Goal: Information Seeking & Learning: Learn about a topic

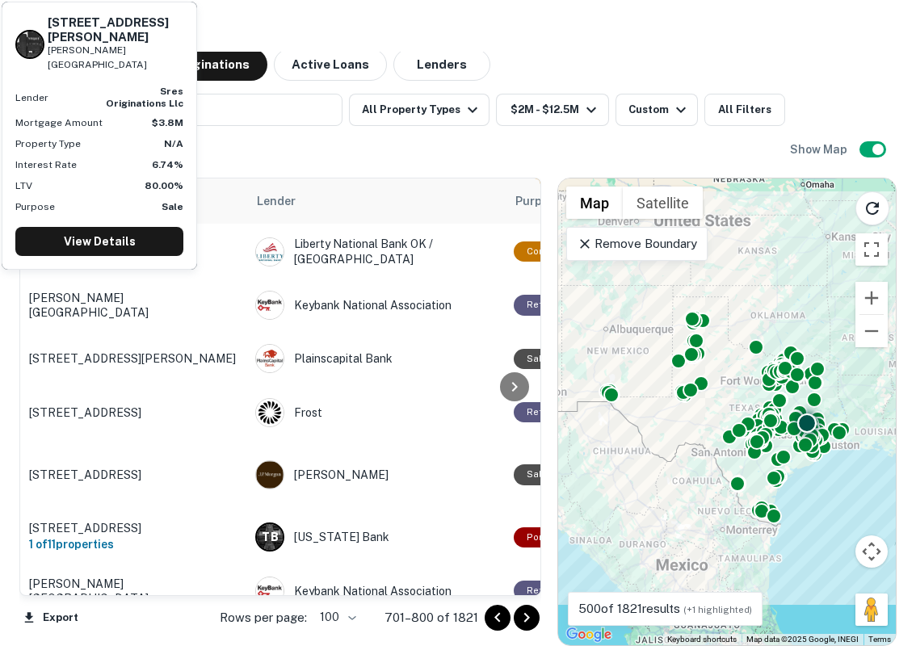
scroll to position [5216, 46]
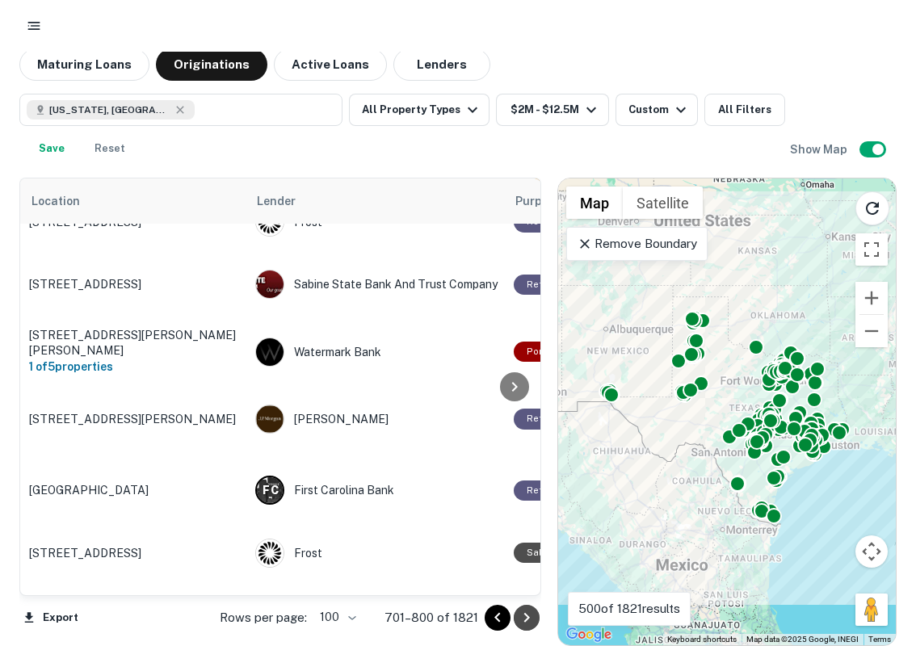
click at [526, 617] on icon "Go to next page" at bounding box center [526, 617] width 19 height 19
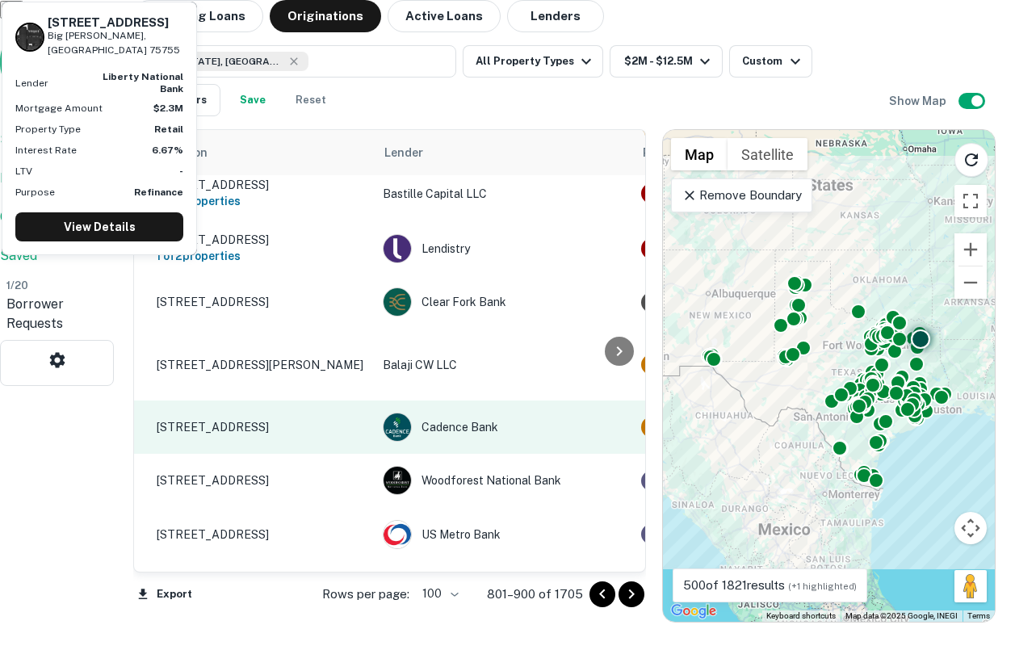
scroll to position [5451, 0]
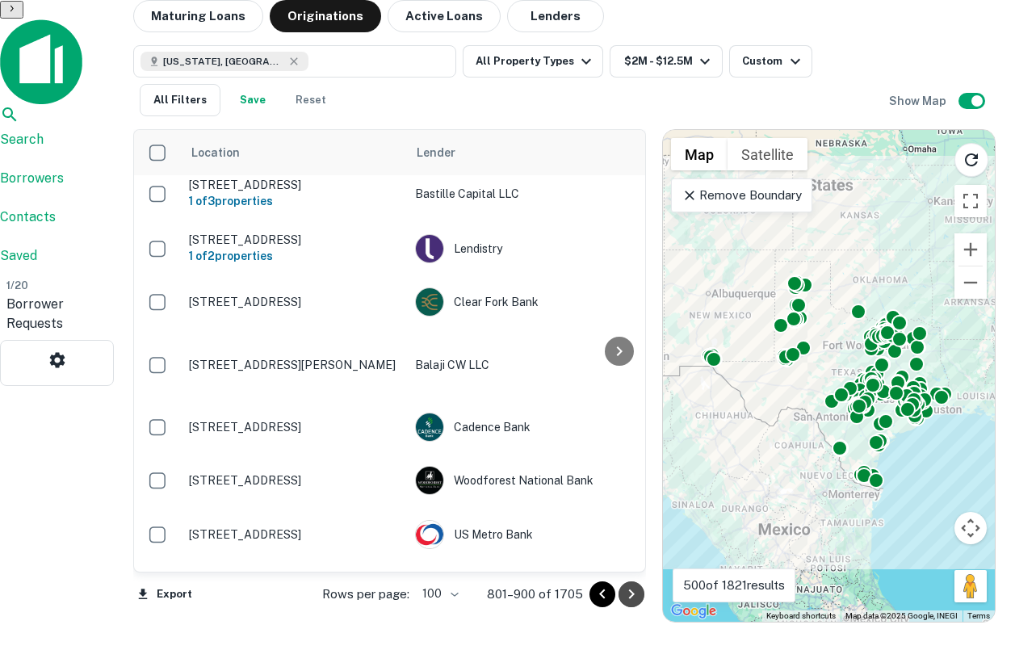
click at [629, 599] on icon "Go to next page" at bounding box center [632, 595] width 6 height 10
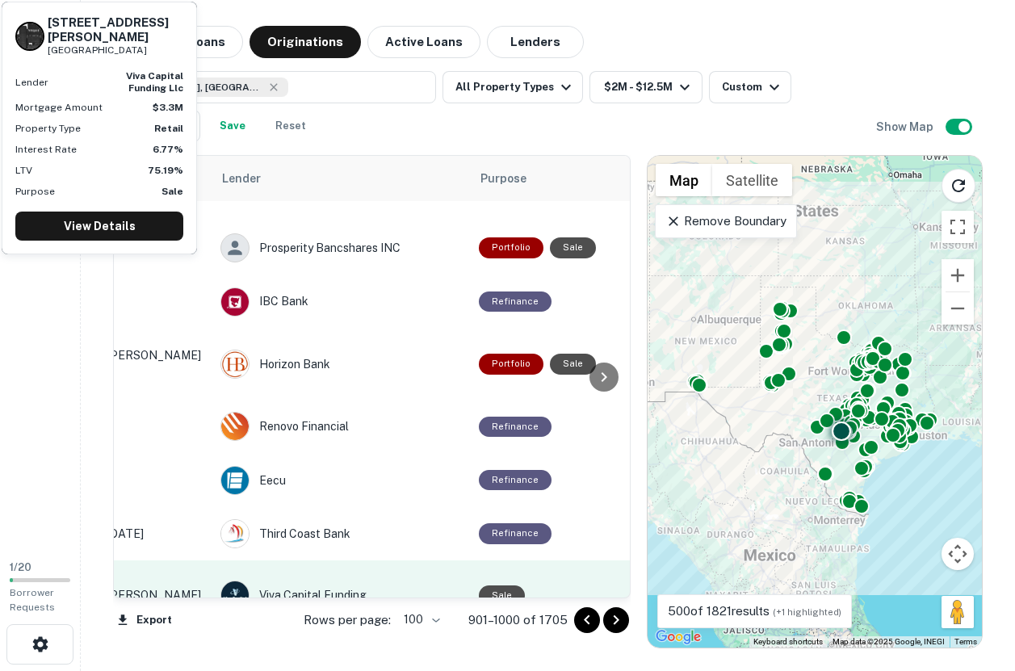
scroll to position [4655, 0]
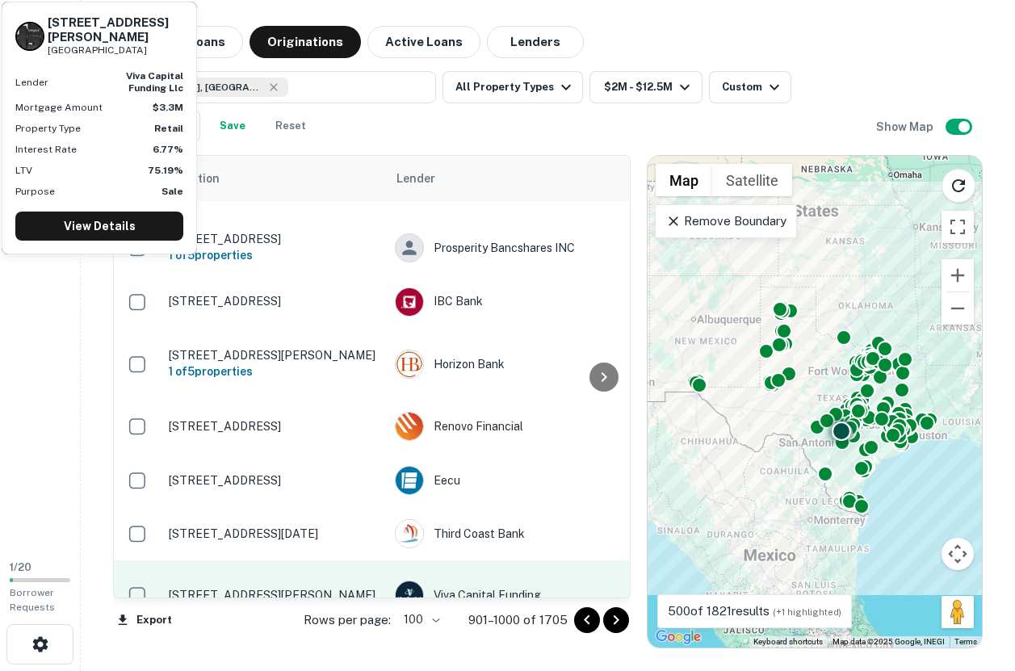
click at [518, 581] on div "Viva Capital Funding" at bounding box center [516, 595] width 242 height 29
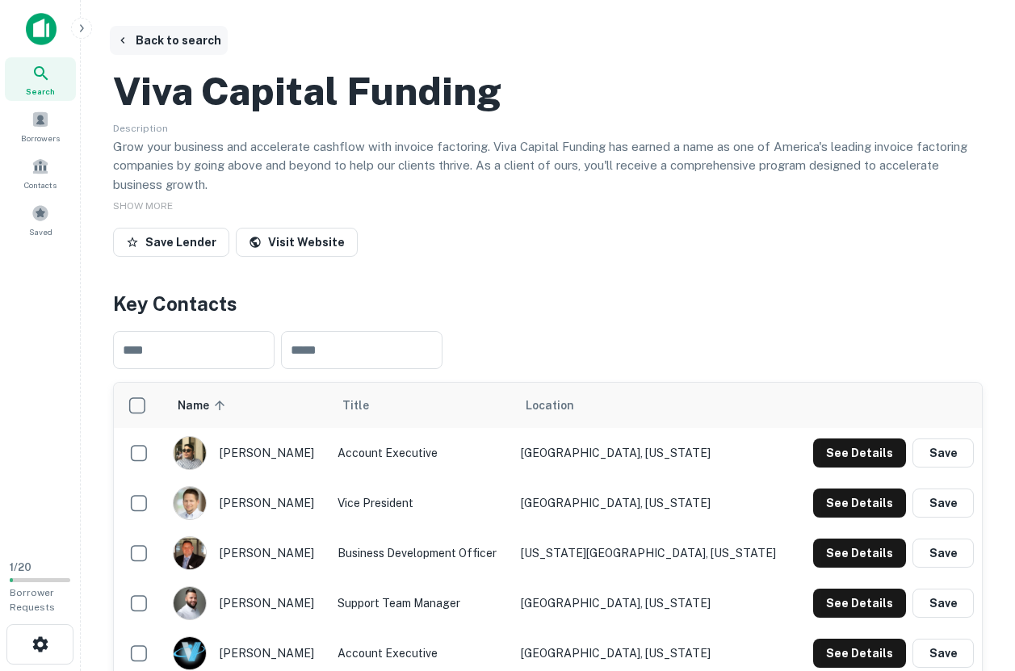
click at [194, 45] on button "Back to search" at bounding box center [169, 40] width 118 height 29
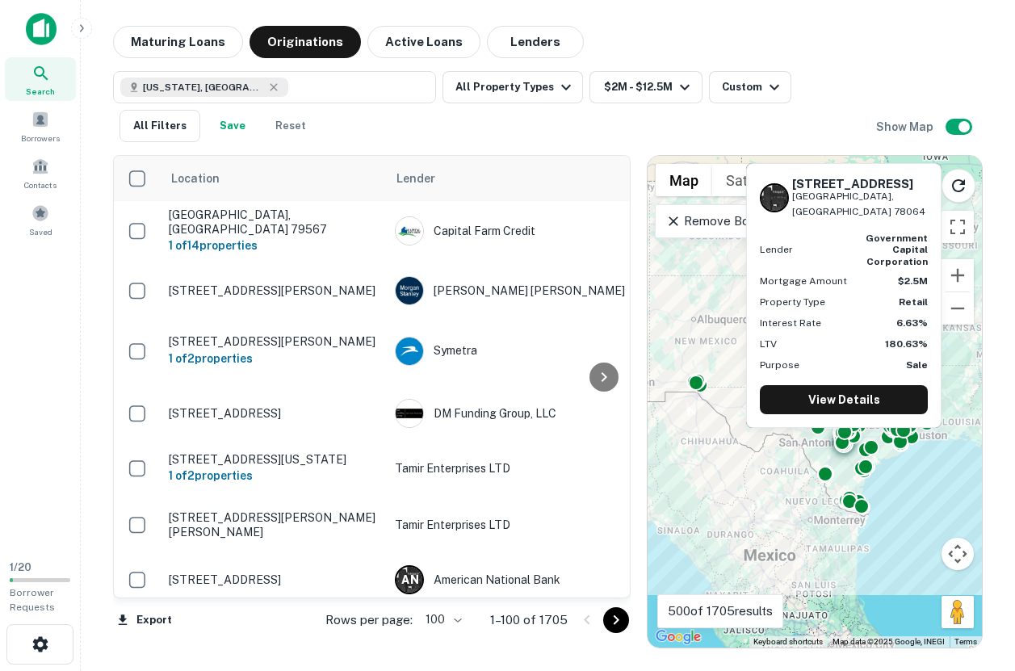
scroll to position [5592, 0]
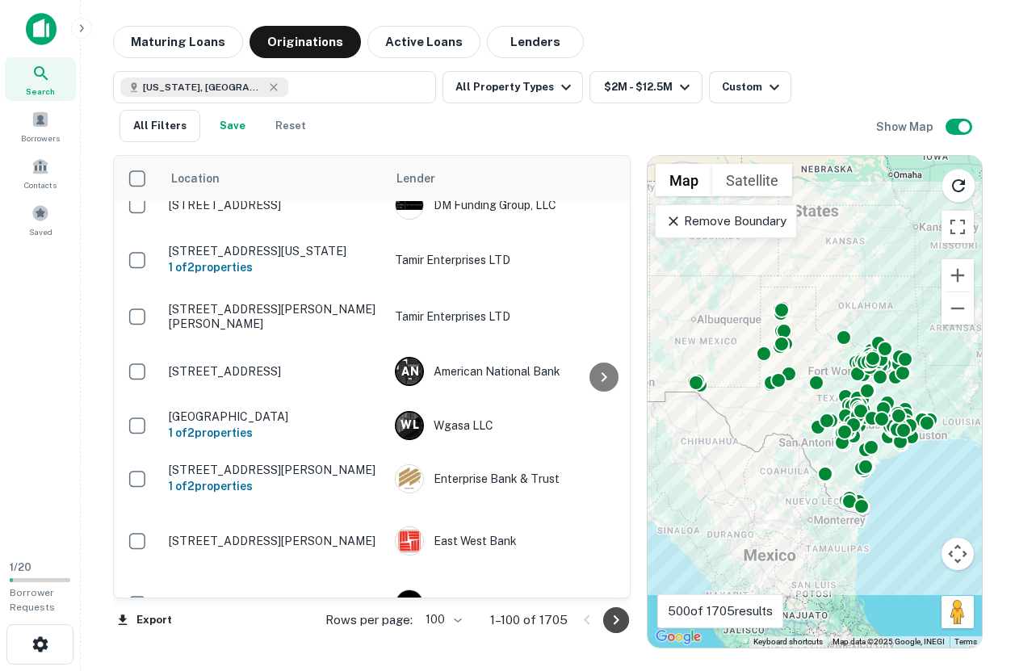
click at [624, 624] on icon "Go to next page" at bounding box center [616, 620] width 19 height 19
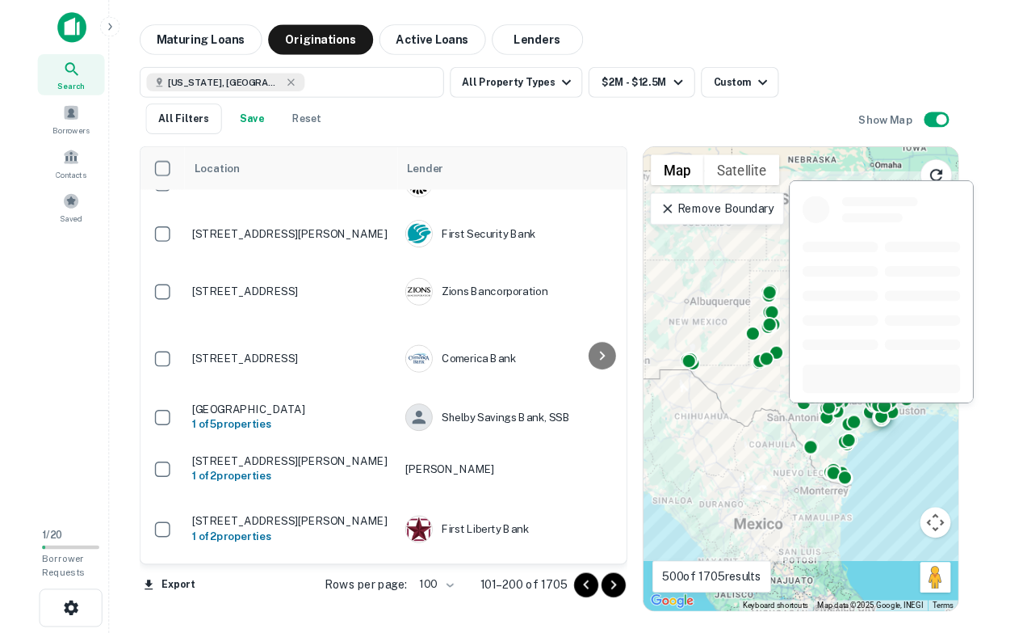
scroll to position [3595, 0]
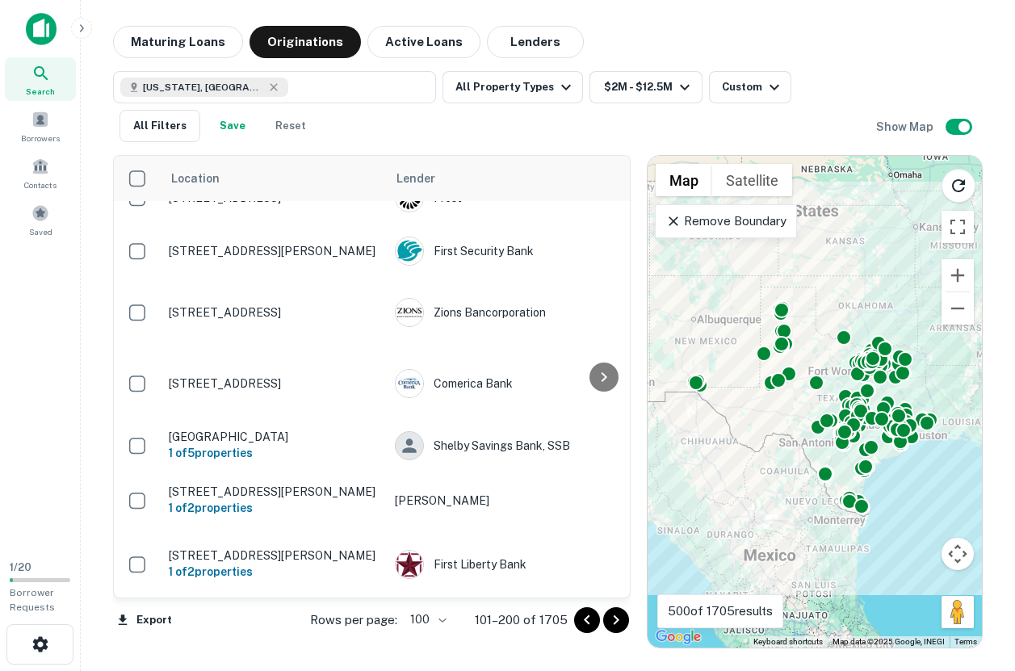
click at [620, 629] on icon "Go to next page" at bounding box center [616, 620] width 19 height 19
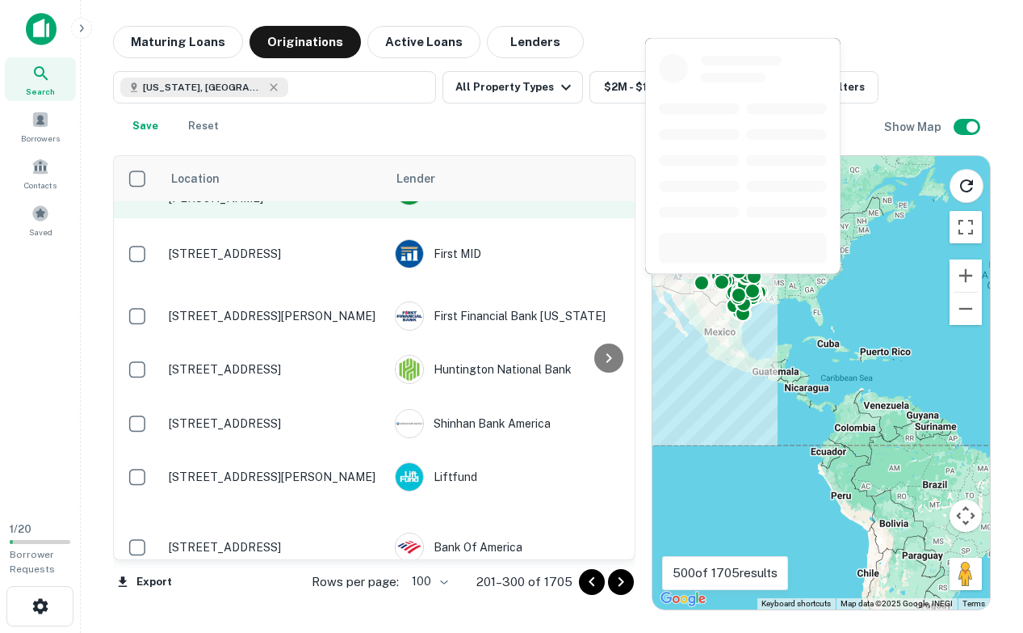
scroll to position [3953, 0]
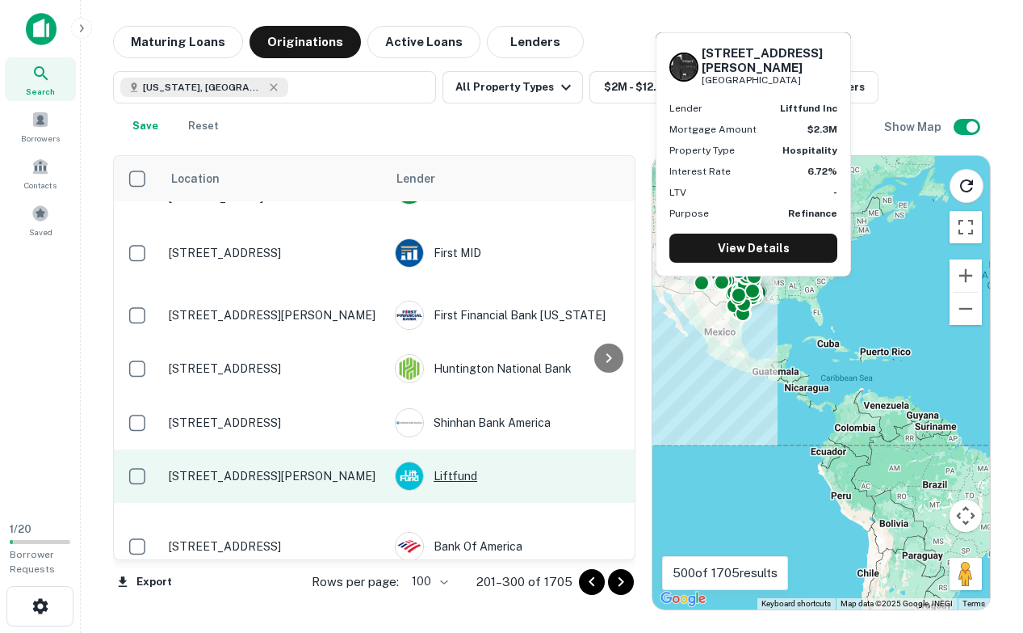
click at [461, 461] on div "Liftfund" at bounding box center [516, 475] width 242 height 29
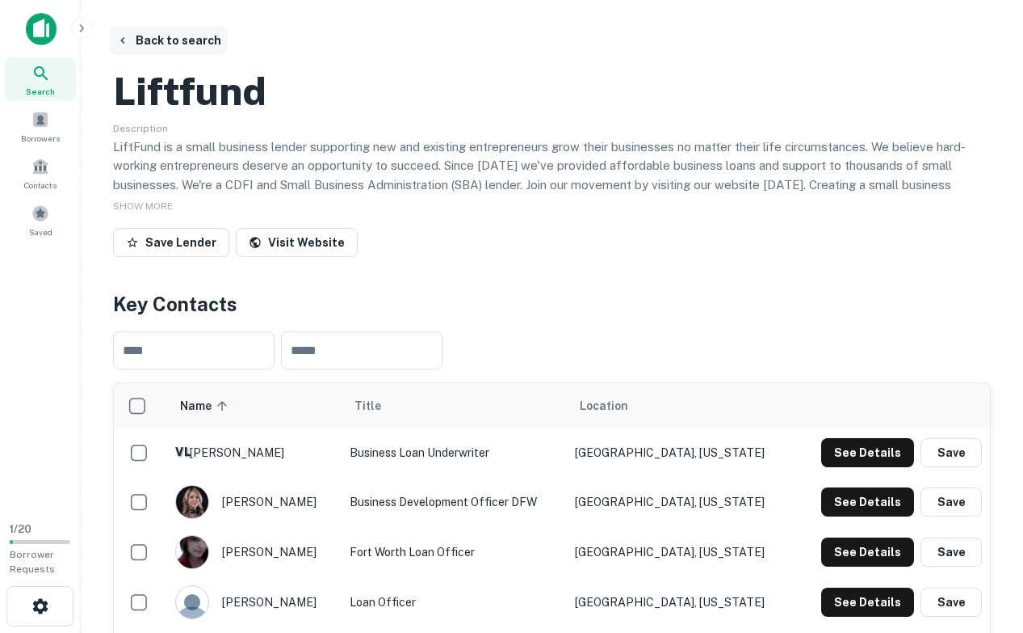
click at [155, 47] on button "Back to search" at bounding box center [169, 40] width 118 height 29
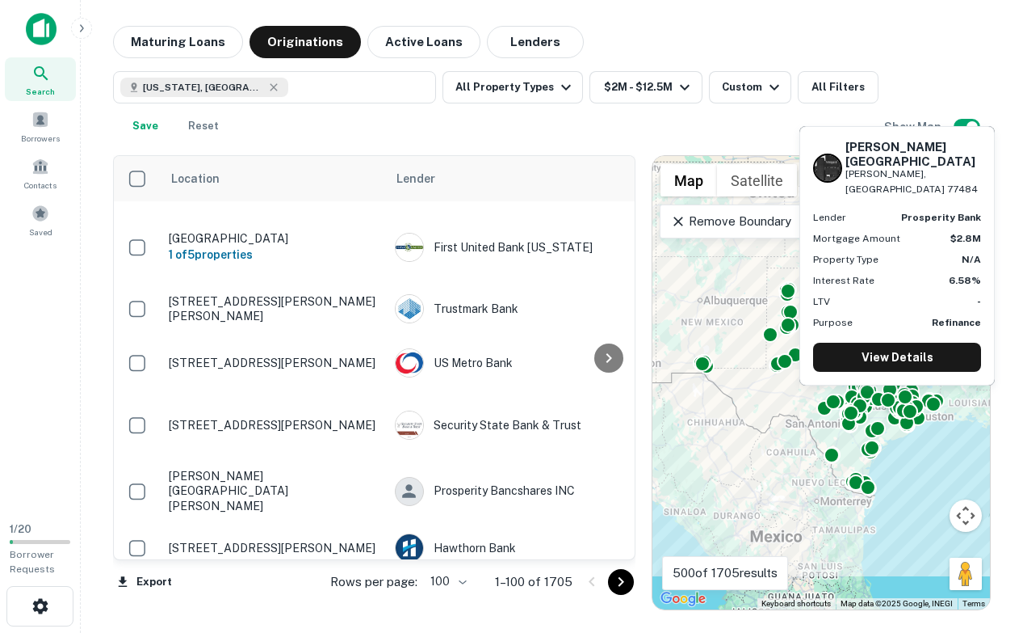
scroll to position [5631, 0]
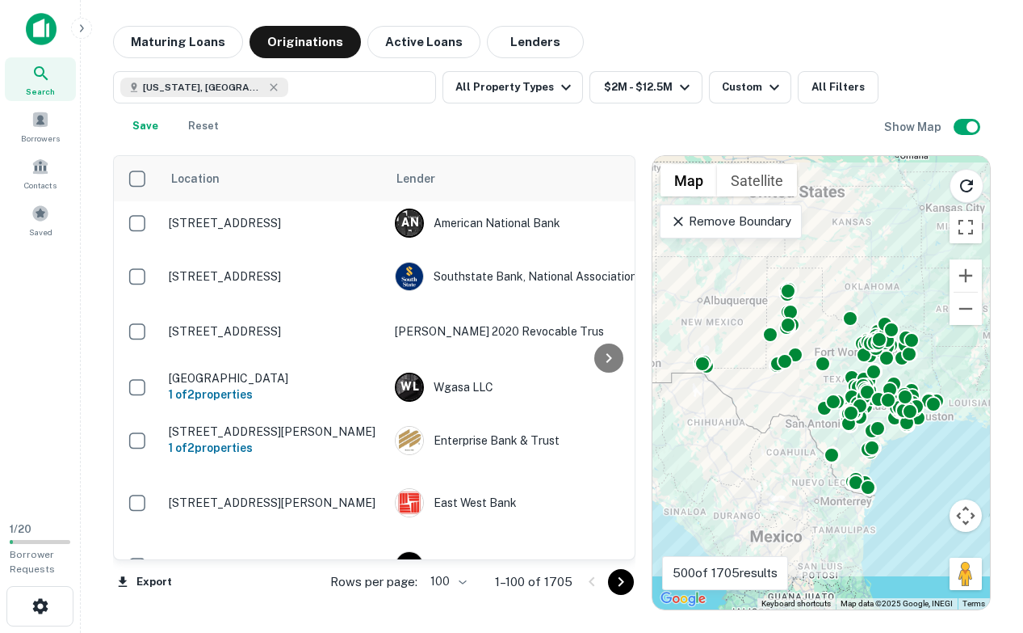
drag, startPoint x: 624, startPoint y: 578, endPoint x: 440, endPoint y: 577, distance: 184.2
click at [441, 578] on div "Rows per page: 100 *** 1–100 of 1705" at bounding box center [473, 582] width 325 height 44
click at [440, 577] on body "Search Borrowers Contacts Saved 1 / 20 Borrower Requests Maturing Loans Origina…" at bounding box center [511, 316] width 1023 height 633
click at [449, 599] on li "100" at bounding box center [450, 598] width 47 height 29
click at [627, 579] on icon "Go to next page" at bounding box center [621, 581] width 19 height 19
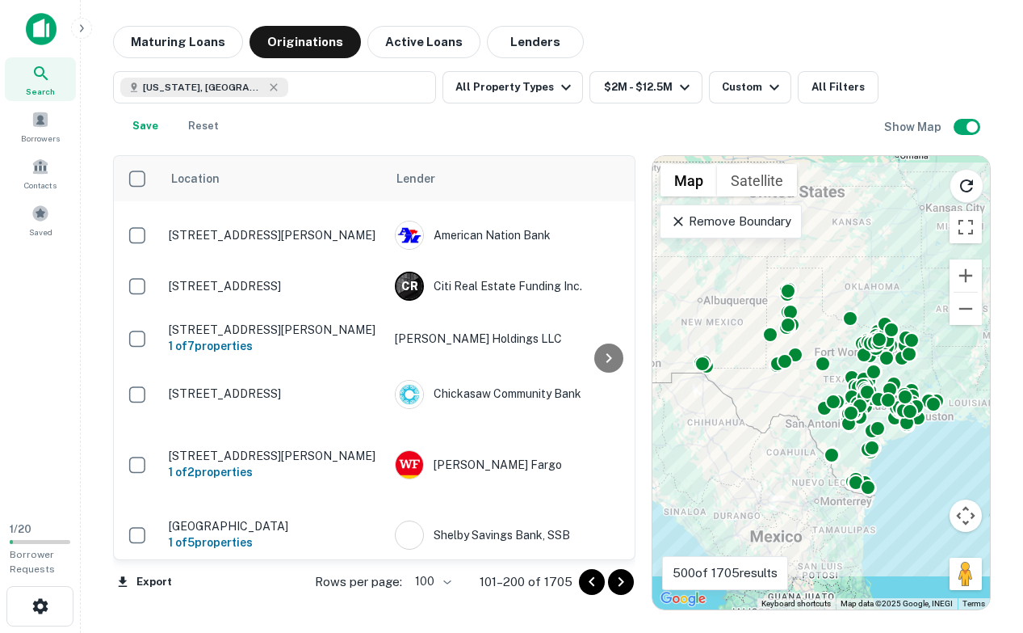
scroll to position [5554, 0]
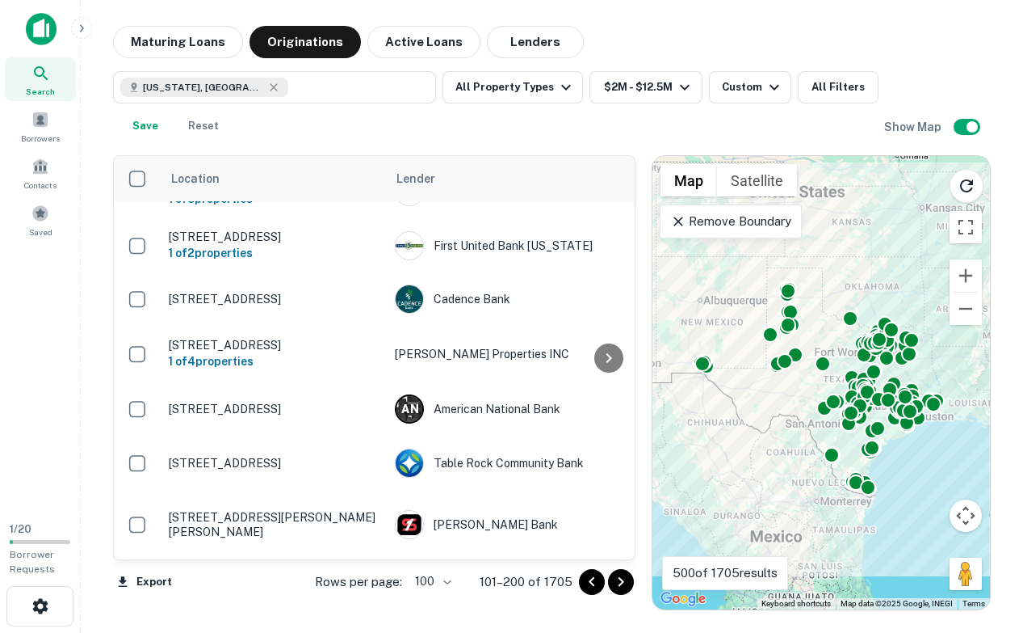
click at [622, 582] on icon "Go to next page" at bounding box center [621, 582] width 6 height 10
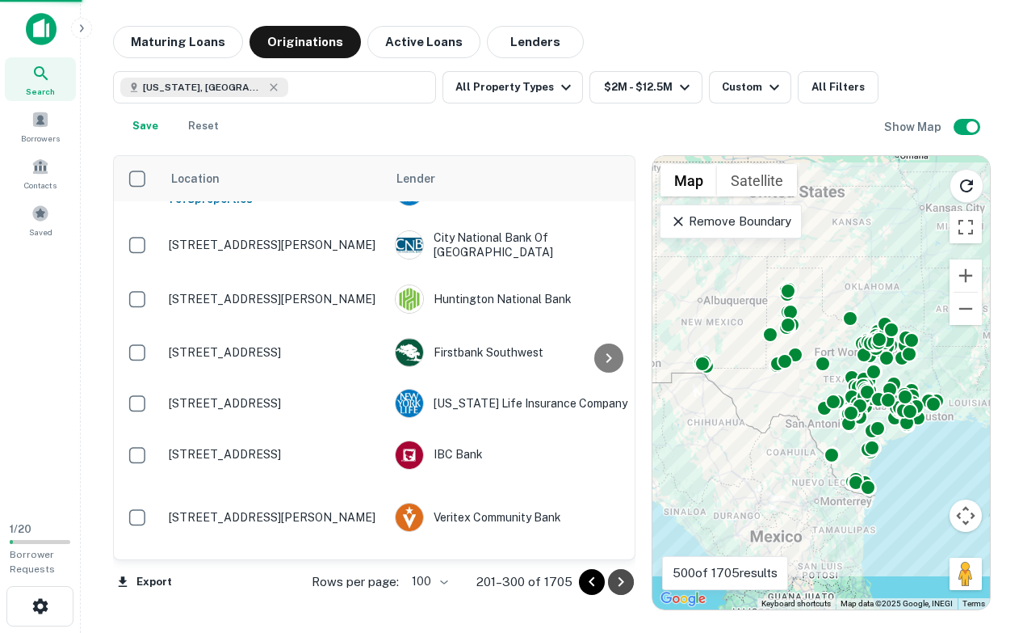
click at [622, 582] on icon "Go to next page" at bounding box center [621, 582] width 6 height 10
click at [622, 582] on div "Export Rows per page: 100 *** 201–300 of 1705" at bounding box center [374, 582] width 523 height 44
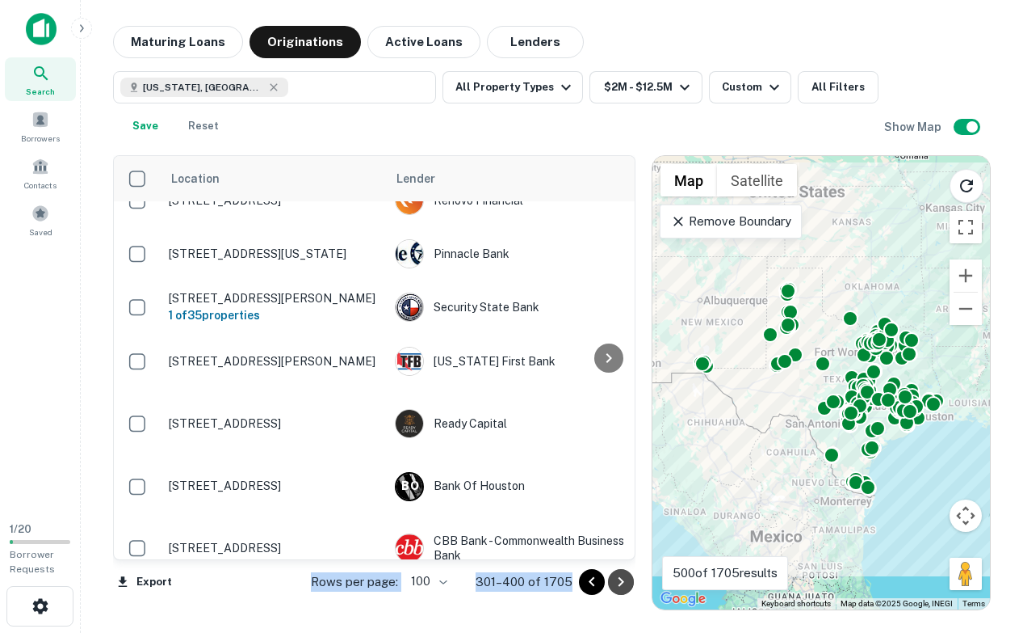
click at [620, 582] on icon "Go to next page" at bounding box center [621, 581] width 19 height 19
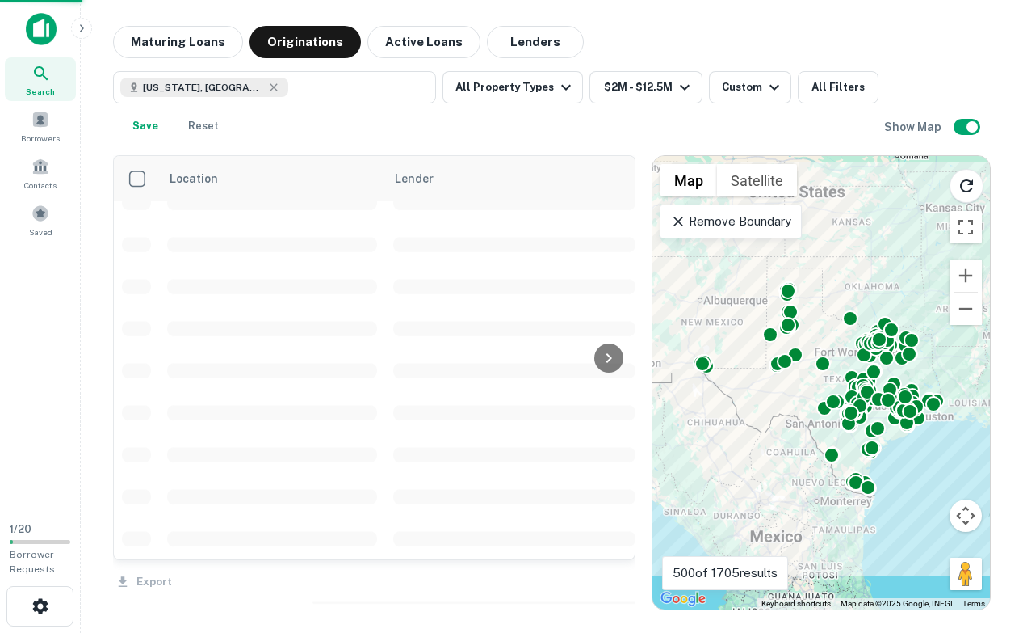
scroll to position [3843, 0]
click at [620, 580] on div "Export" at bounding box center [374, 577] width 523 height 34
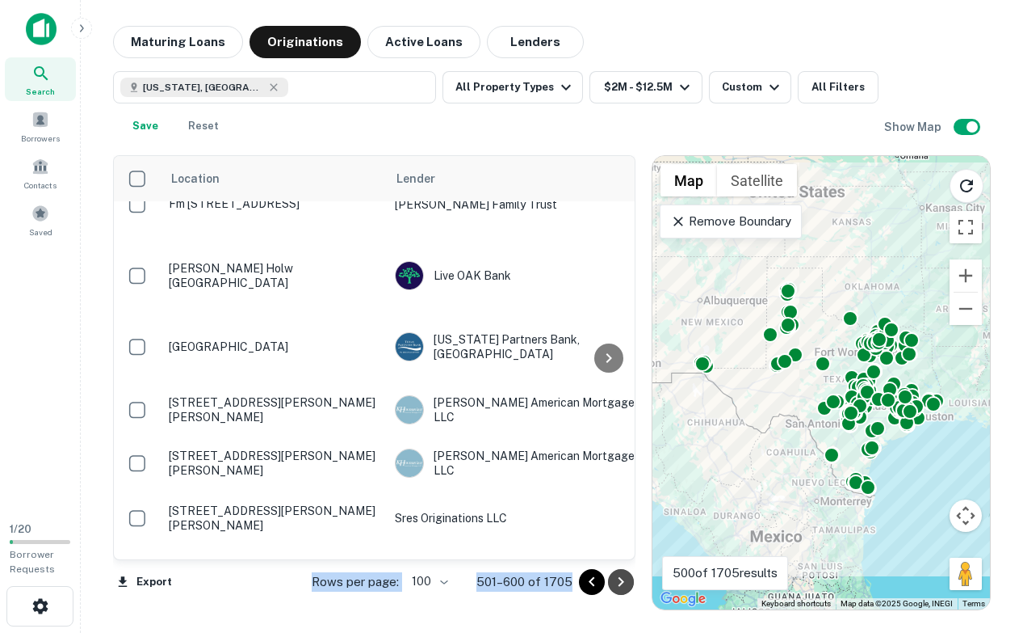
click at [620, 580] on icon "Go to next page" at bounding box center [621, 581] width 19 height 19
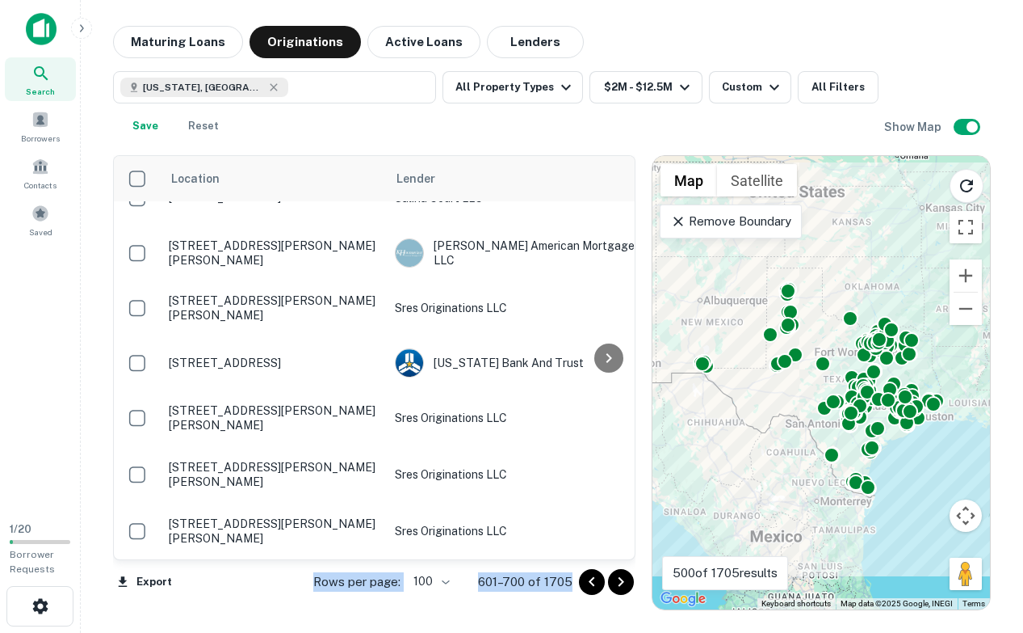
click at [620, 580] on icon "Go to next page" at bounding box center [621, 581] width 19 height 19
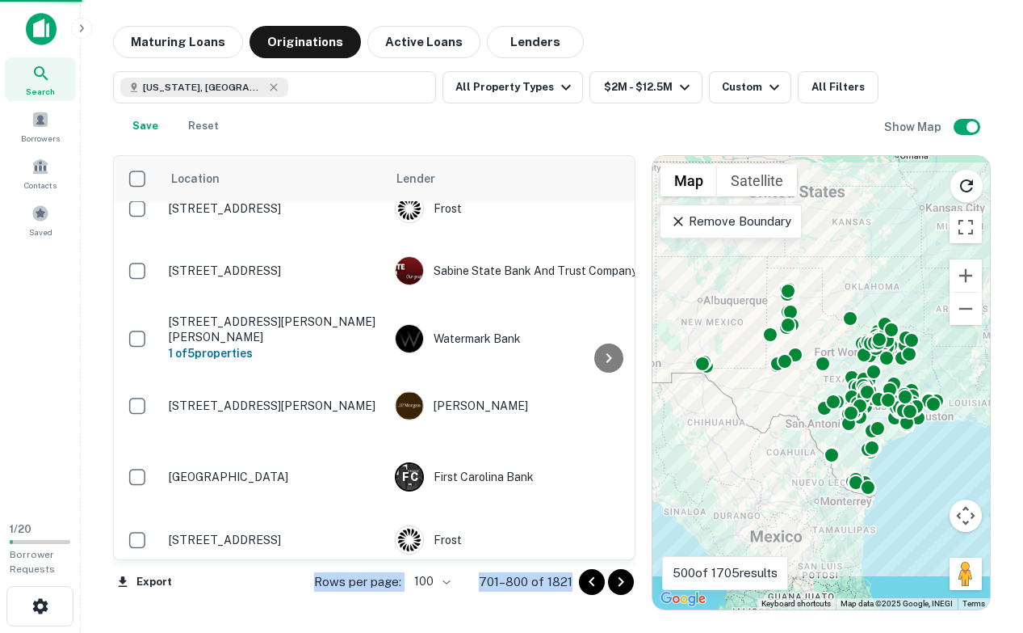
scroll to position [5230, 0]
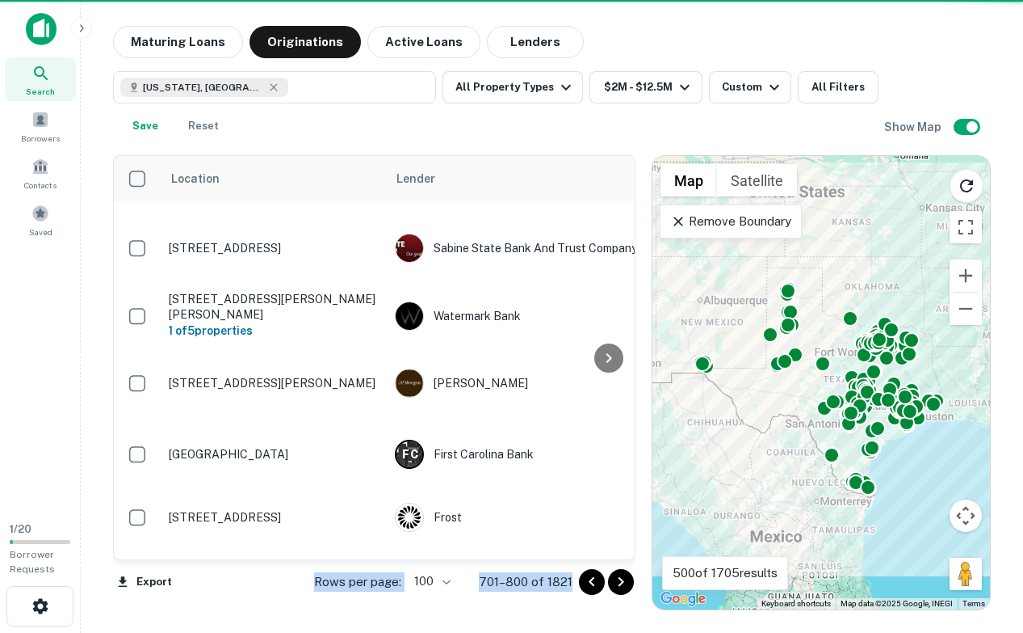
click at [620, 580] on icon "Go to next page" at bounding box center [621, 581] width 19 height 19
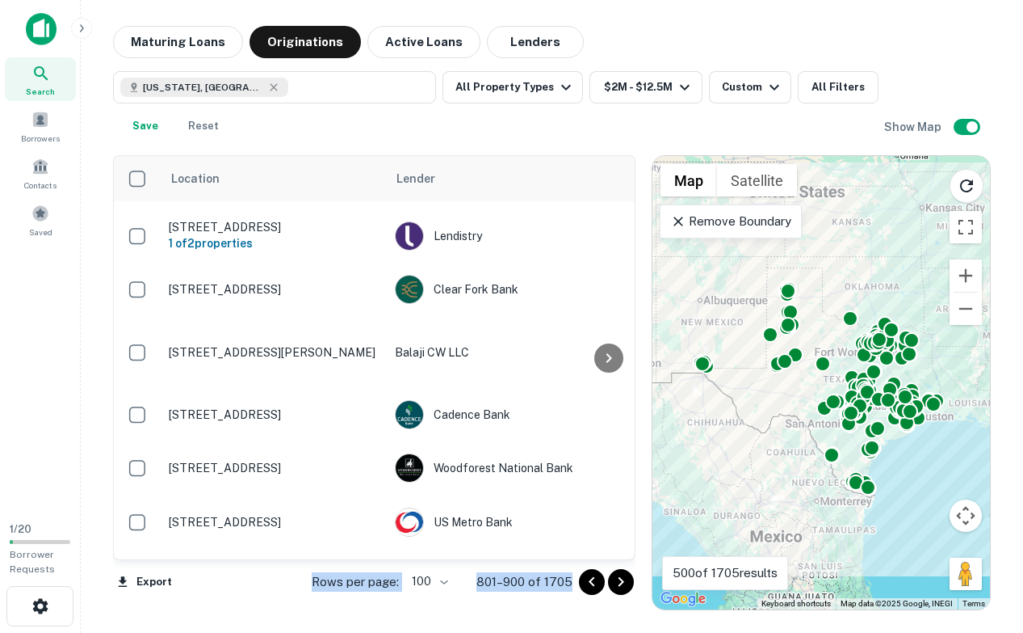
click at [620, 580] on icon "Go to next page" at bounding box center [621, 581] width 19 height 19
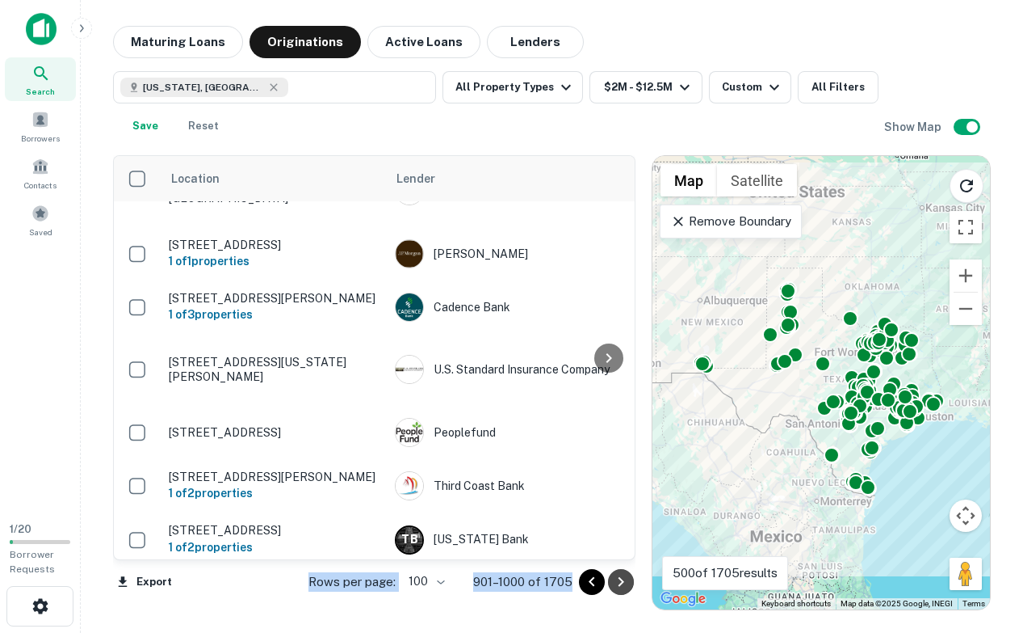
click at [620, 581] on icon "Go to next page" at bounding box center [621, 581] width 19 height 19
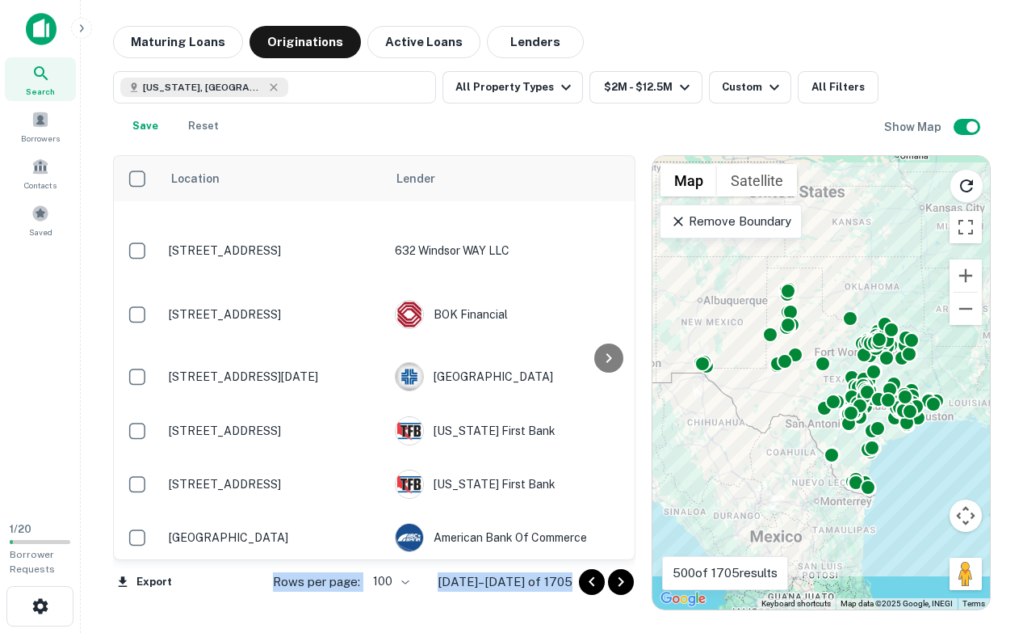
scroll to position [5377, 0]
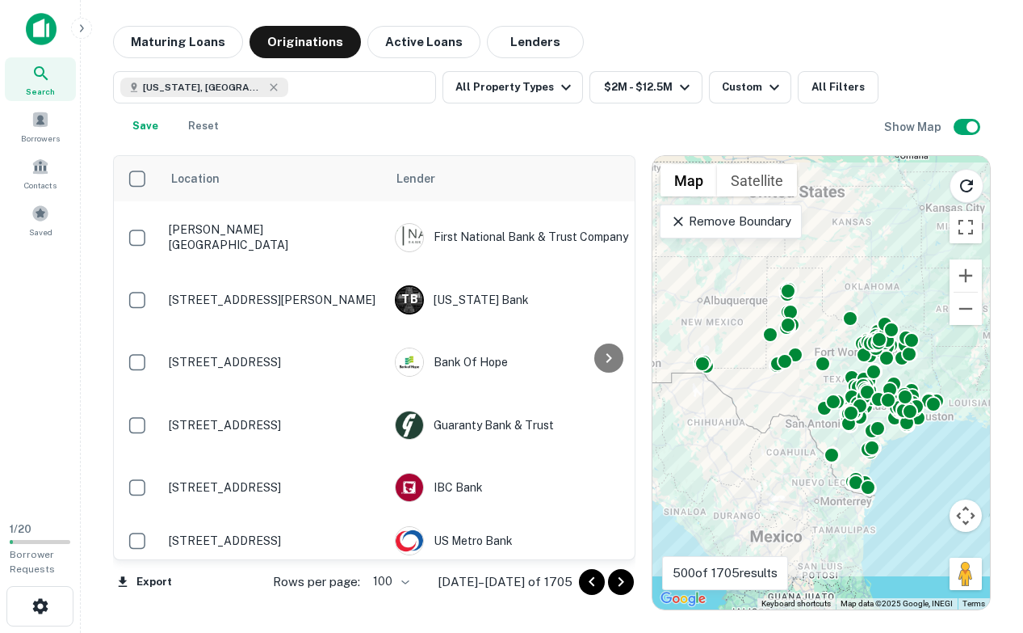
click at [418, 601] on div "Rows per page: 100 *** 1001–1100 of 1705" at bounding box center [445, 582] width 382 height 44
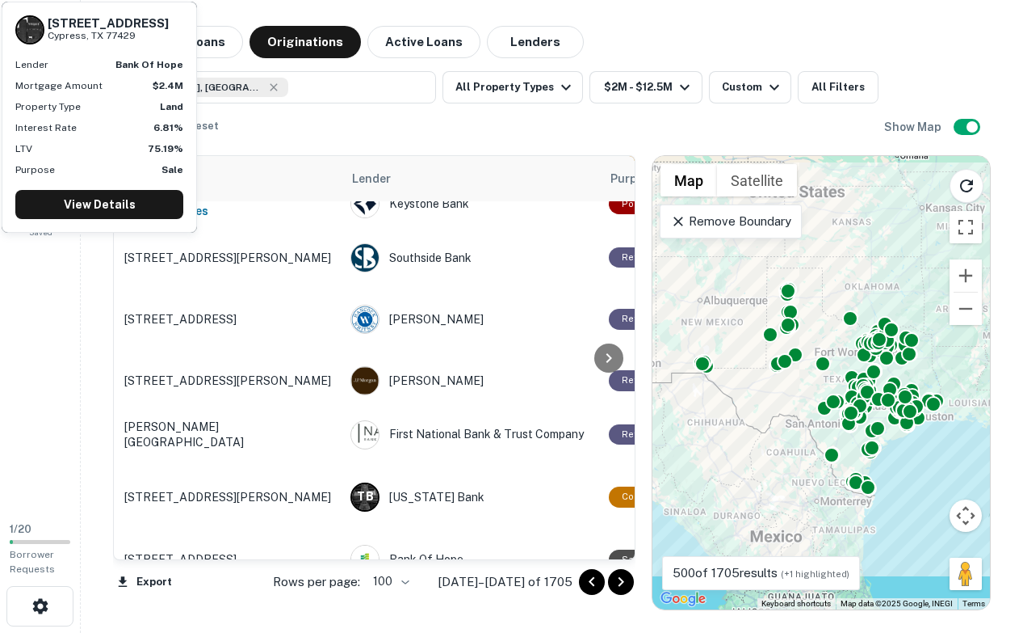
scroll to position [5377, 44]
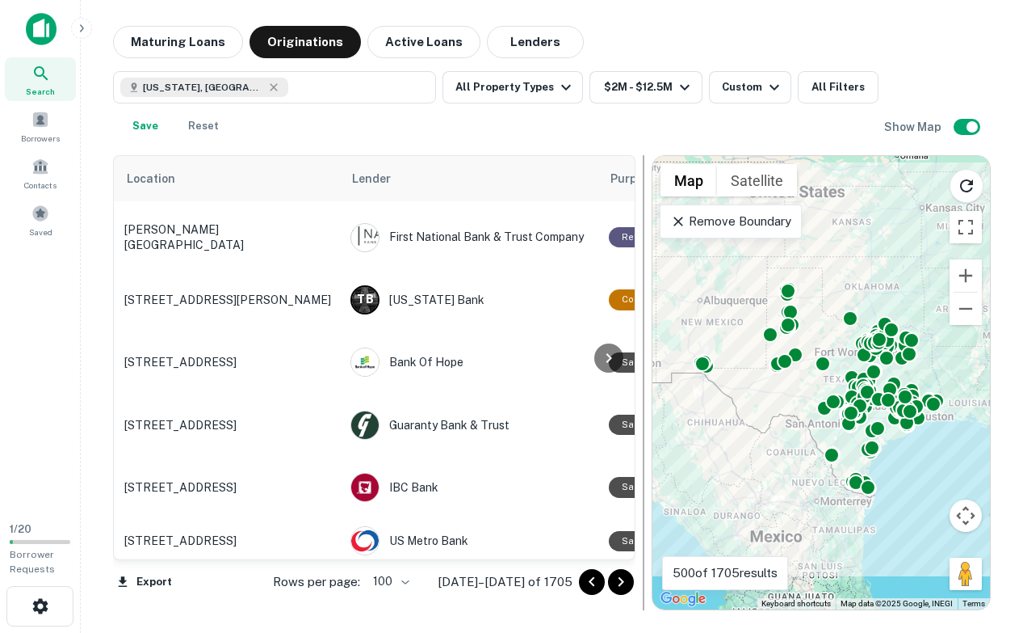
click at [638, 595] on div at bounding box center [644, 382] width 16 height 455
click at [631, 590] on div at bounding box center [606, 582] width 55 height 26
click at [620, 584] on icon "Go to next page" at bounding box center [621, 582] width 6 height 10
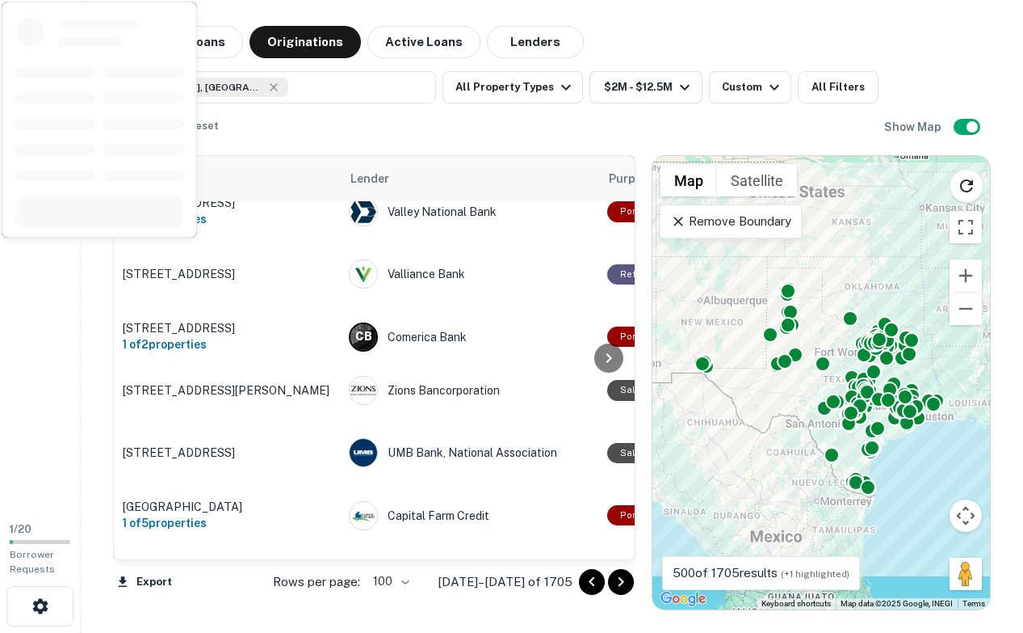
scroll to position [0, 46]
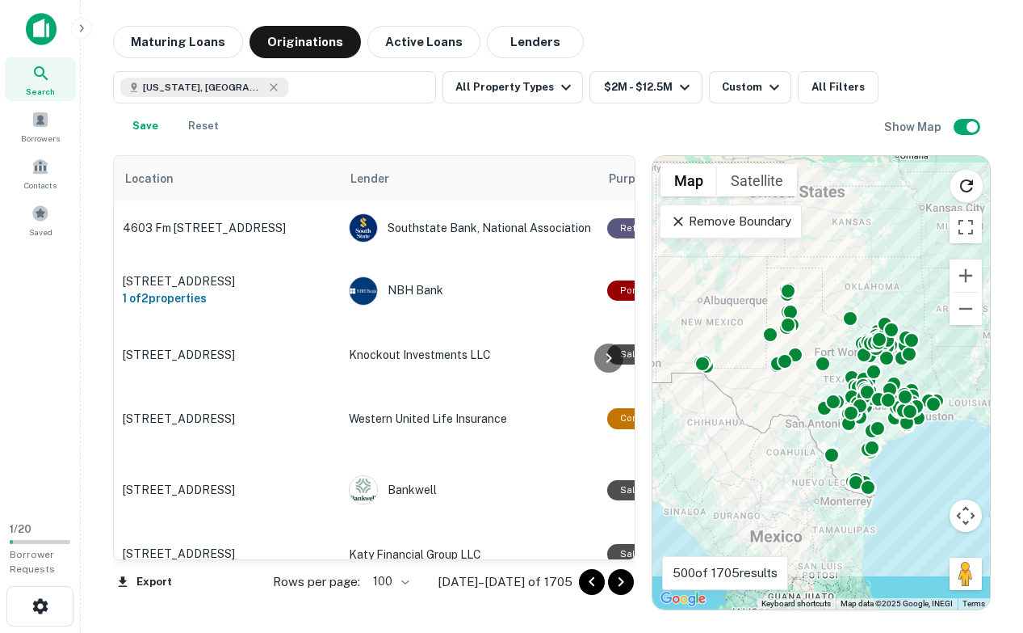
click at [624, 179] on div at bounding box center [609, 357] width 32 height 403
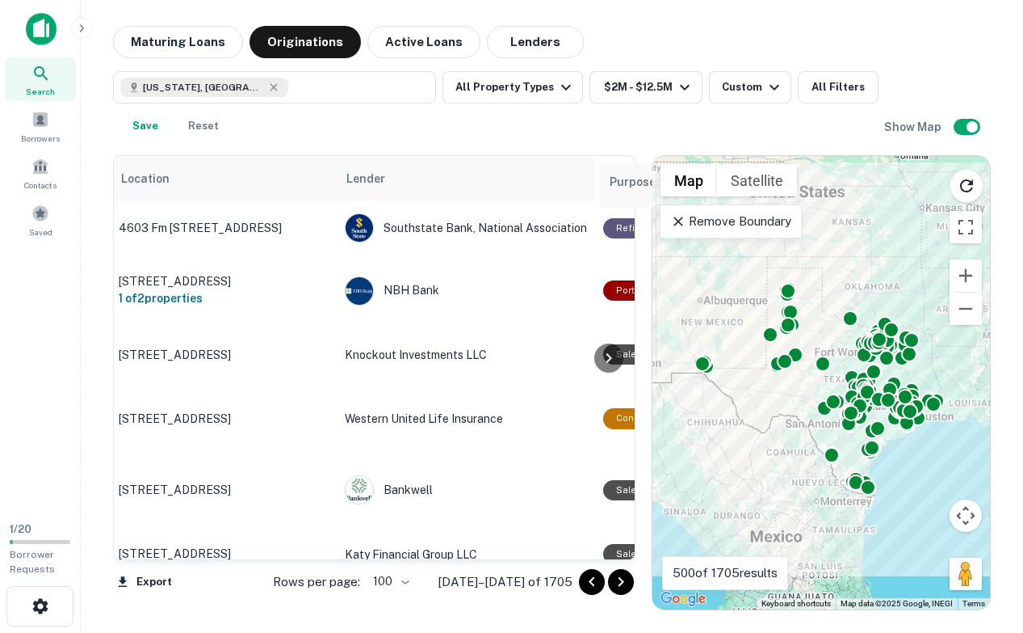
drag, startPoint x: 631, startPoint y: 166, endPoint x: 633, endPoint y: 179, distance: 13.0
click at [633, 179] on div "Location Lender Purpose Type Subtype Mortgage Amount Borrower Last Financed Dat…" at bounding box center [374, 357] width 521 height 403
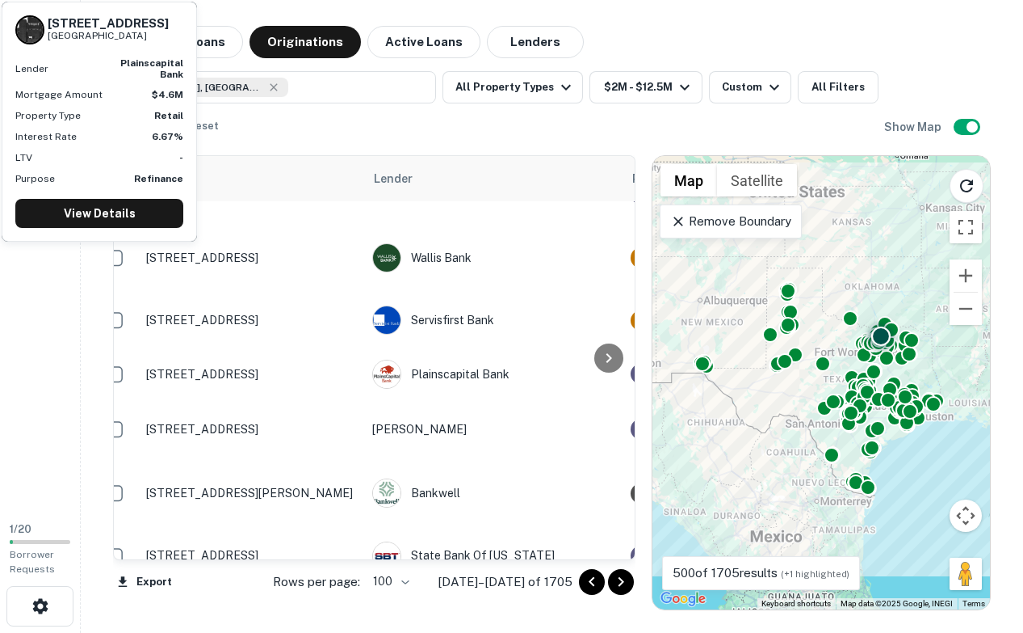
scroll to position [472, 21]
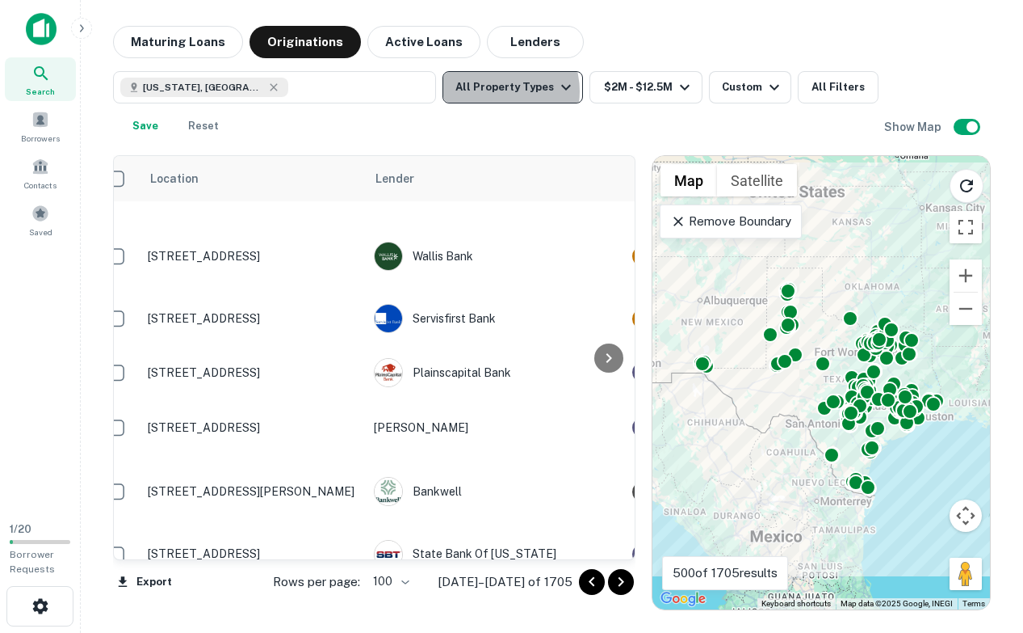
click at [495, 91] on button "All Property Types" at bounding box center [513, 87] width 141 height 32
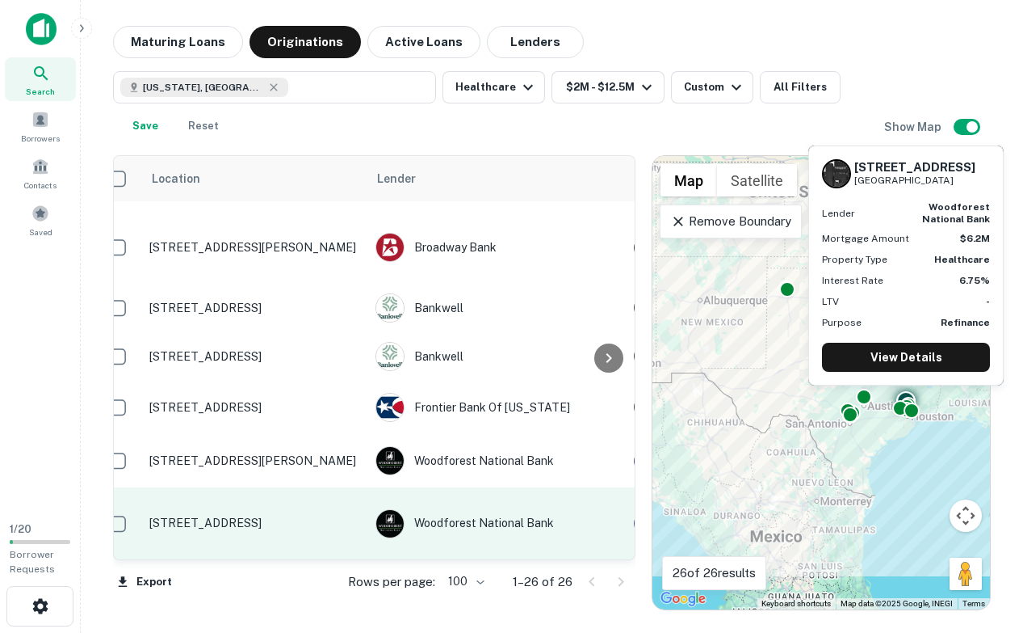
scroll to position [0, 19]
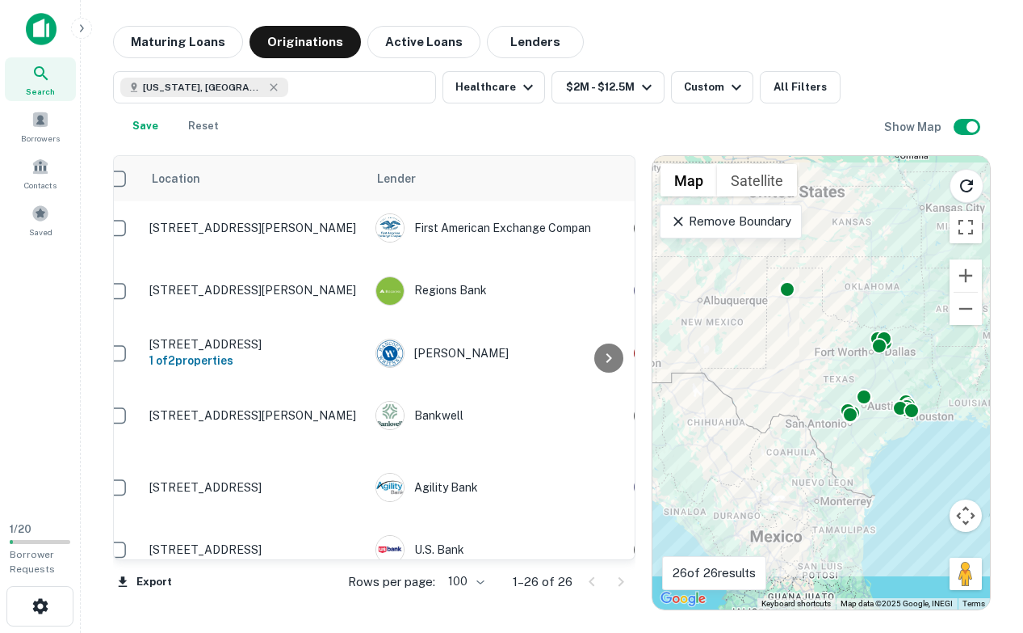
click at [480, 579] on body "Search Borrowers Contacts Saved 1 / 20 Borrower Requests Maturing Loans Origina…" at bounding box center [511, 316] width 1023 height 633
click at [481, 602] on li "100" at bounding box center [466, 598] width 47 height 29
click at [624, 580] on div at bounding box center [606, 582] width 55 height 26
click at [486, 87] on button "Healthcare" at bounding box center [494, 87] width 103 height 32
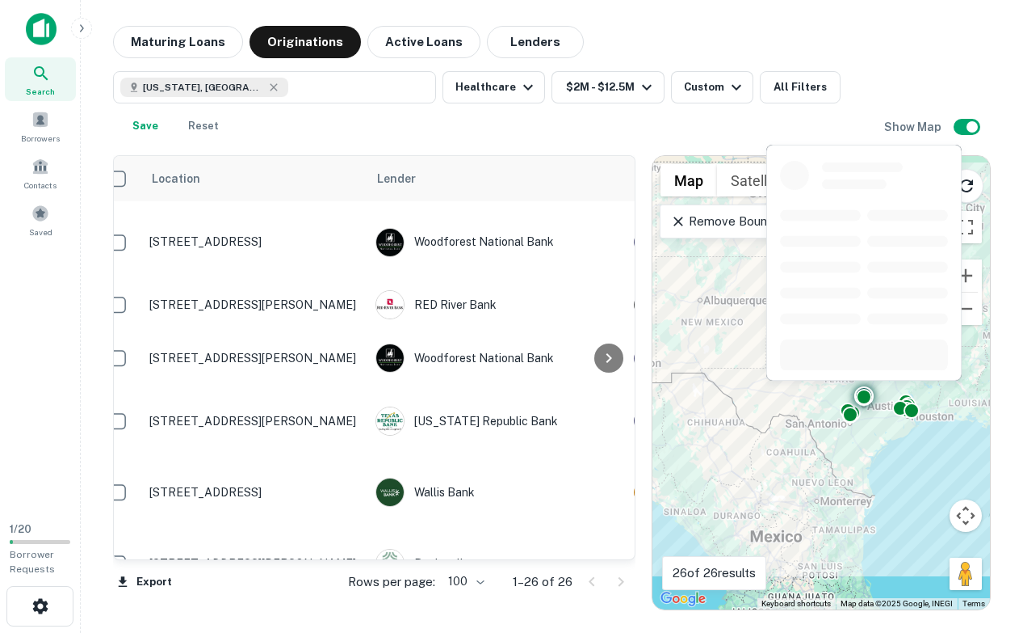
scroll to position [1203, 19]
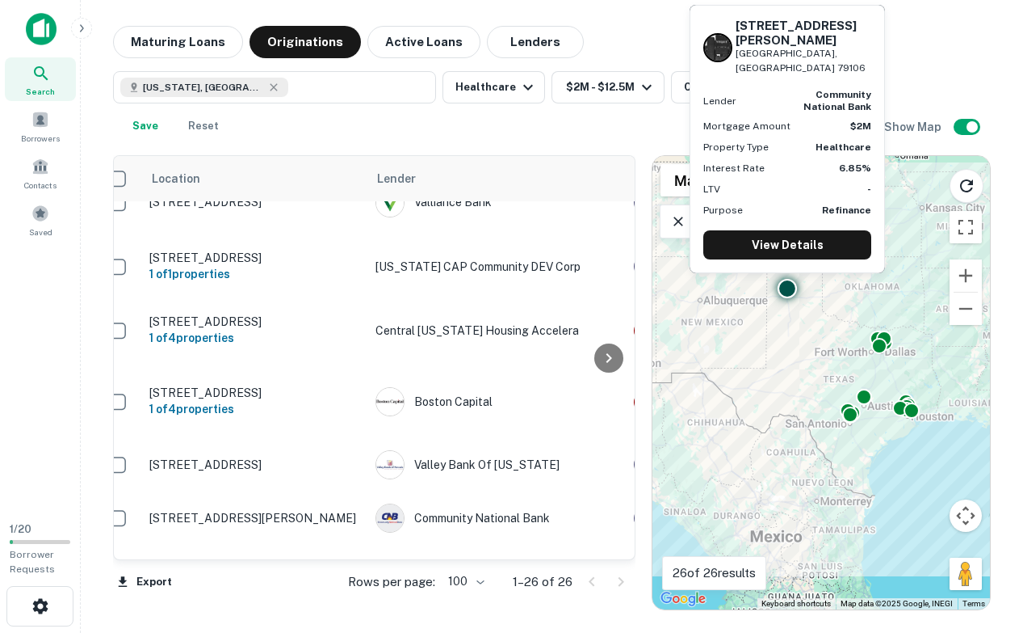
click at [413, 503] on div "Community National Bank" at bounding box center [497, 517] width 242 height 29
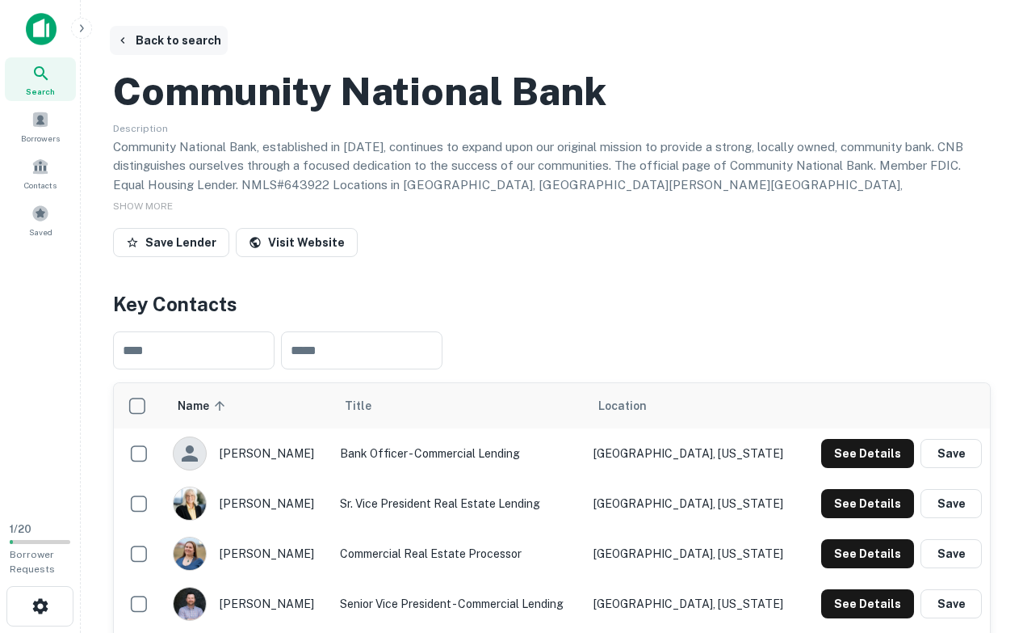
click at [200, 34] on button "Back to search" at bounding box center [169, 40] width 118 height 29
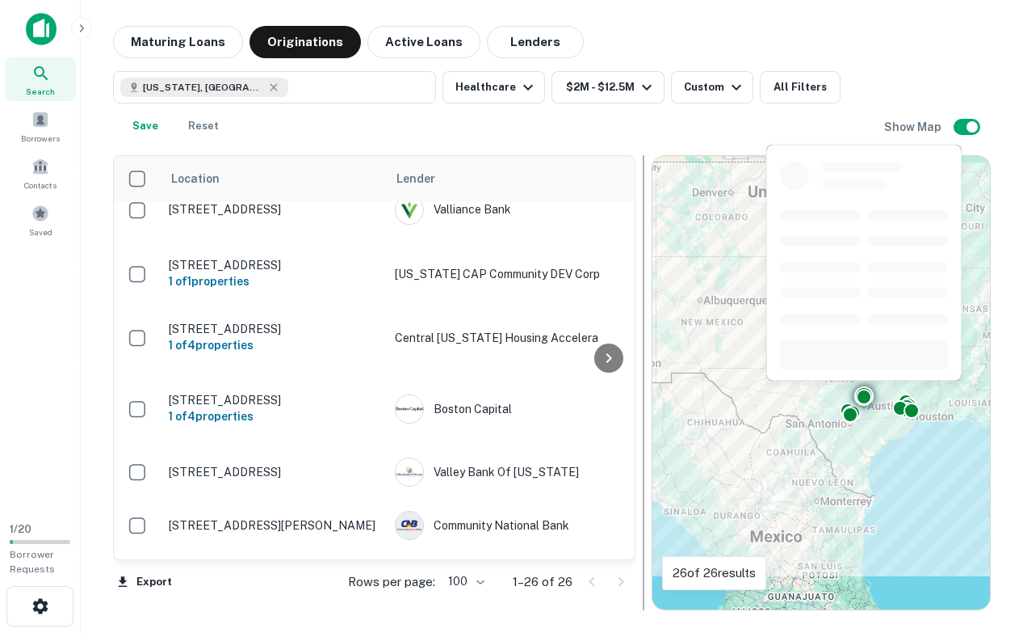
scroll to position [1203, 0]
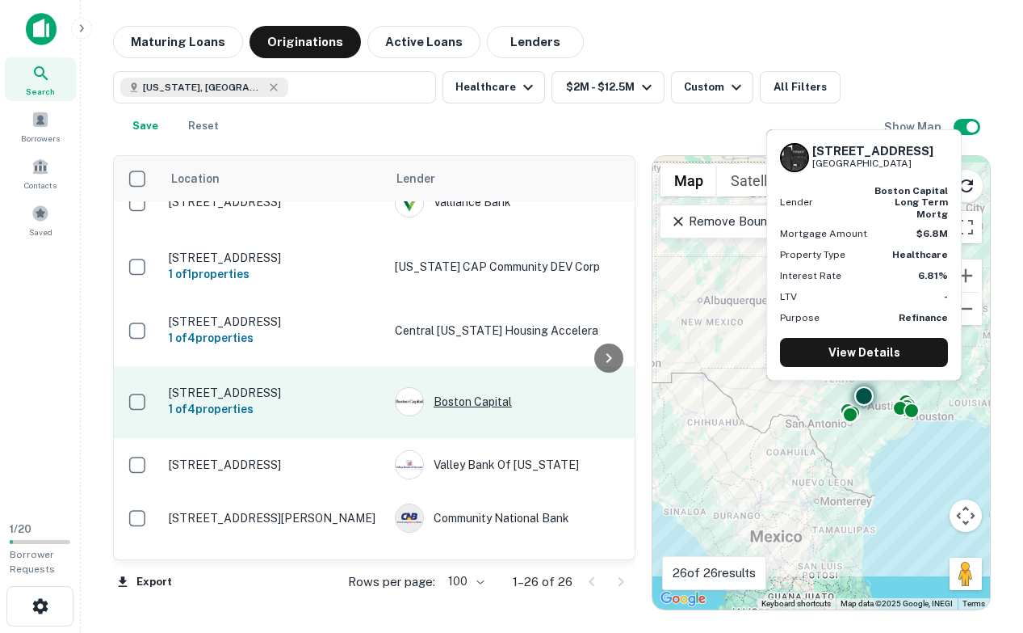
click at [468, 387] on div "Boston Capital" at bounding box center [516, 401] width 242 height 29
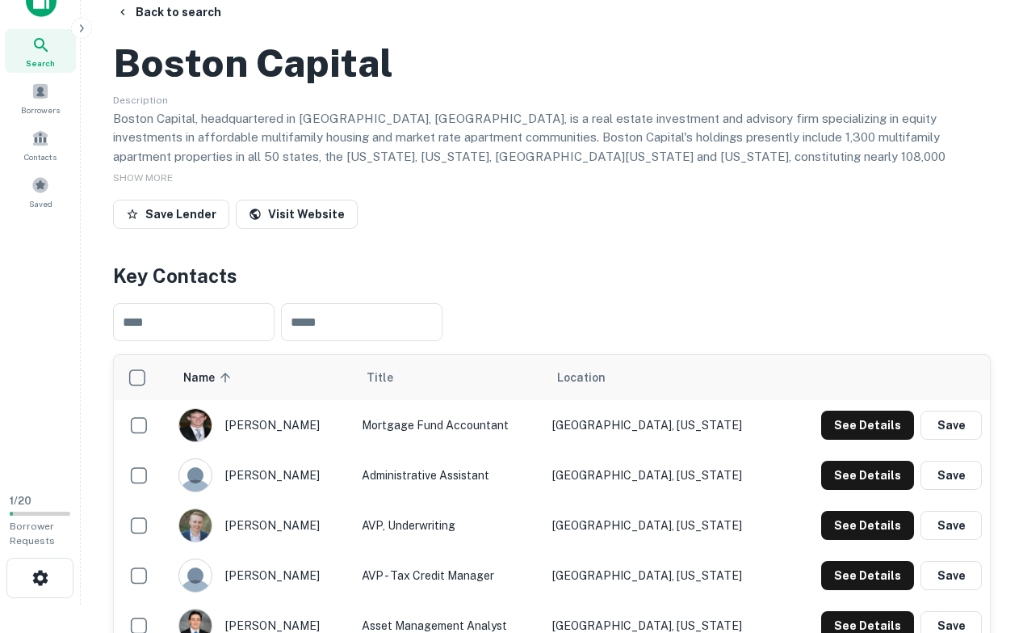
scroll to position [30, 0]
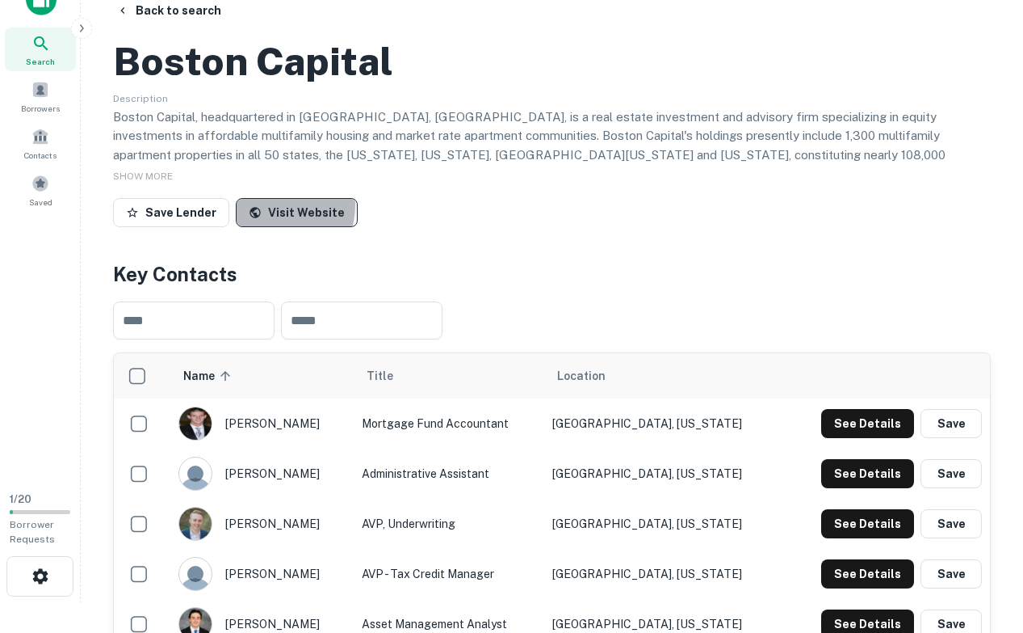
click at [267, 227] on link "Visit Website" at bounding box center [297, 212] width 122 height 29
click at [141, 2] on button "Back to search" at bounding box center [169, 10] width 118 height 29
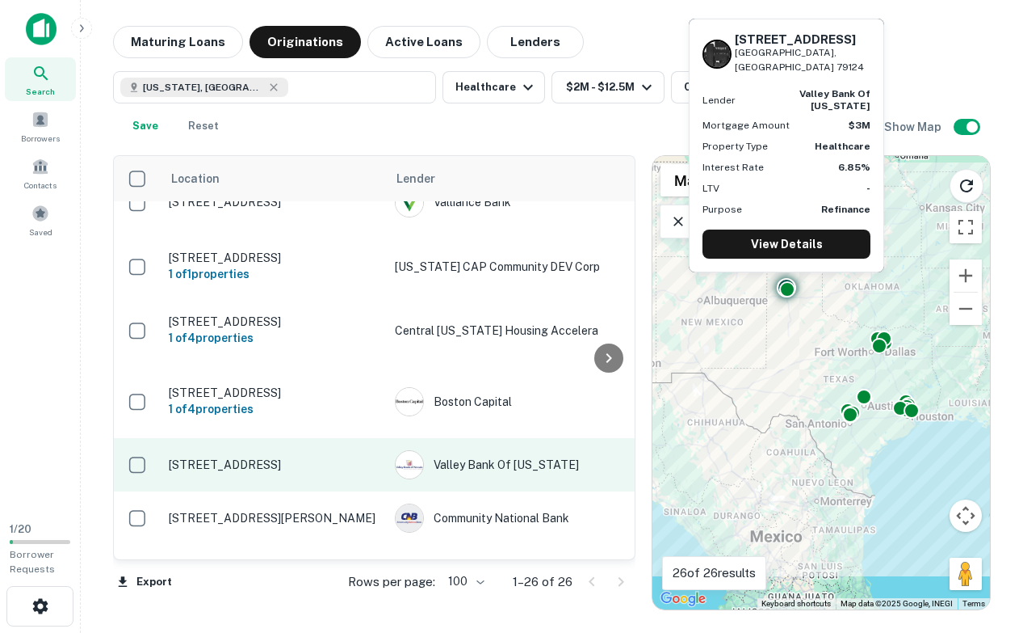
scroll to position [1203, 0]
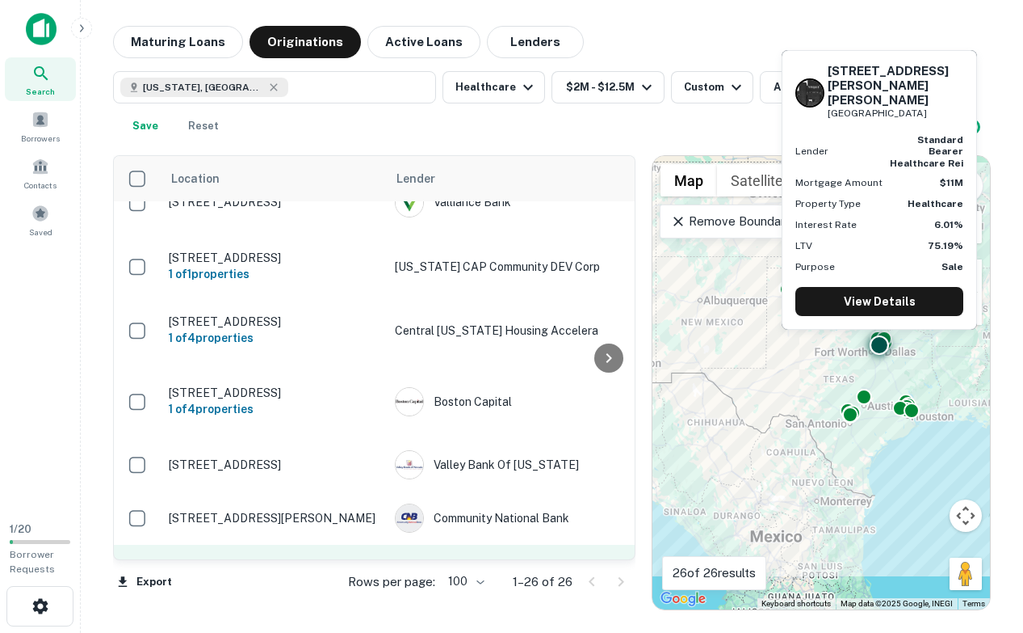
click at [558, 544] on td "Standard Bearer Healthcare REI" at bounding box center [516, 579] width 258 height 71
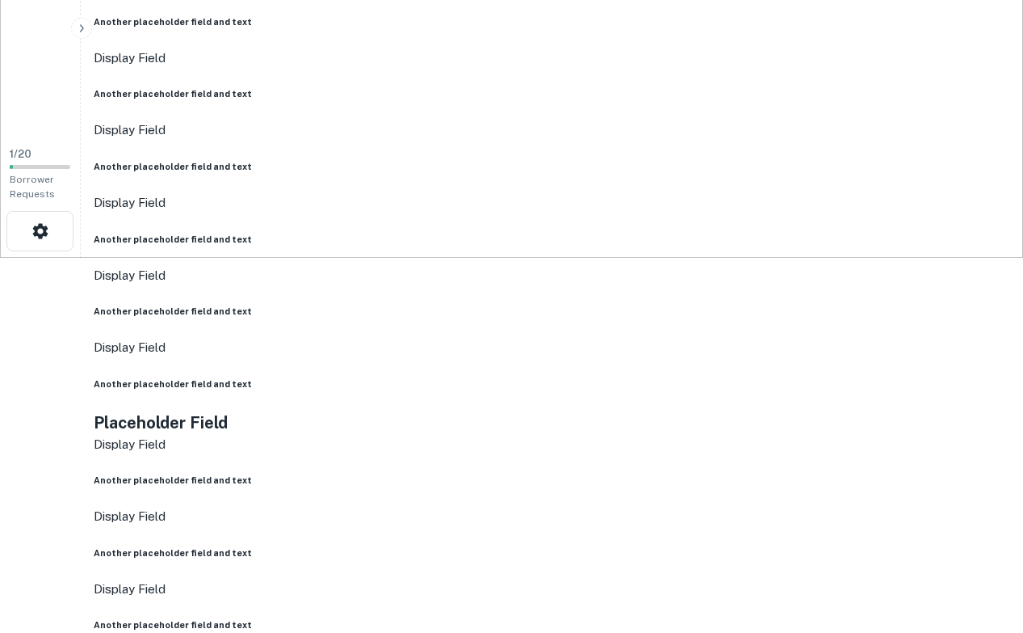
scroll to position [382, 0]
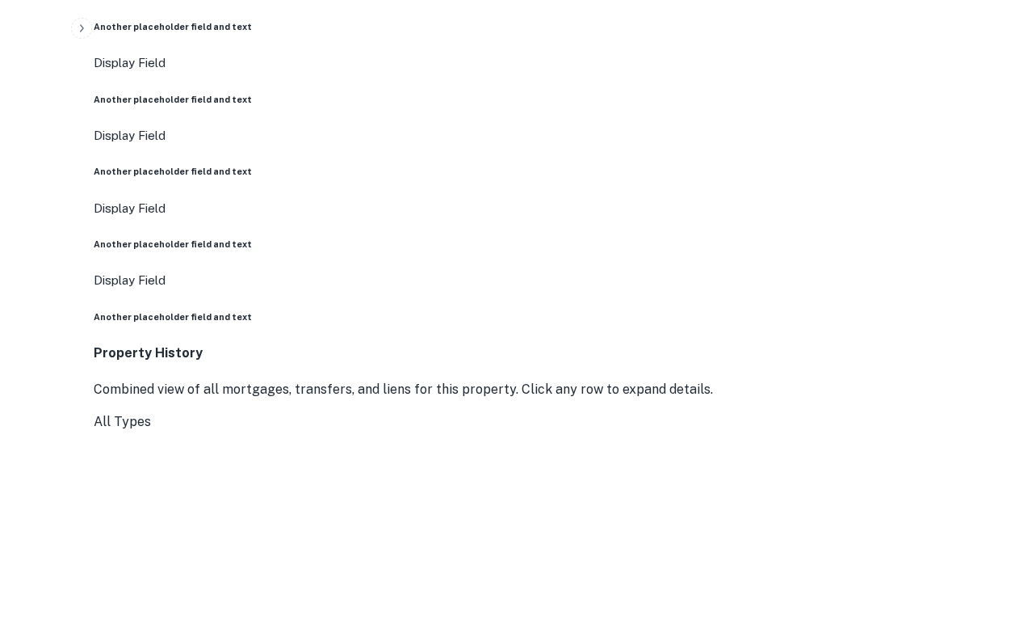
scroll to position [1362, 0]
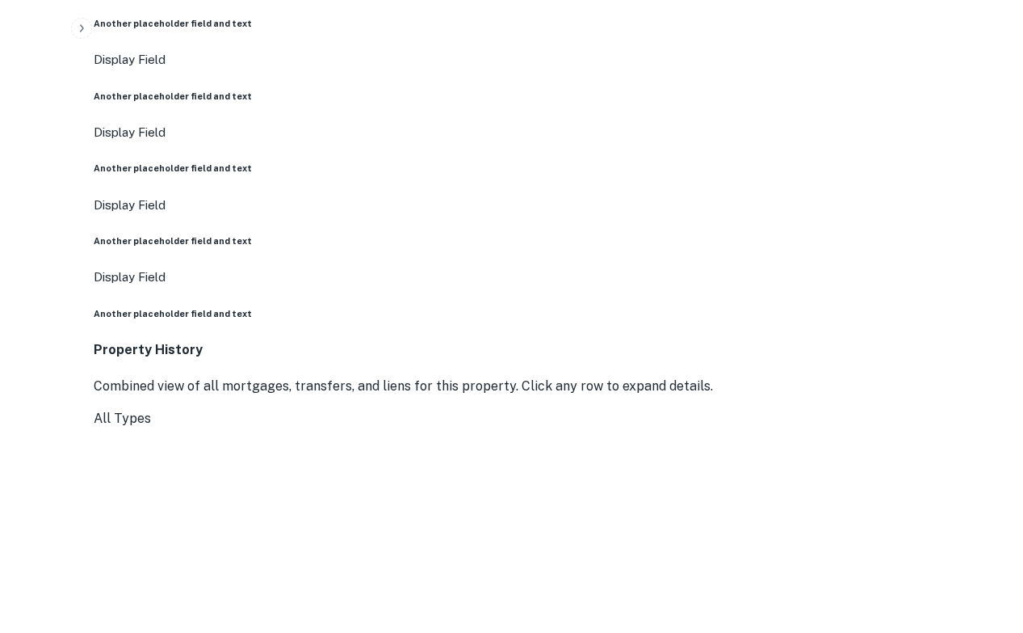
drag, startPoint x: 436, startPoint y: 253, endPoint x: 540, endPoint y: 273, distance: 105.4
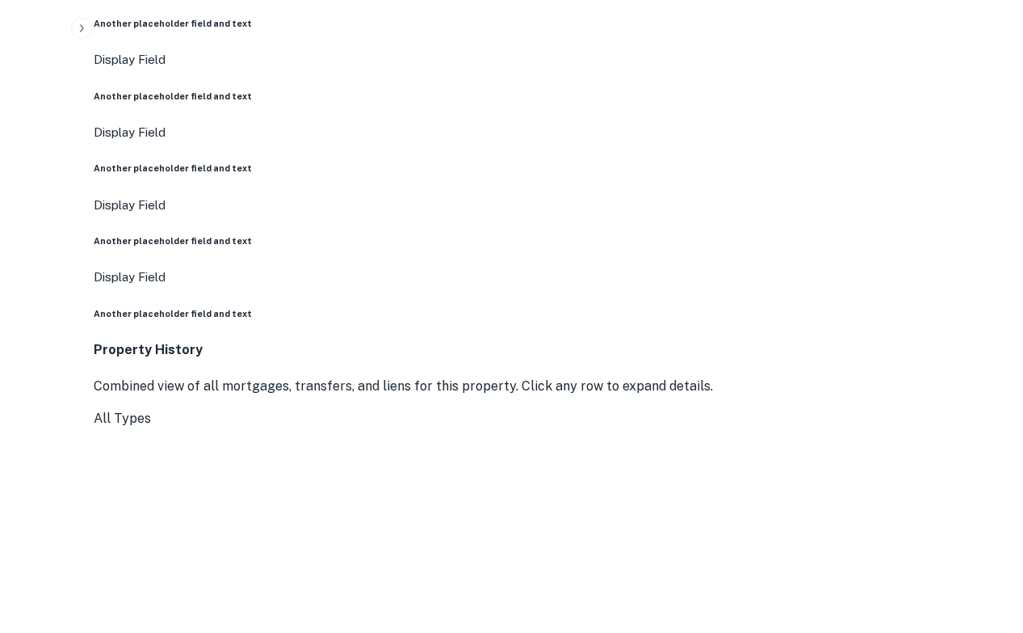
drag, startPoint x: 494, startPoint y: 260, endPoint x: 519, endPoint y: 267, distance: 26.6
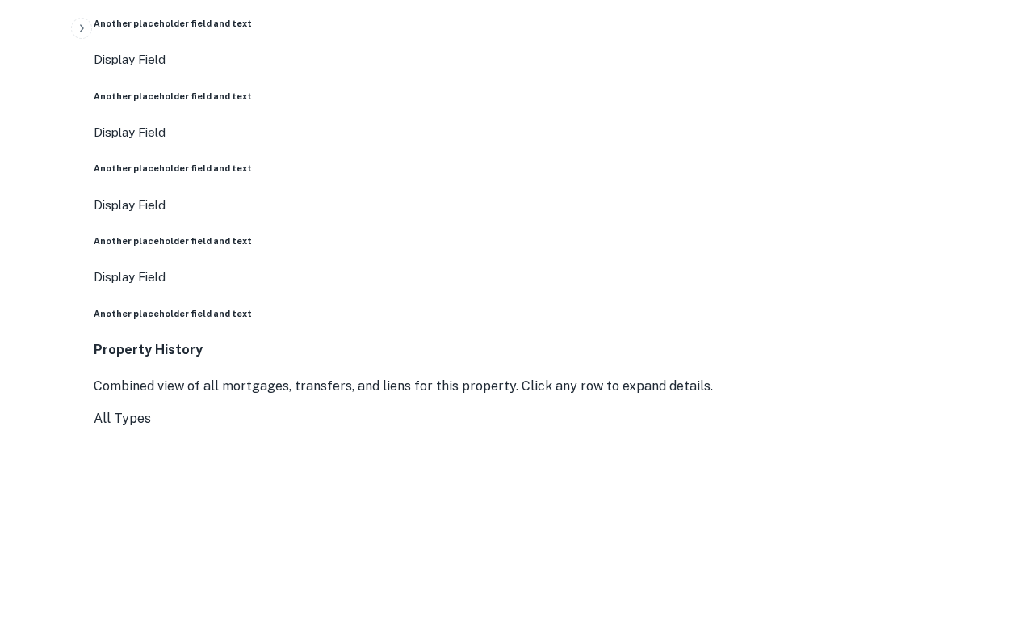
drag, startPoint x: 534, startPoint y: 273, endPoint x: 428, endPoint y: 246, distance: 109.3
click at [74, 26] on button "button" at bounding box center [81, 28] width 21 height 21
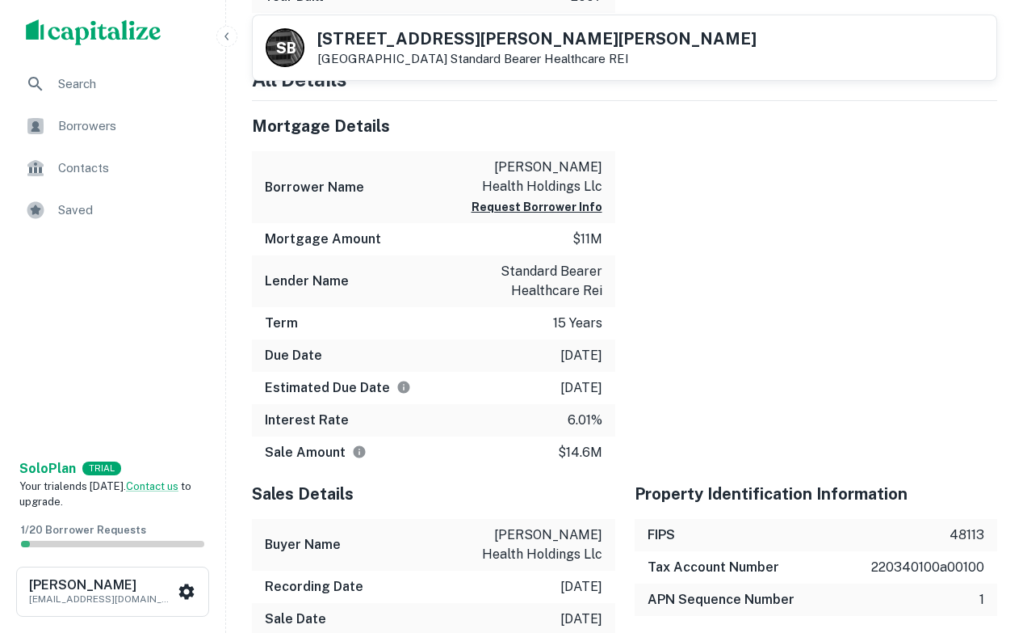
click at [229, 43] on button "button" at bounding box center [226, 36] width 21 height 21
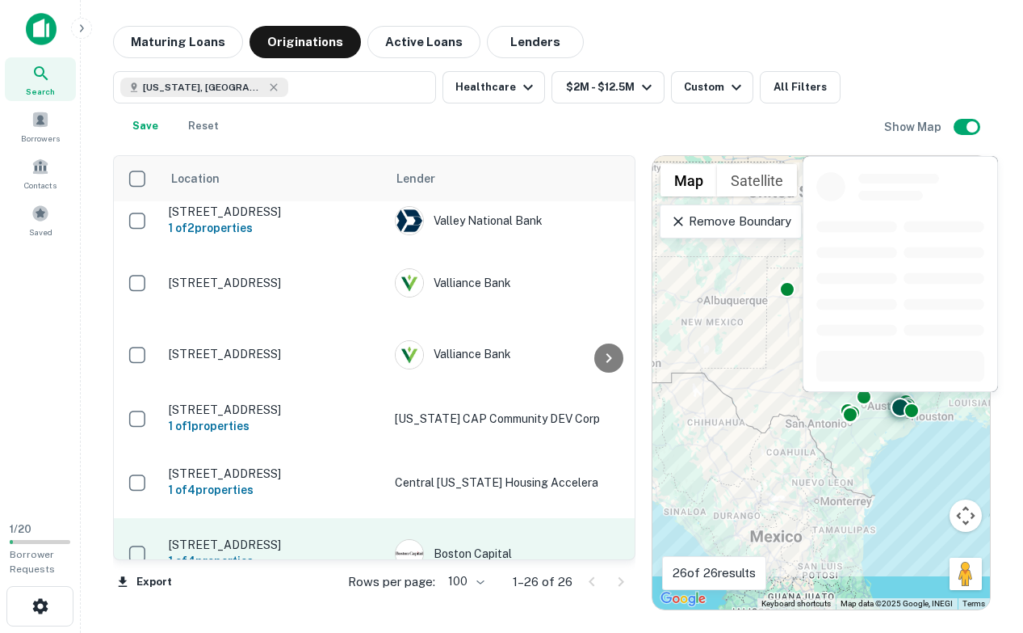
scroll to position [1049, 0]
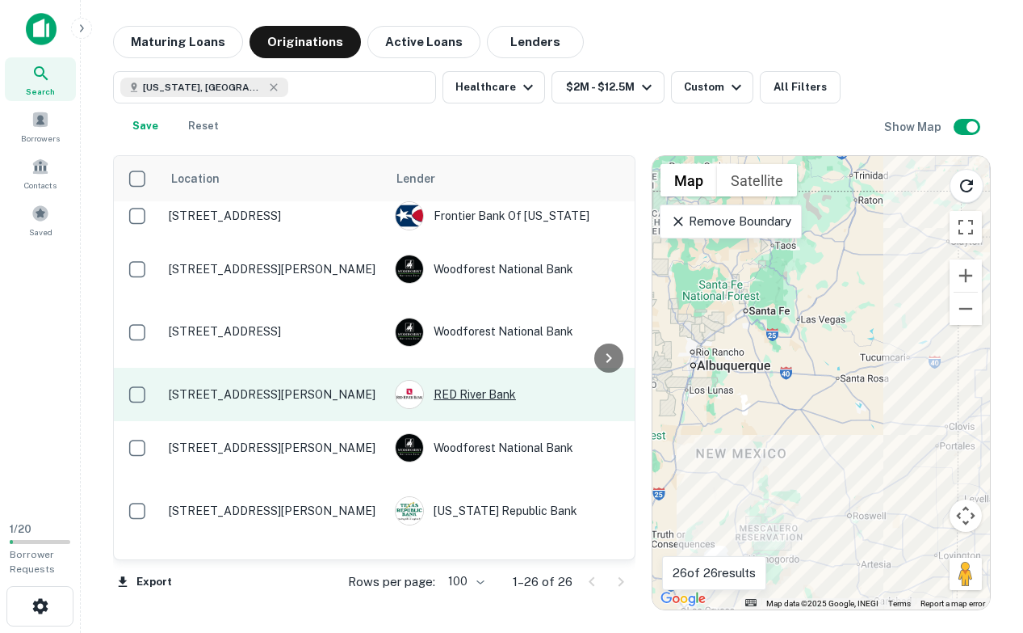
scroll to position [550, 0]
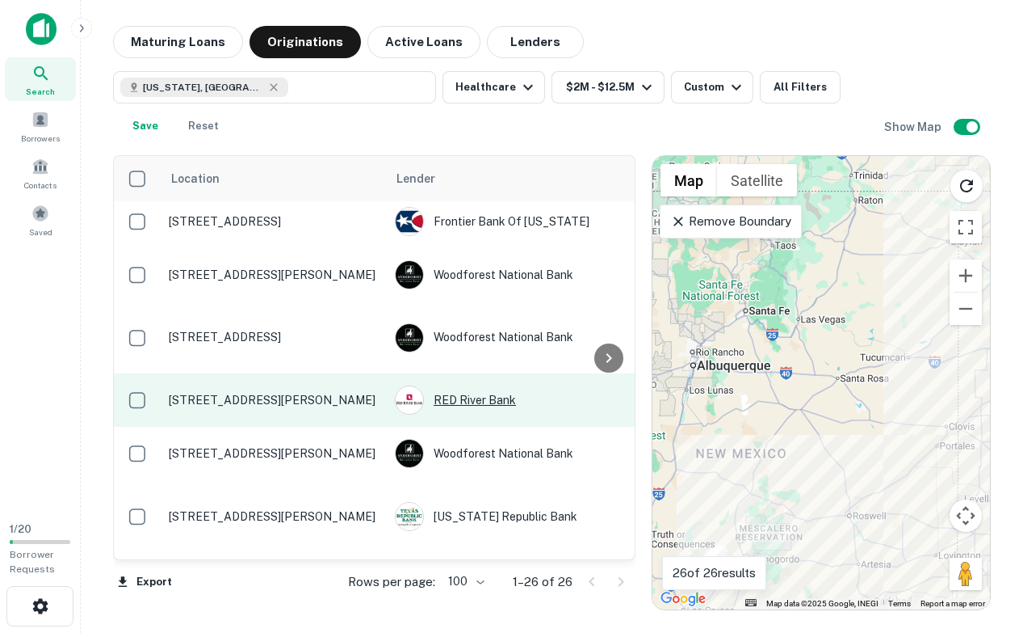
click at [538, 385] on div "RED River Bank" at bounding box center [516, 399] width 242 height 29
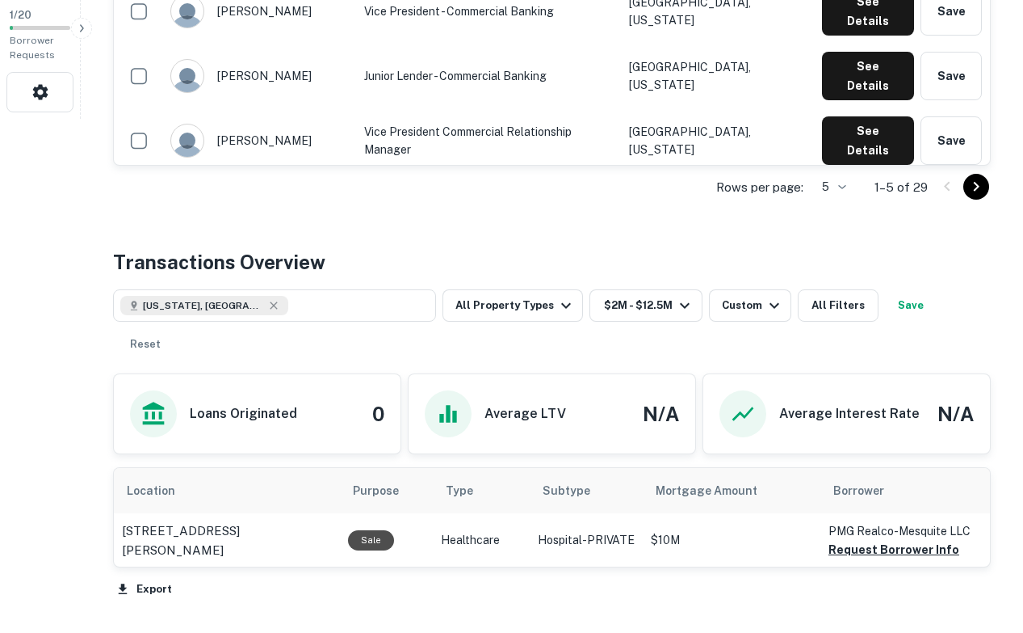
scroll to position [510, 0]
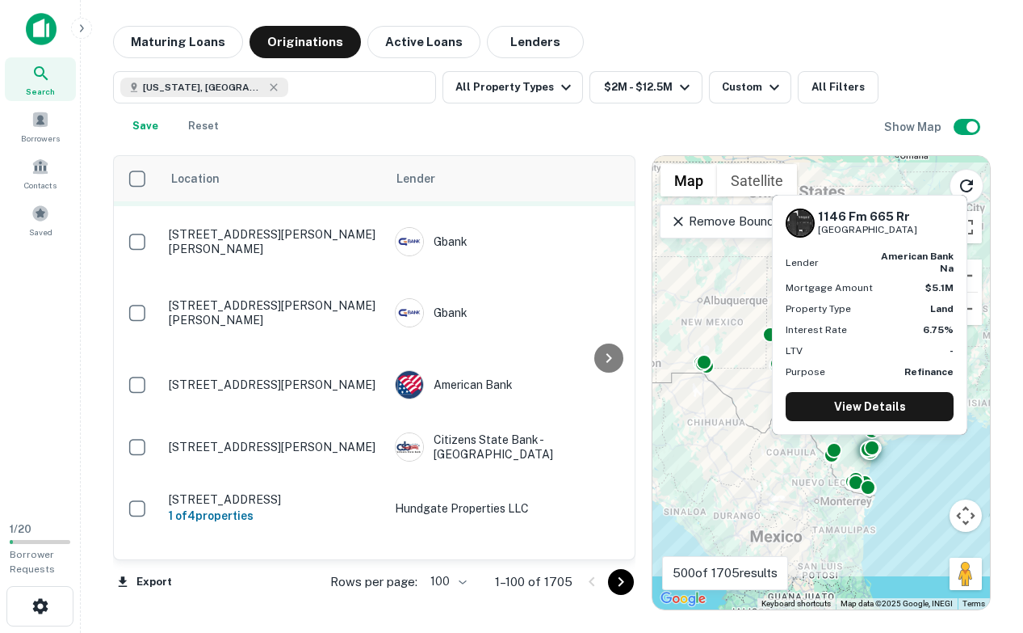
scroll to position [712, 0]
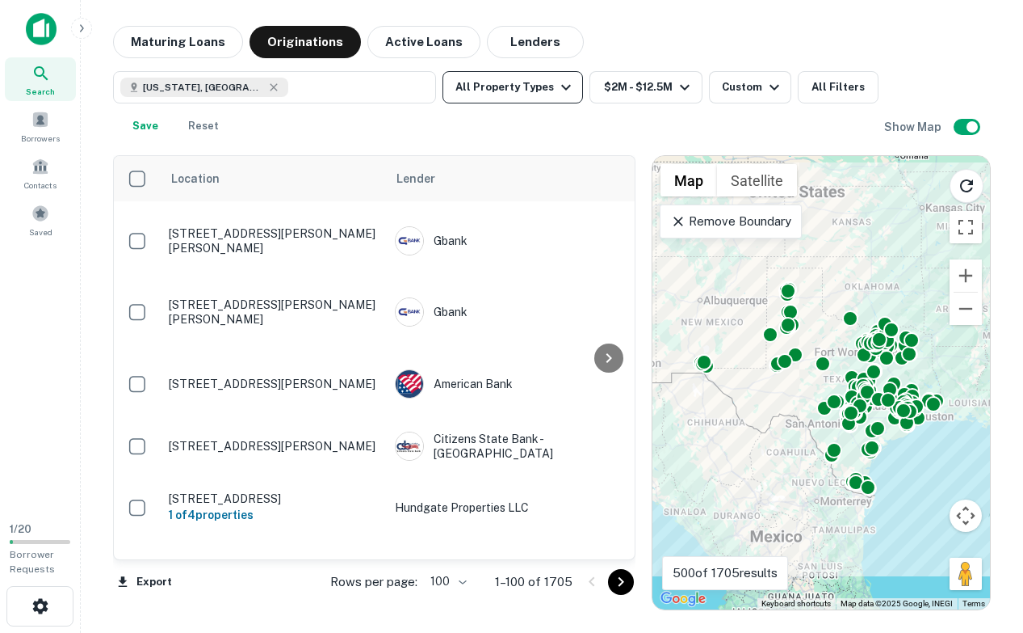
click at [527, 96] on button "All Property Types" at bounding box center [513, 87] width 141 height 32
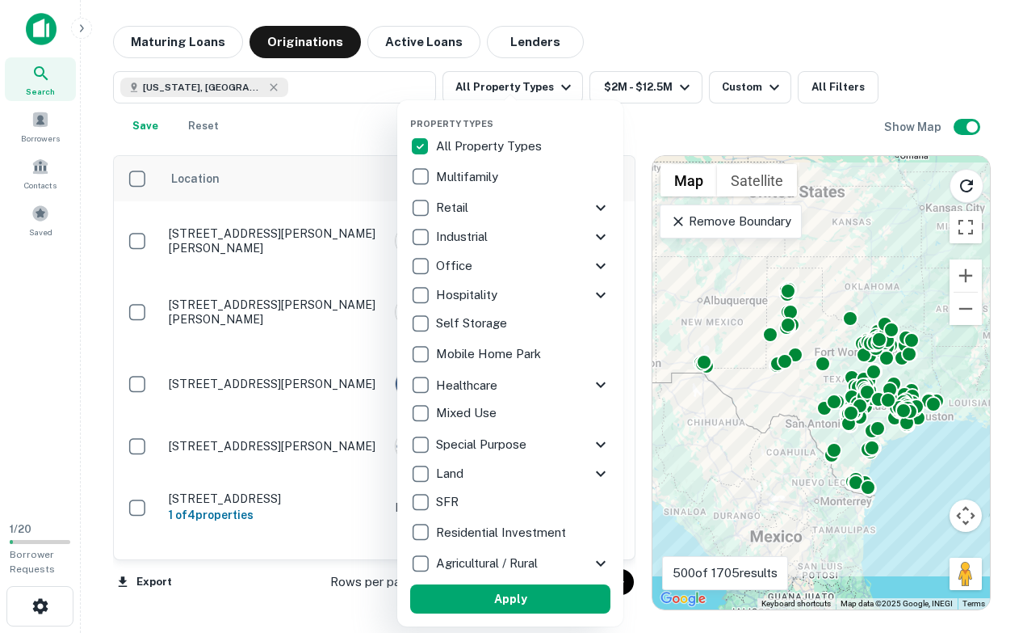
click at [518, 269] on div "Office" at bounding box center [500, 265] width 181 height 27
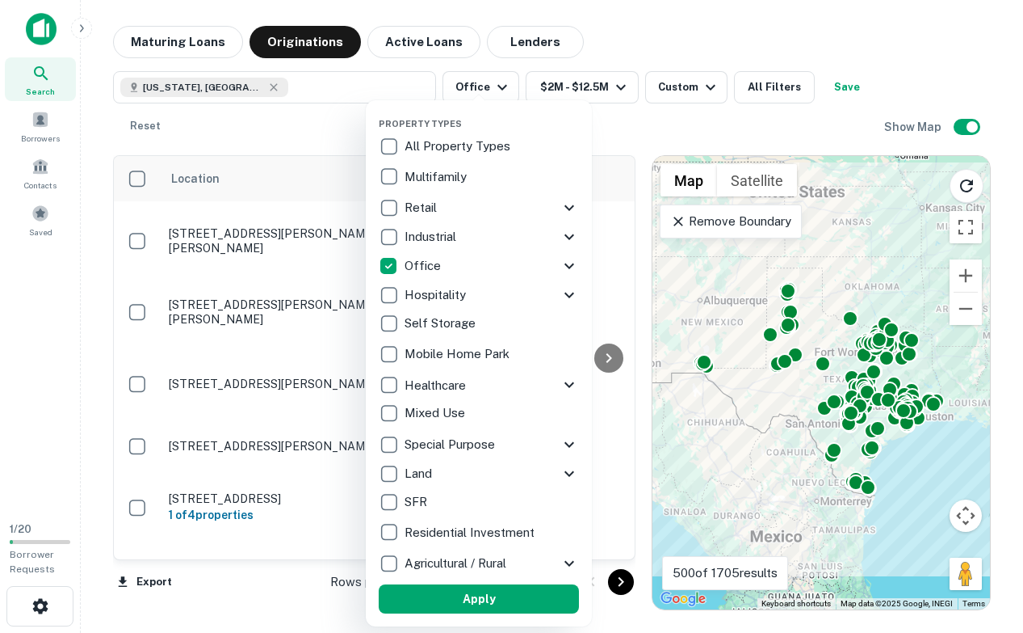
click at [576, 258] on icon at bounding box center [569, 265] width 19 height 19
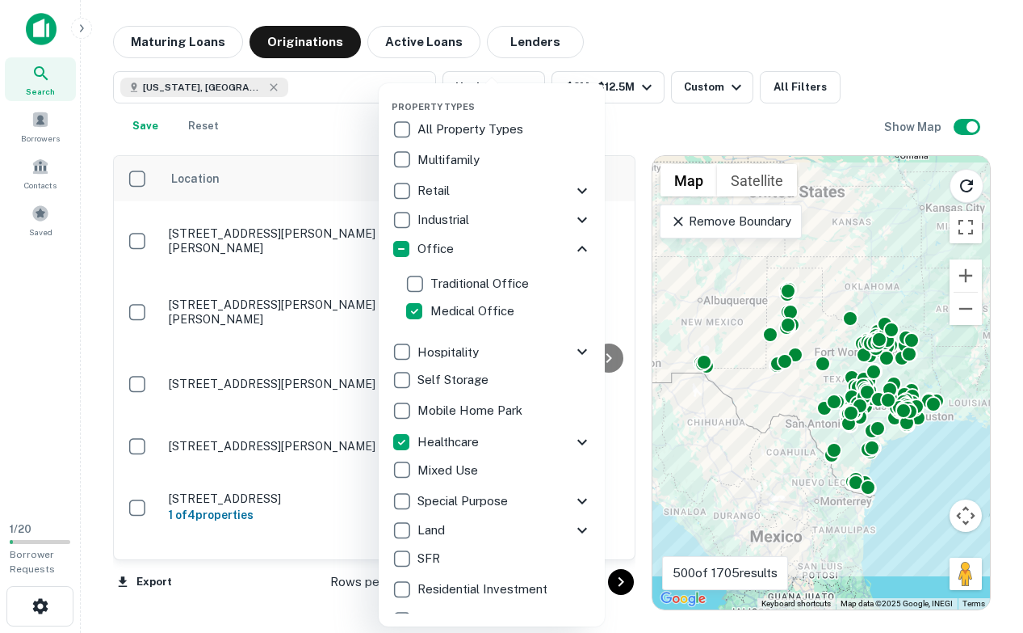
click at [574, 440] on icon at bounding box center [582, 441] width 19 height 19
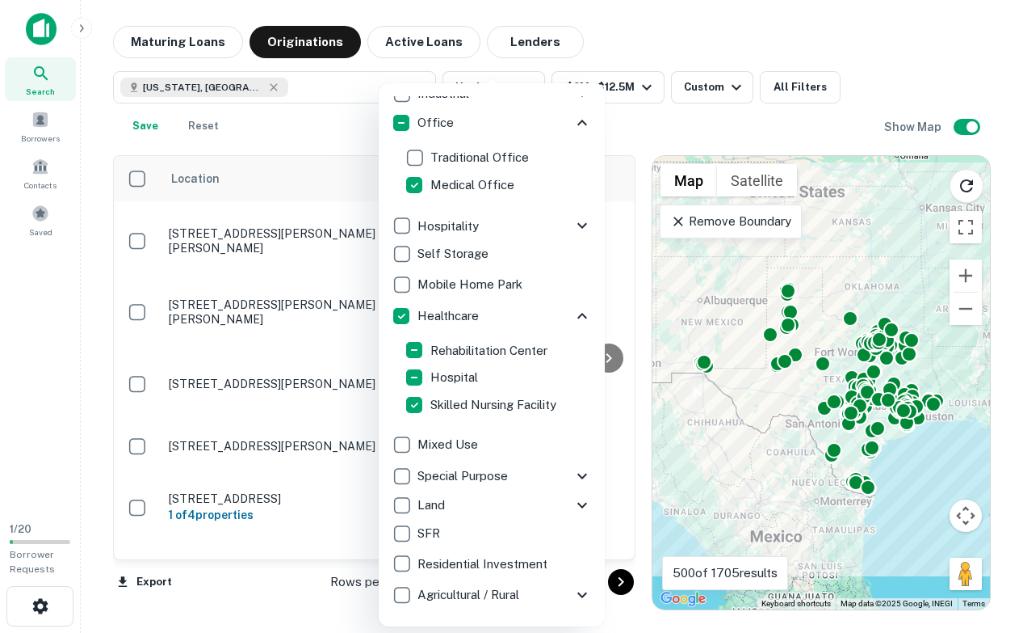
scroll to position [128, 0]
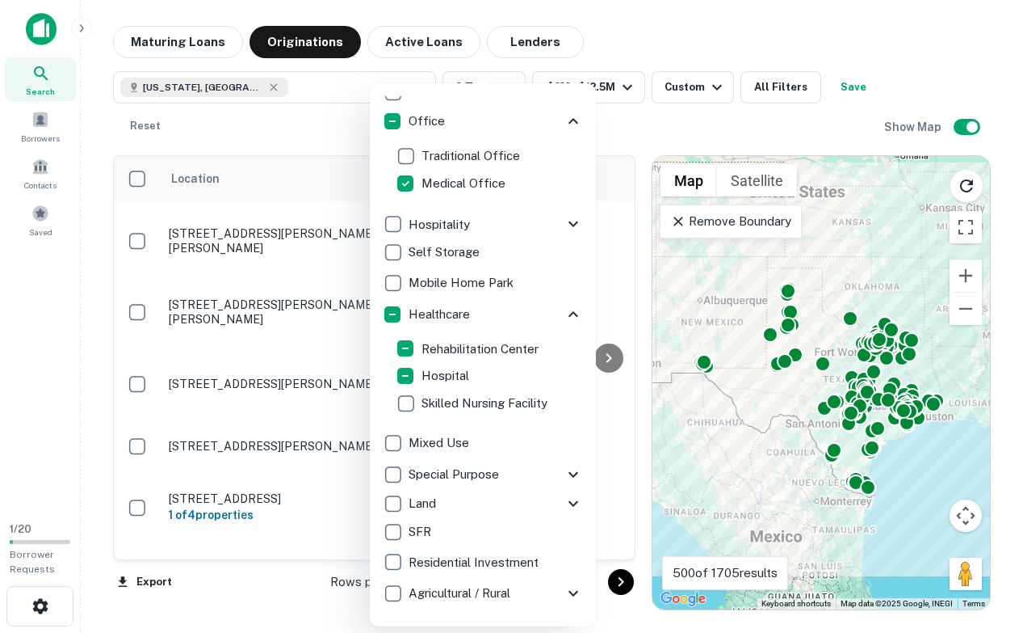
click at [575, 593] on icon at bounding box center [574, 593] width 10 height 6
click at [573, 124] on icon at bounding box center [573, 120] width 19 height 19
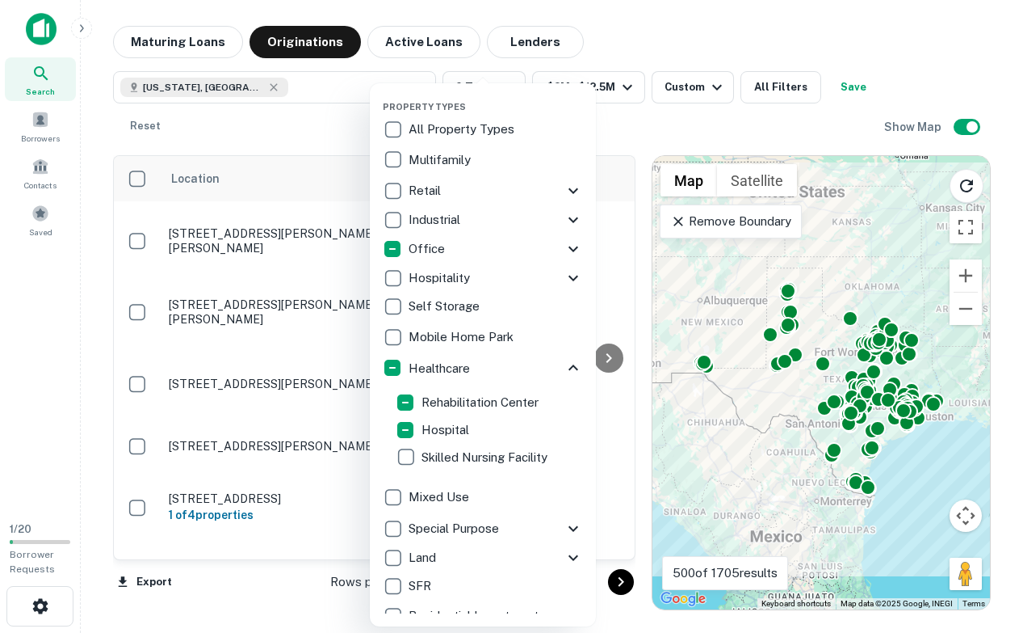
scroll to position [266, 0]
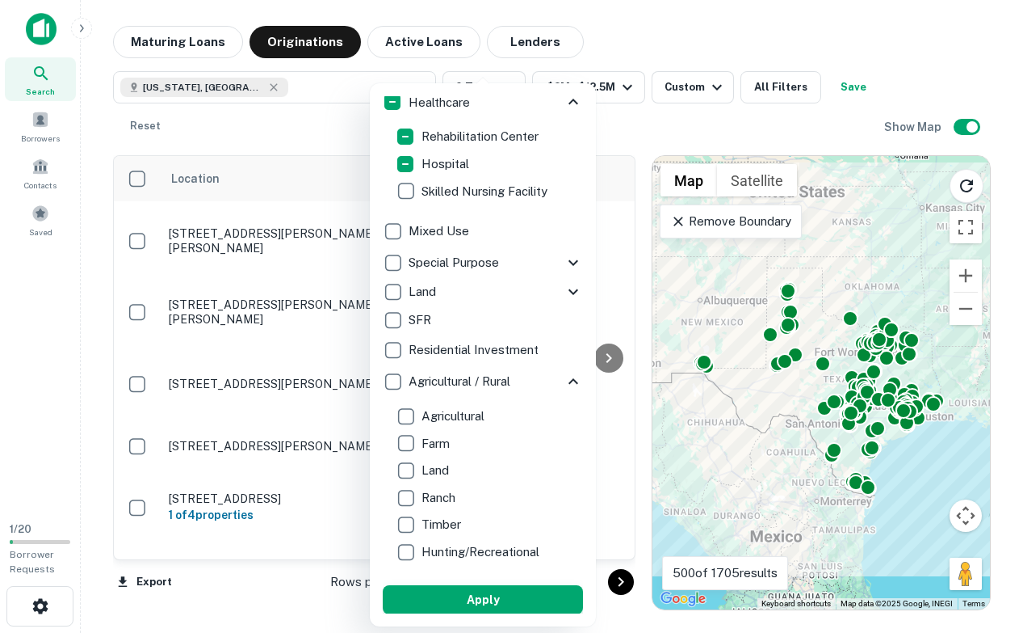
click at [530, 609] on button "Apply" at bounding box center [483, 599] width 200 height 29
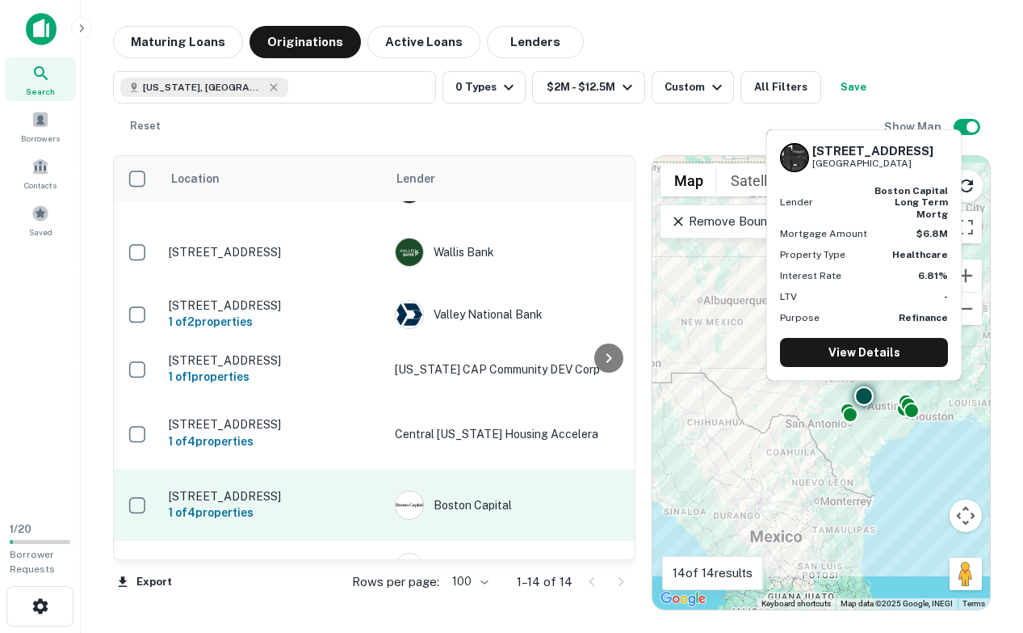
scroll to position [460, 0]
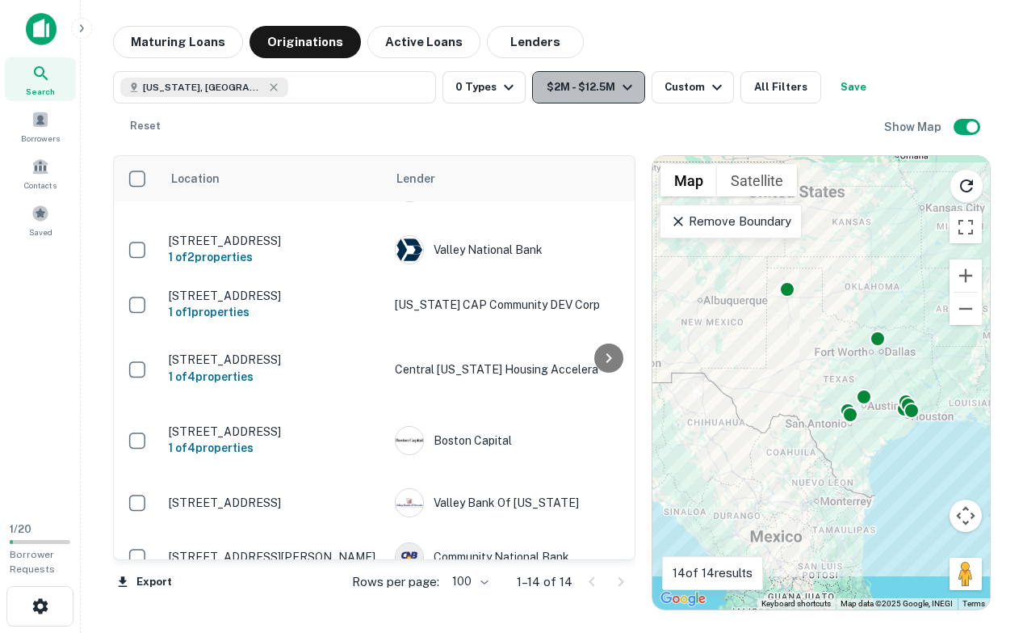
click at [620, 86] on icon "button" at bounding box center [627, 87] width 19 height 19
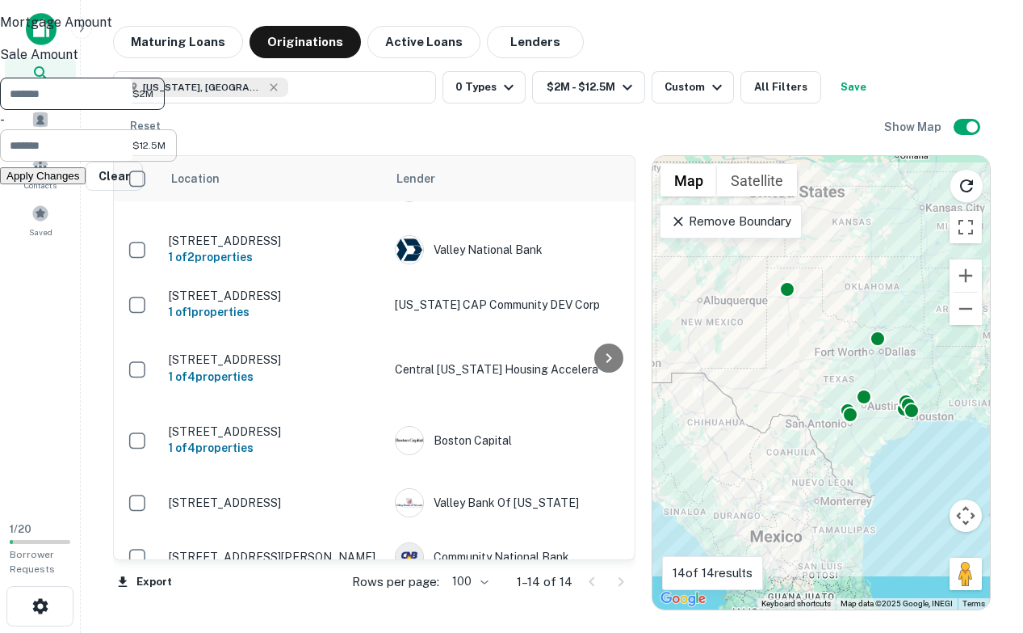
click at [132, 162] on input "********" at bounding box center [66, 145] width 132 height 32
click at [132, 110] on input "*******" at bounding box center [66, 94] width 132 height 32
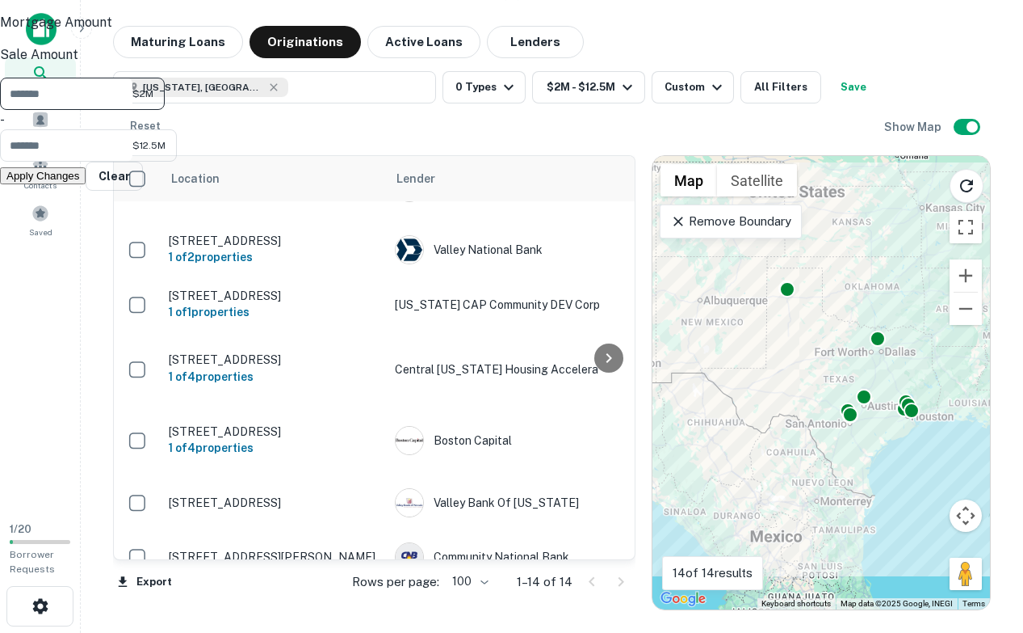
click at [132, 110] on input "*******" at bounding box center [66, 94] width 132 height 32
type input "********"
click at [132, 162] on input "********" at bounding box center [66, 145] width 132 height 32
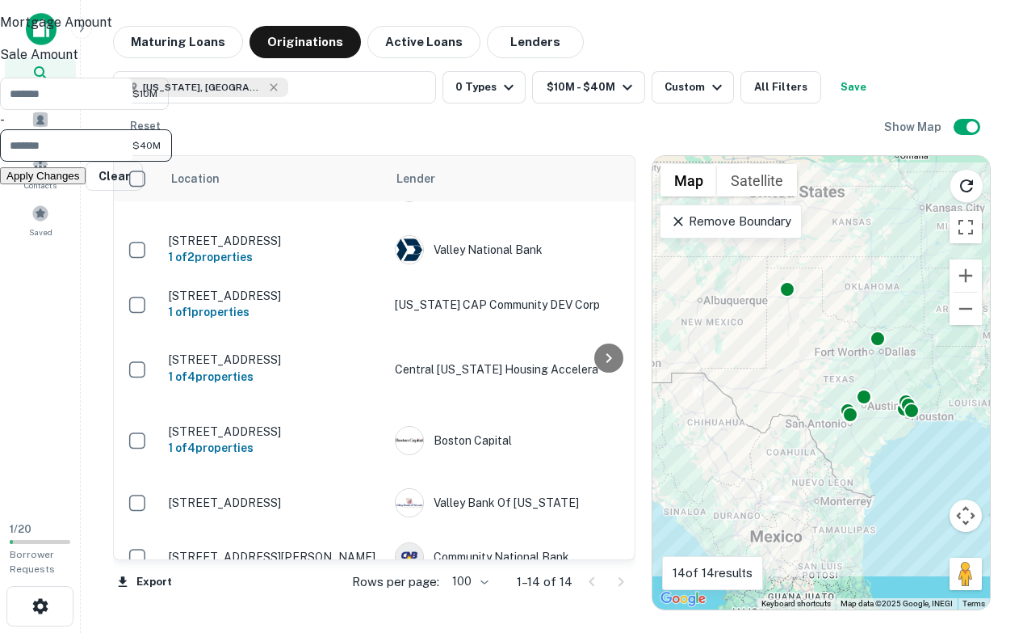
type input "********"
click at [86, 184] on button "Apply Changes" at bounding box center [43, 175] width 86 height 17
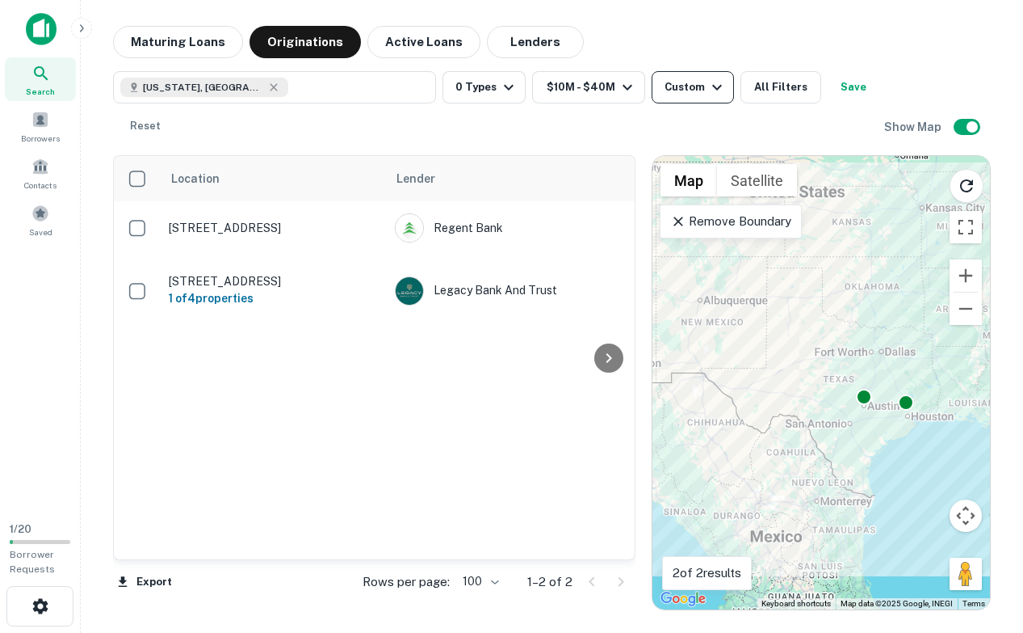
click at [665, 83] on div "Custom" at bounding box center [696, 87] width 62 height 19
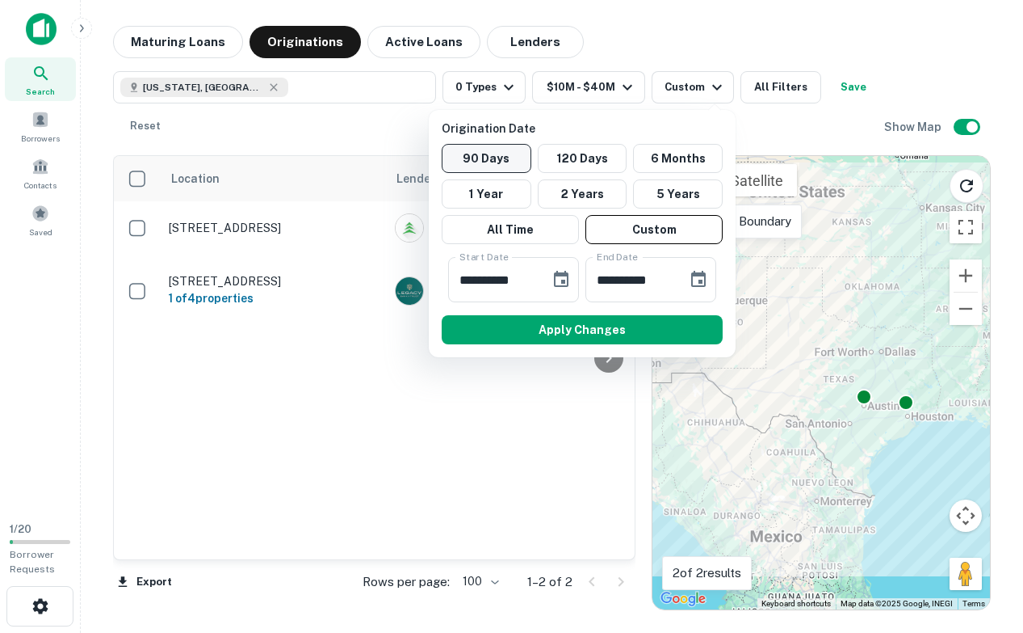
click at [516, 159] on button "90 Days" at bounding box center [487, 158] width 90 height 29
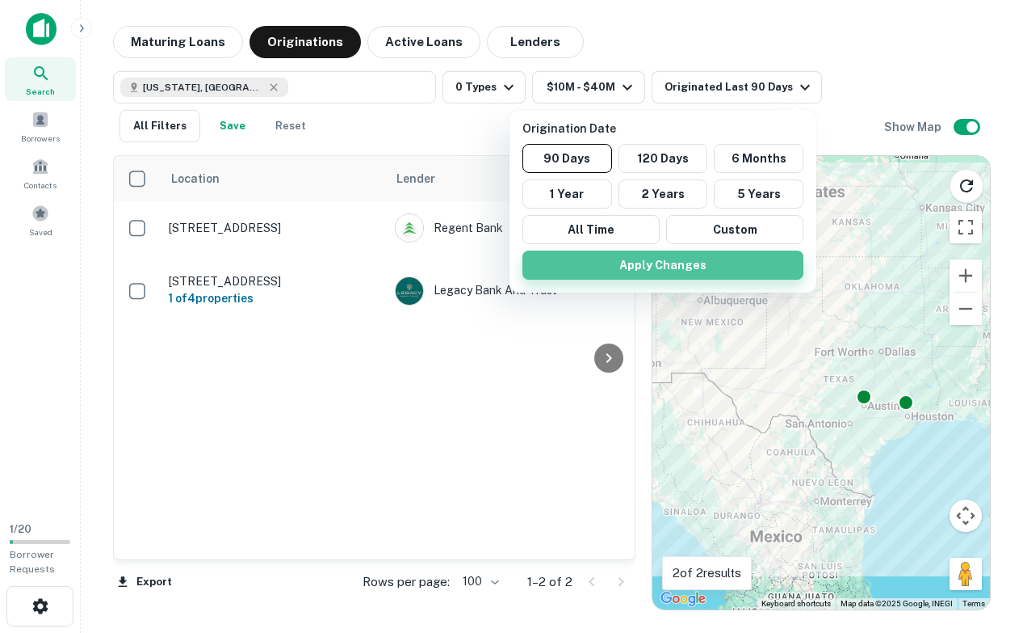
click at [615, 267] on button "Apply Changes" at bounding box center [663, 264] width 281 height 29
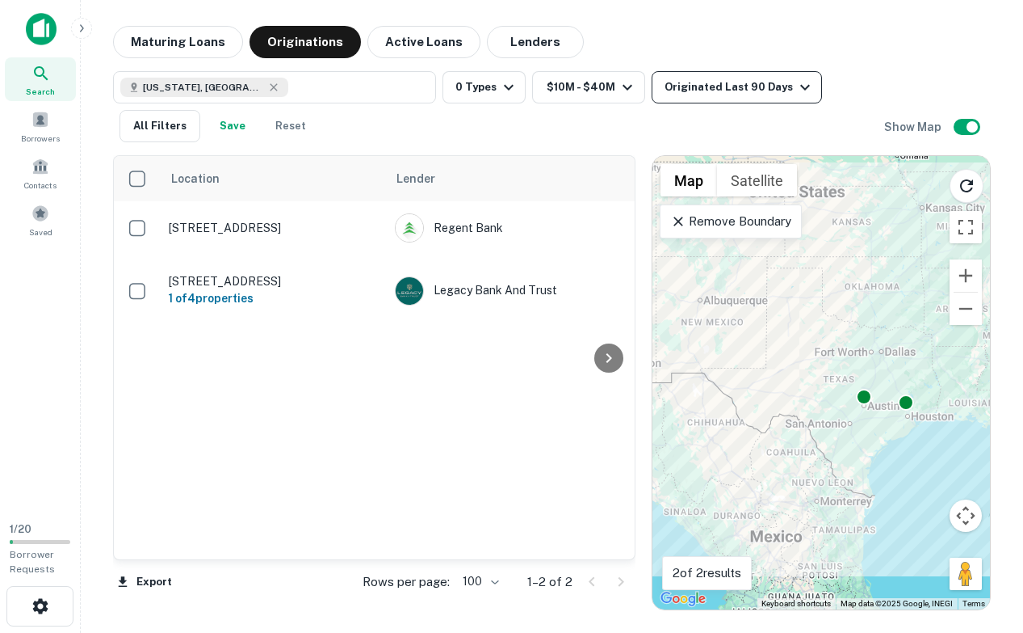
click at [692, 86] on div "Originated Last 90 Days" at bounding box center [740, 87] width 150 height 19
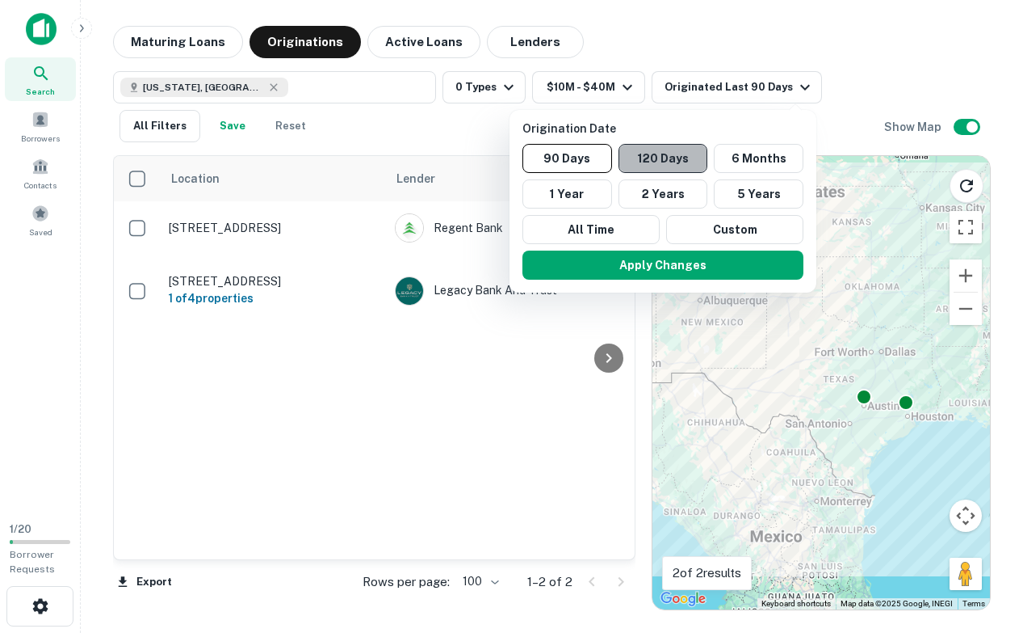
click at [688, 151] on button "120 Days" at bounding box center [664, 158] width 90 height 29
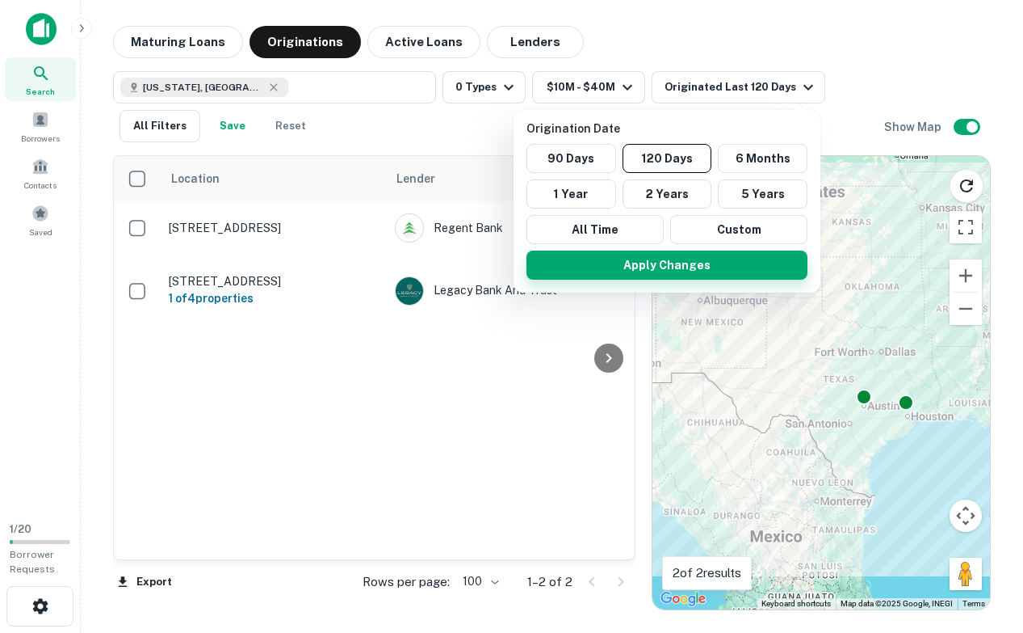
click at [690, 260] on button "Apply Changes" at bounding box center [667, 264] width 281 height 29
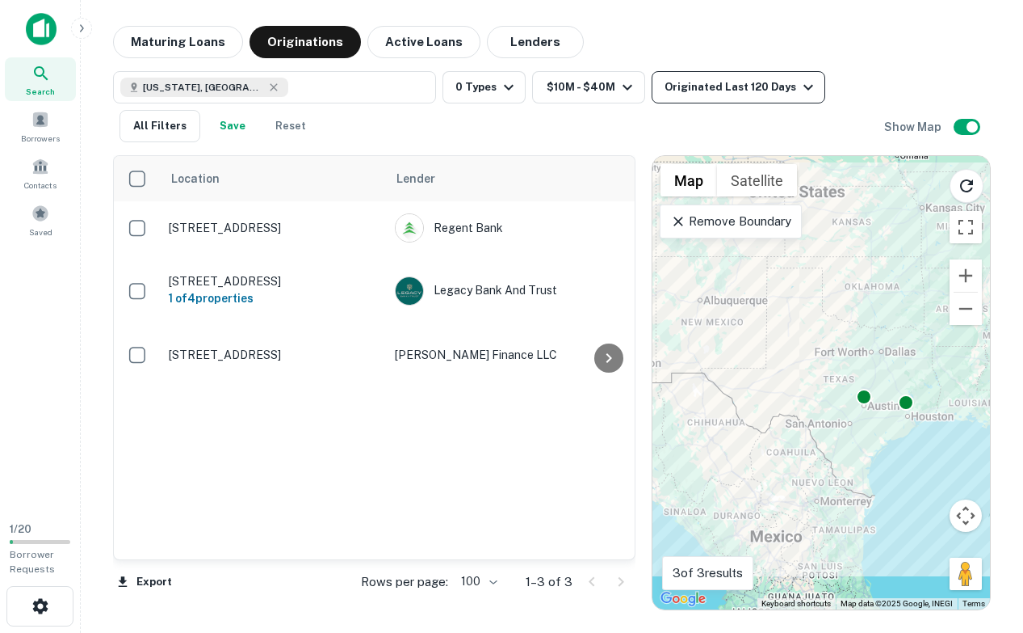
click at [710, 90] on div "Originated Last 120 Days" at bounding box center [741, 87] width 153 height 19
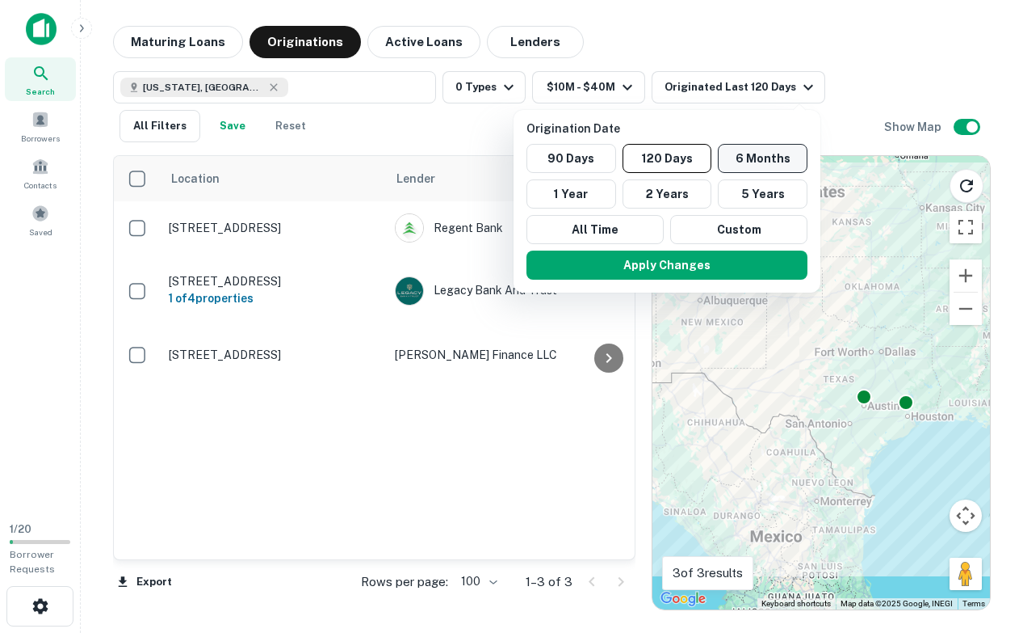
click at [746, 165] on button "6 Months" at bounding box center [763, 158] width 90 height 29
click at [719, 258] on button "Apply Changes" at bounding box center [669, 264] width 281 height 29
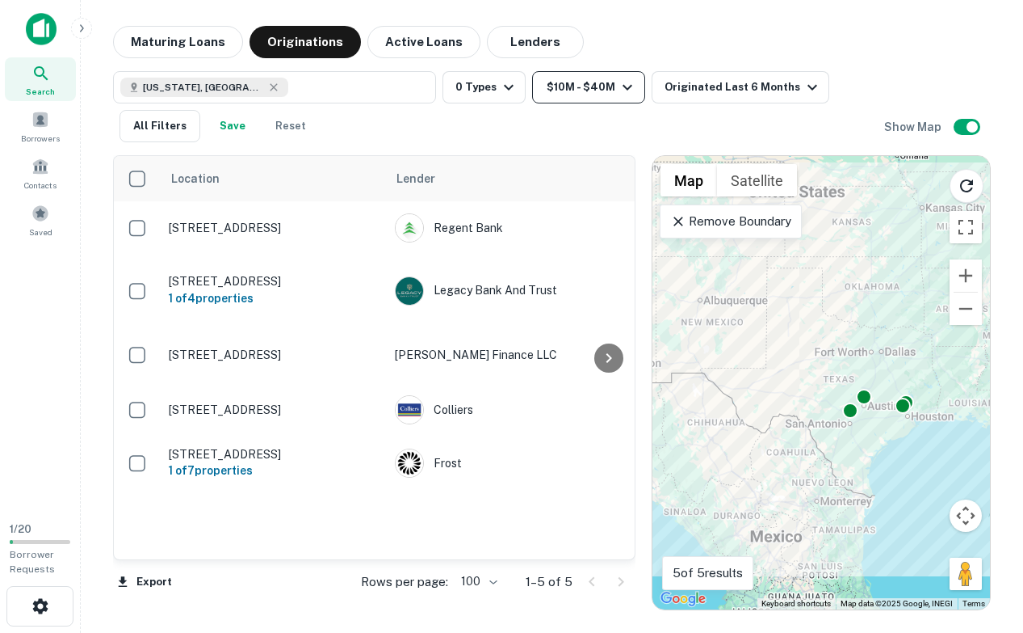
click at [569, 92] on button "$10M - $40M" at bounding box center [588, 87] width 113 height 32
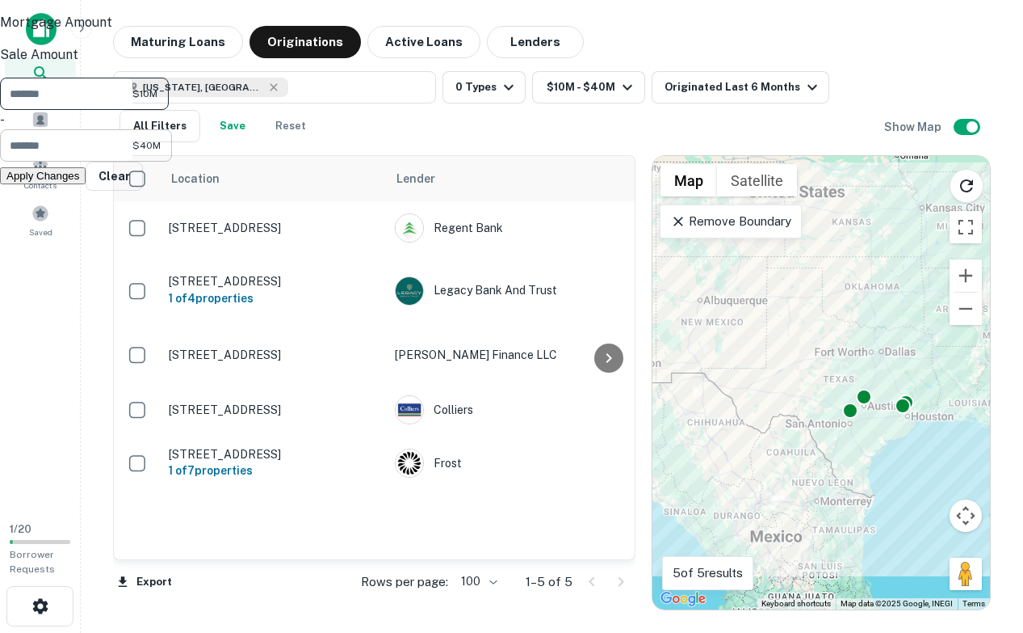
click at [132, 162] on input "********" at bounding box center [66, 145] width 132 height 32
click at [132, 110] on input "********" at bounding box center [66, 94] width 132 height 32
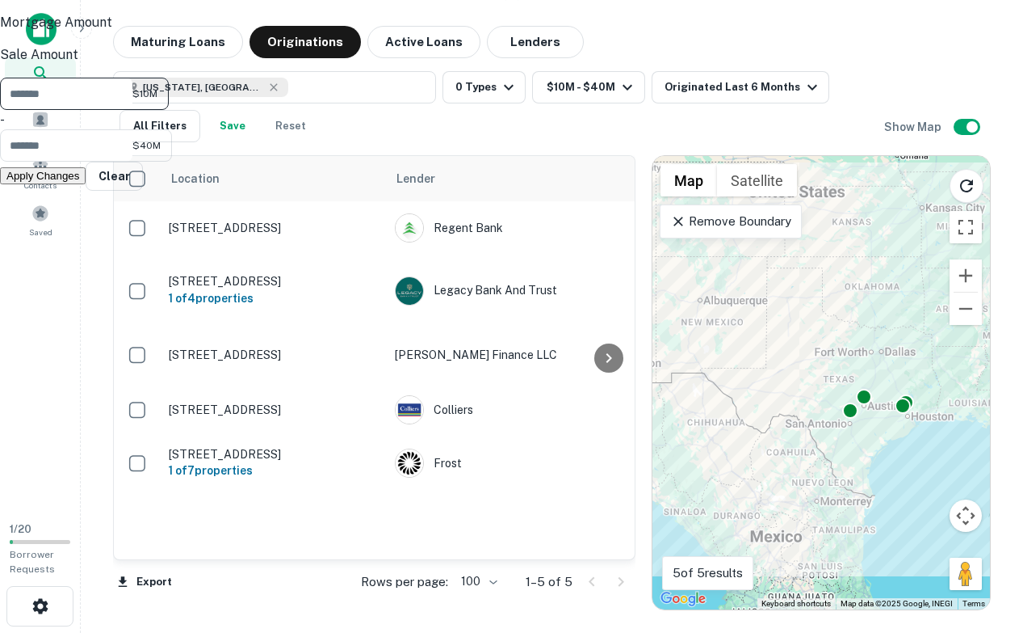
click at [132, 110] on input "********" at bounding box center [66, 94] width 132 height 32
type input "*******"
click at [86, 184] on button "Apply Changes" at bounding box center [43, 175] width 86 height 17
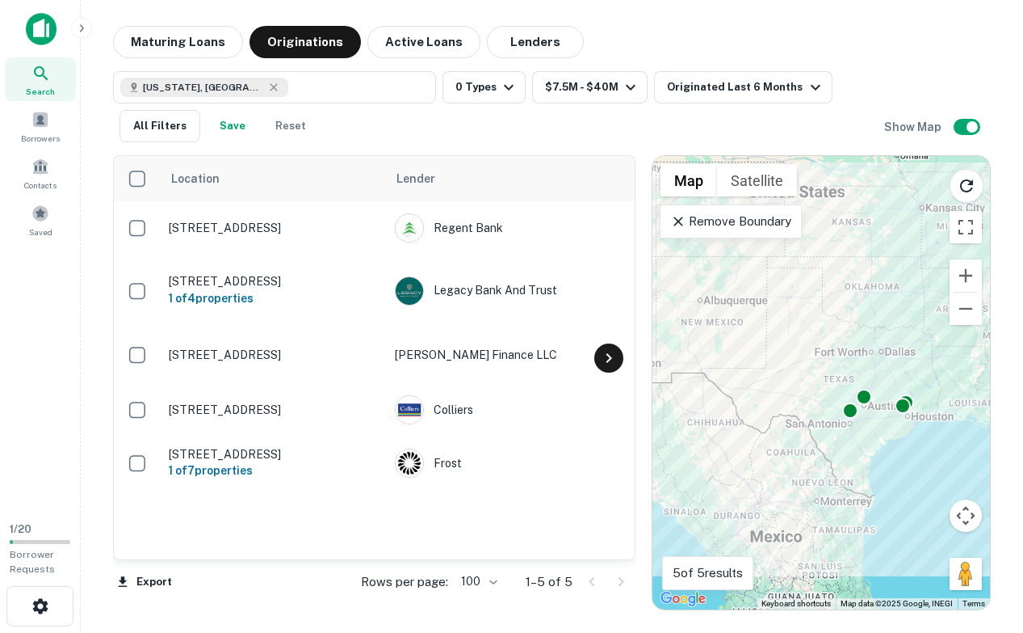
click at [611, 349] on icon at bounding box center [608, 357] width 19 height 19
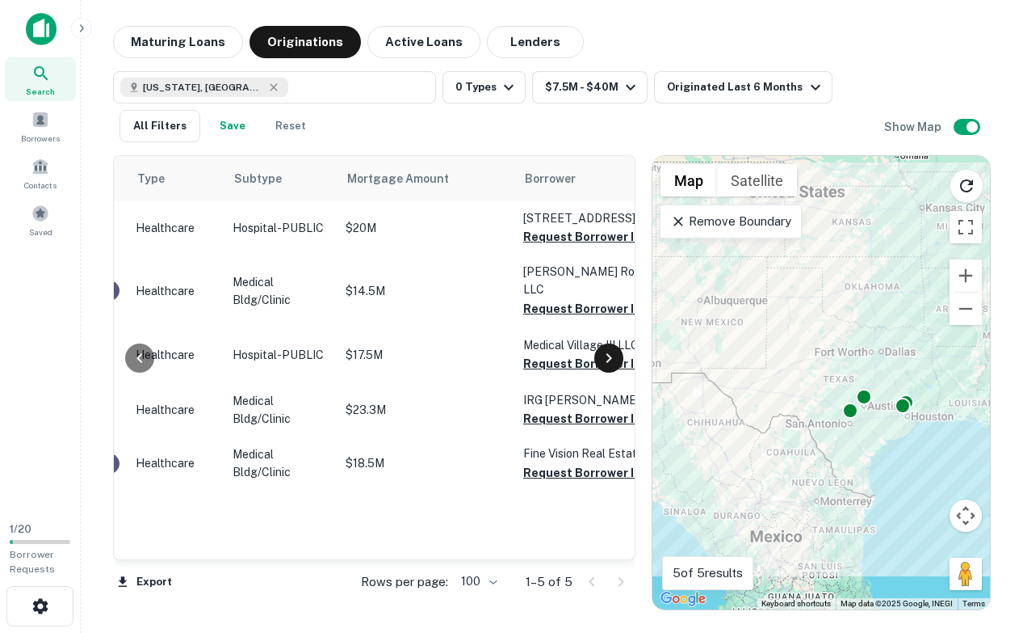
scroll to position [0, 679]
click at [148, 358] on icon at bounding box center [139, 357] width 19 height 19
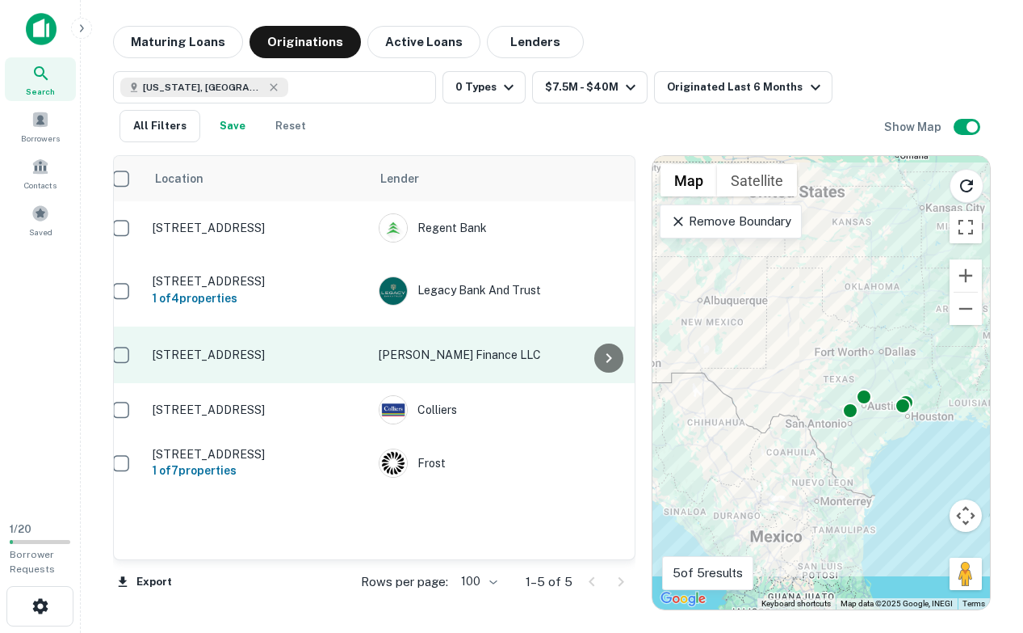
scroll to position [0, 0]
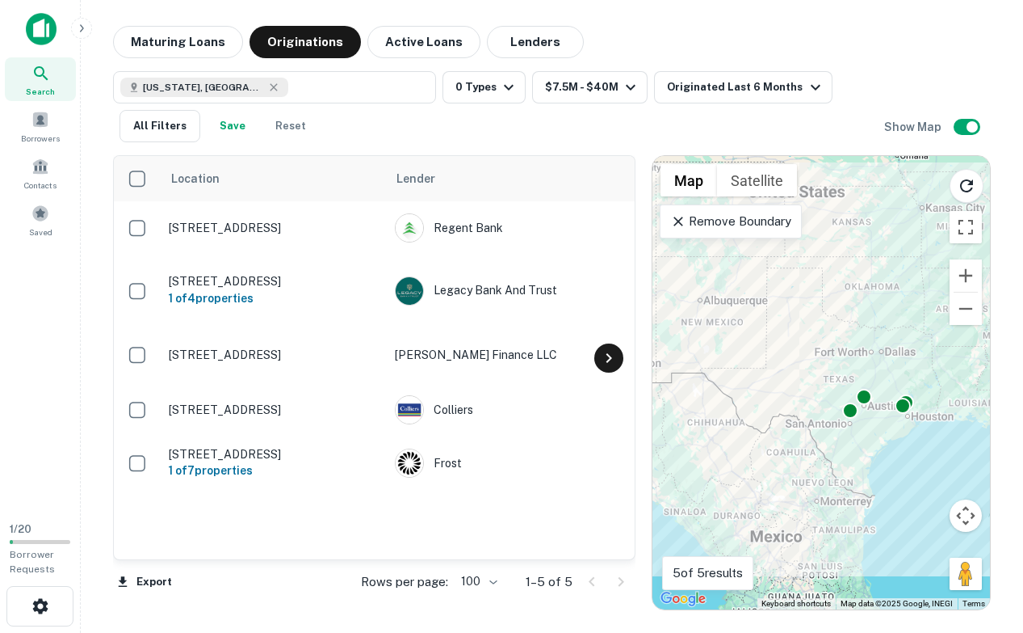
click at [601, 348] on icon at bounding box center [608, 357] width 19 height 19
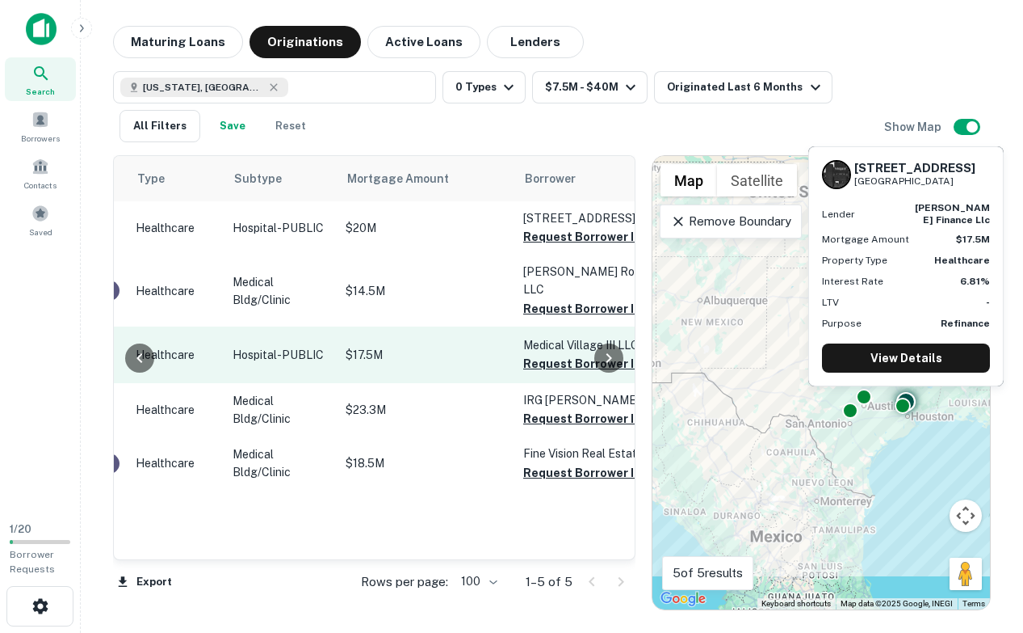
scroll to position [0, 679]
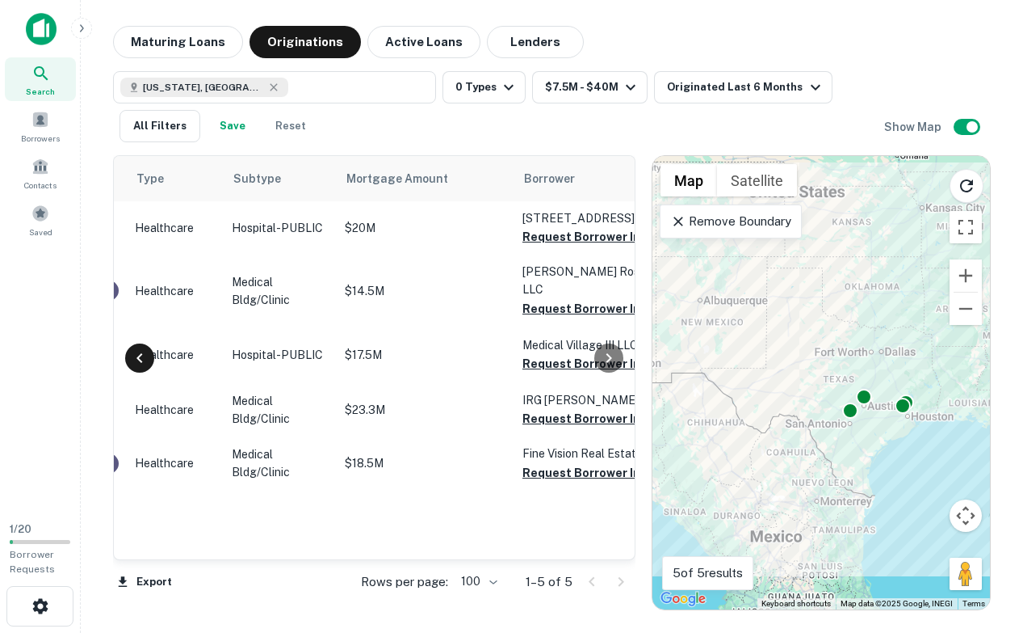
click at [128, 362] on div at bounding box center [139, 357] width 29 height 29
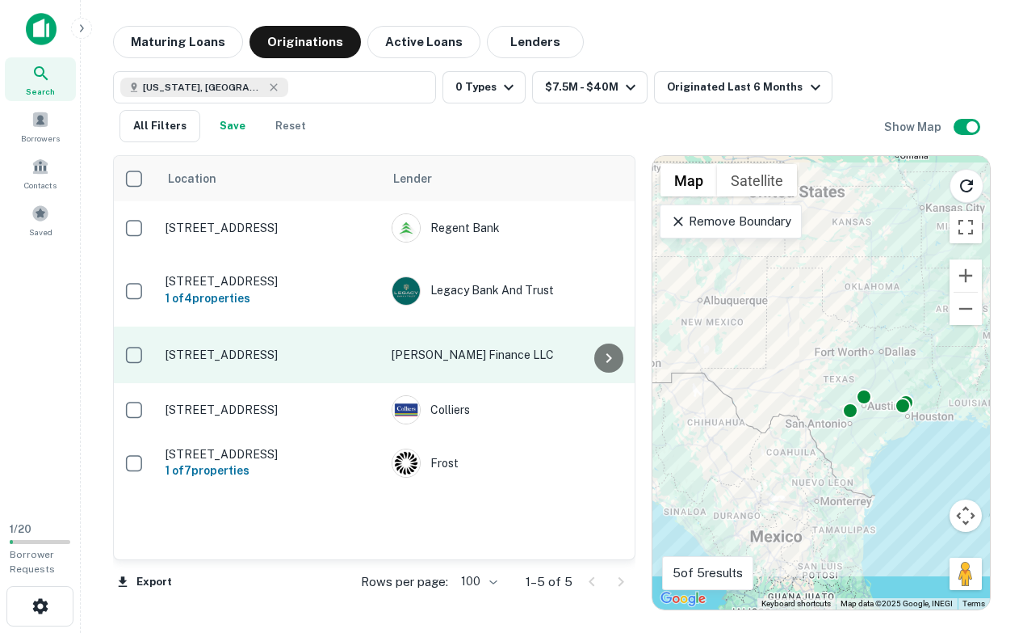
scroll to position [0, 0]
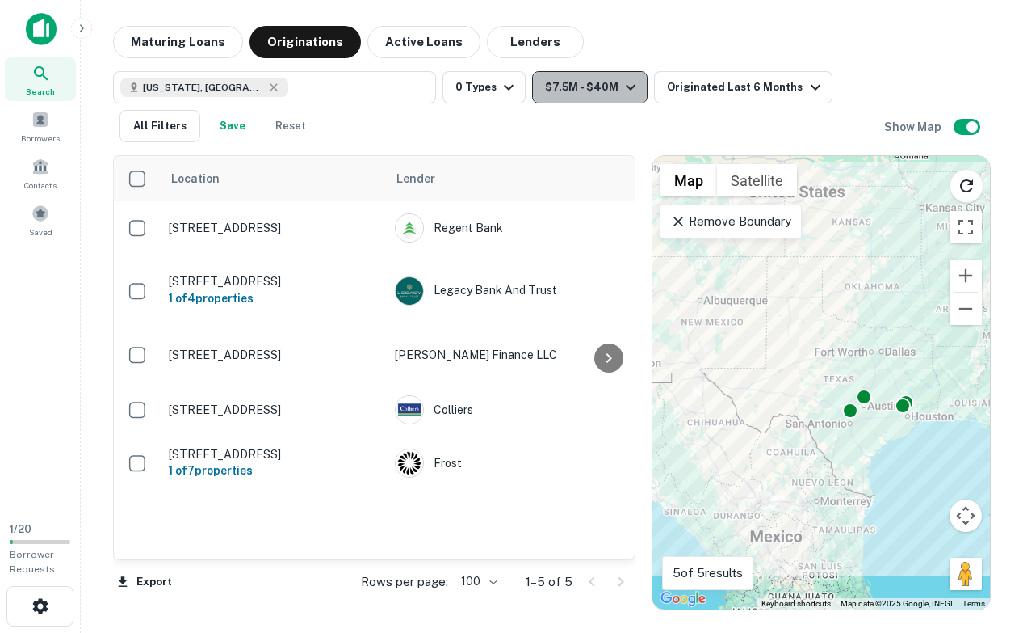
click at [622, 95] on icon "button" at bounding box center [630, 87] width 19 height 19
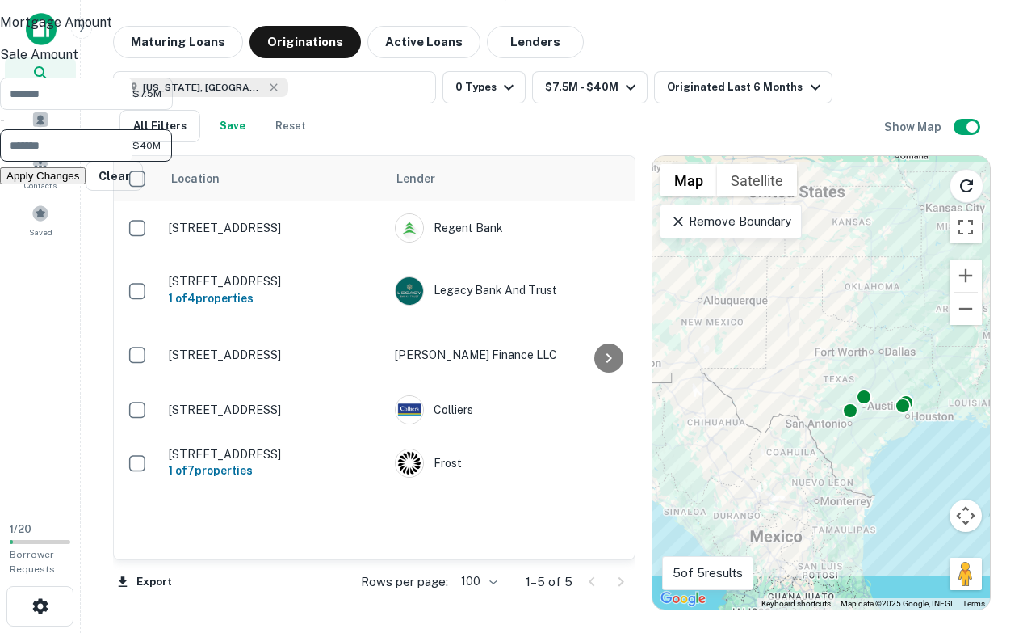
click at [132, 162] on input "********" at bounding box center [66, 145] width 132 height 32
type input "********"
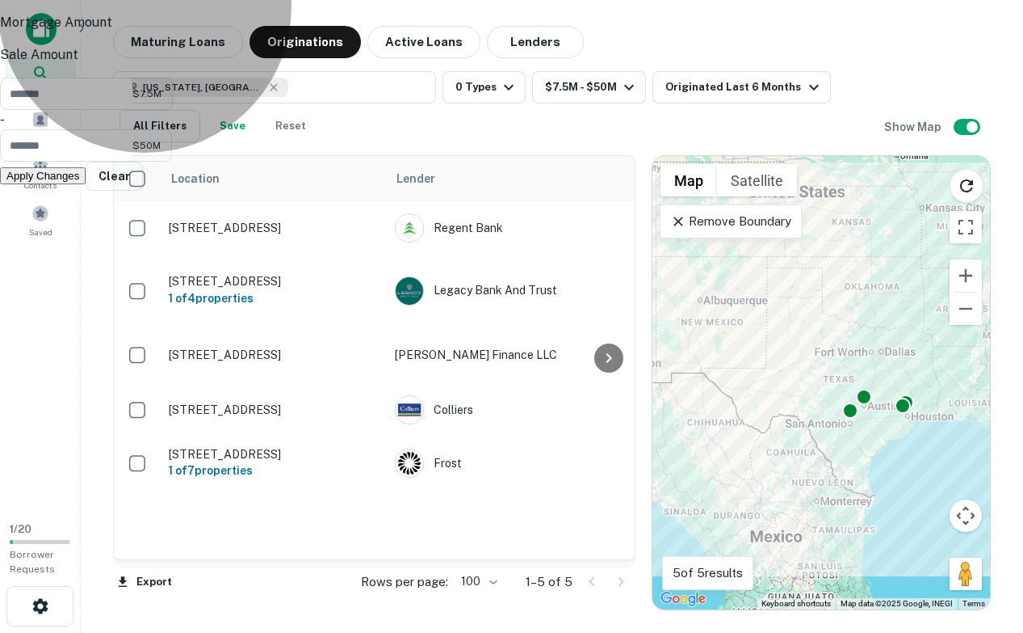
click at [86, 184] on button "Apply Changes" at bounding box center [43, 175] width 86 height 17
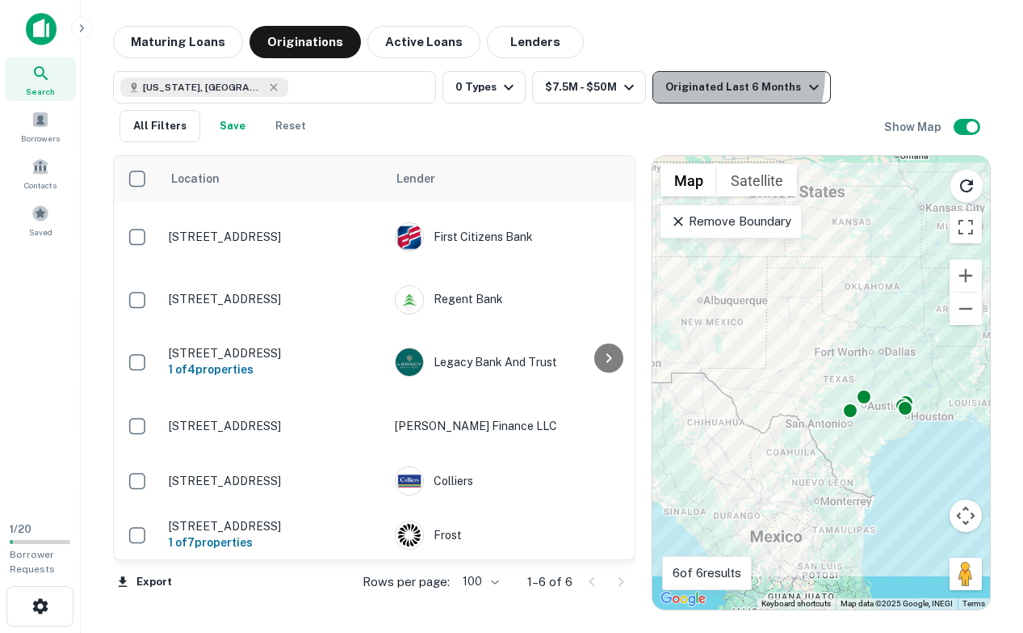
click at [690, 74] on button "Originated Last 6 Months" at bounding box center [742, 87] width 178 height 32
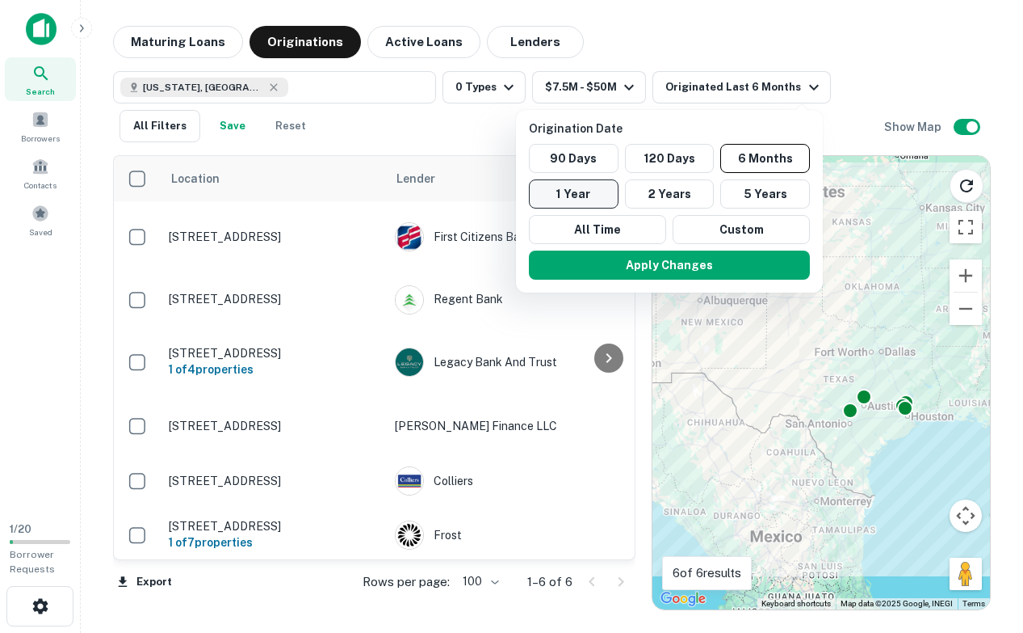
click at [608, 190] on button "1 Year" at bounding box center [574, 193] width 90 height 29
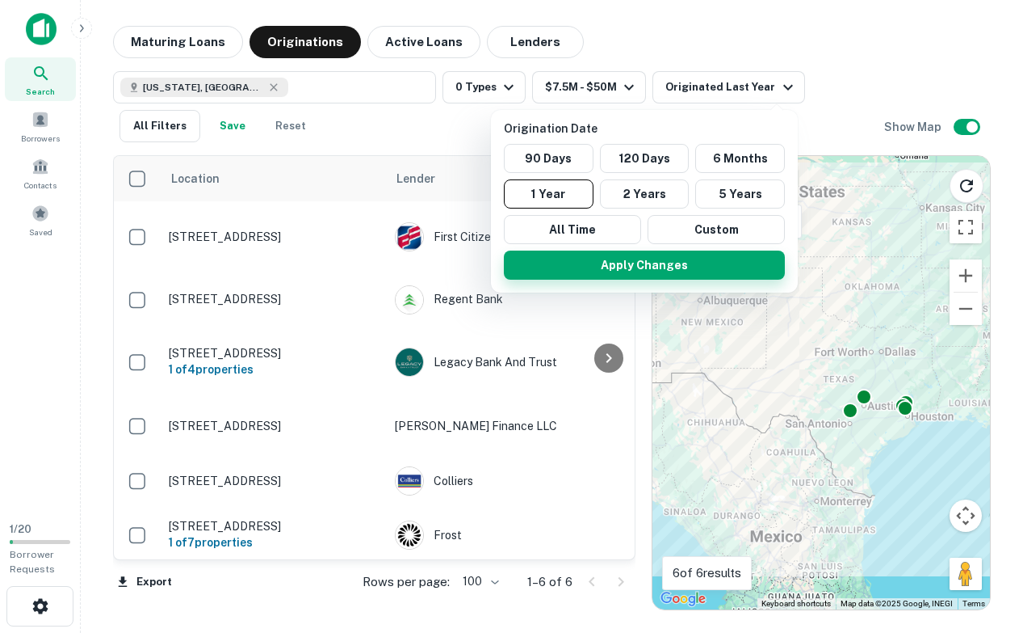
click at [653, 258] on button "Apply Changes" at bounding box center [644, 264] width 281 height 29
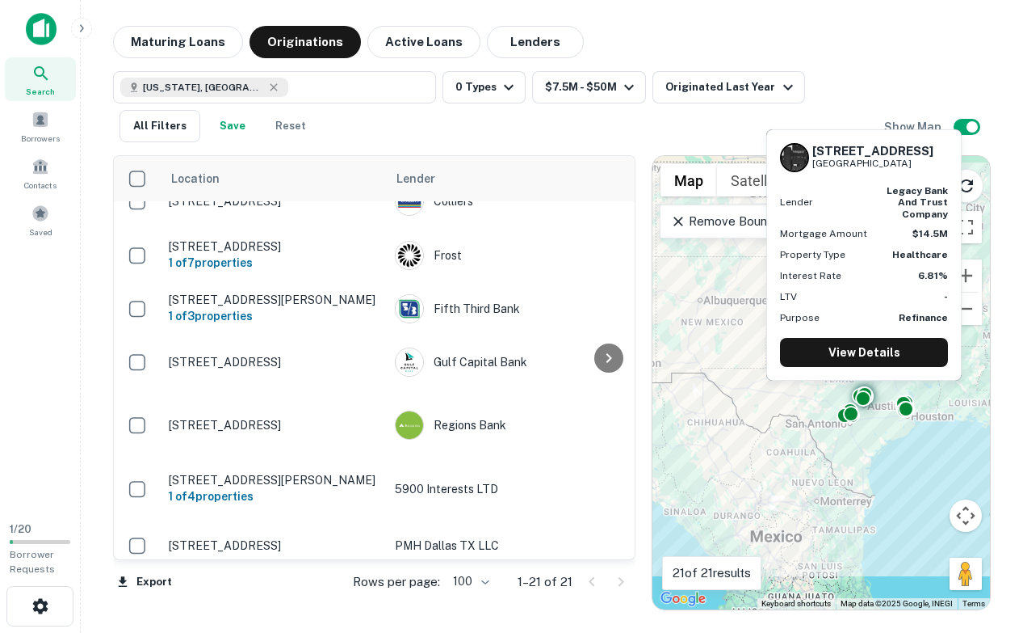
scroll to position [280, 0]
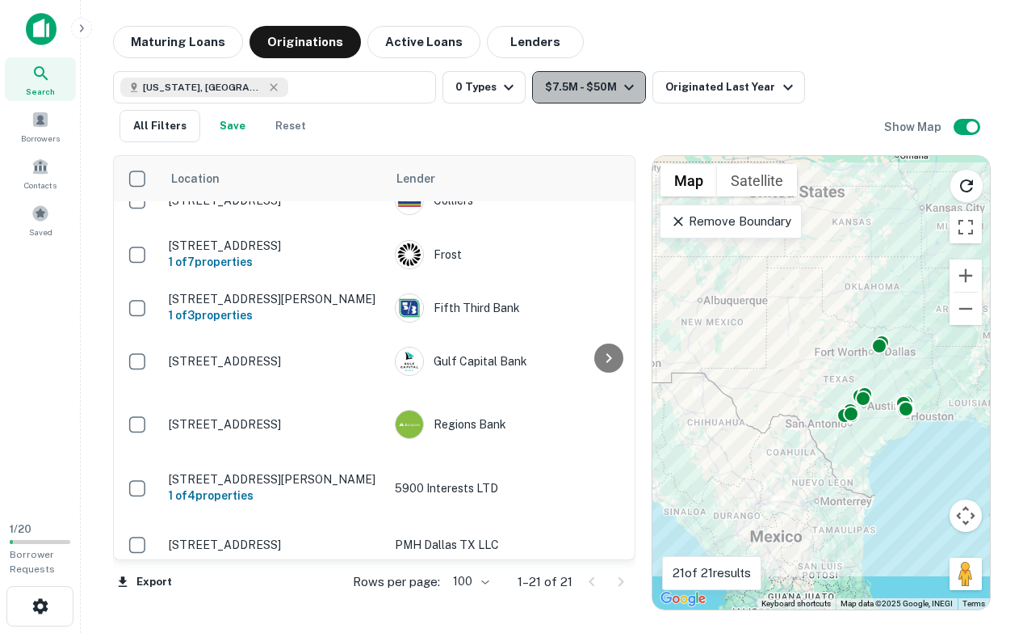
click at [569, 80] on button "$7.5M - $50M" at bounding box center [589, 87] width 114 height 32
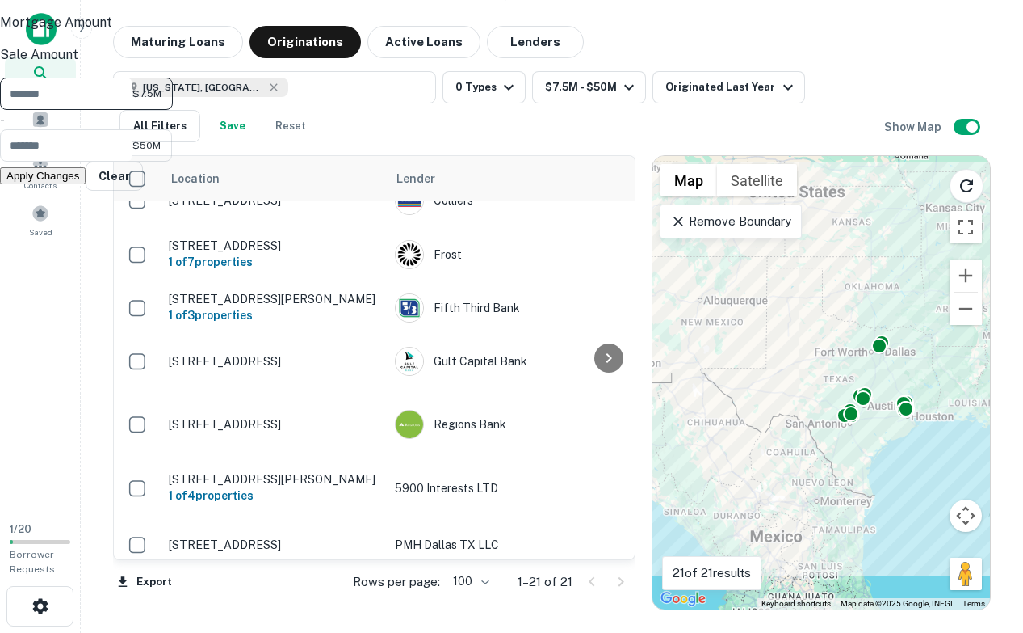
click at [132, 110] on input "*******" at bounding box center [66, 94] width 132 height 32
type input "********"
click at [86, 184] on button "Apply Changes" at bounding box center [43, 175] width 86 height 17
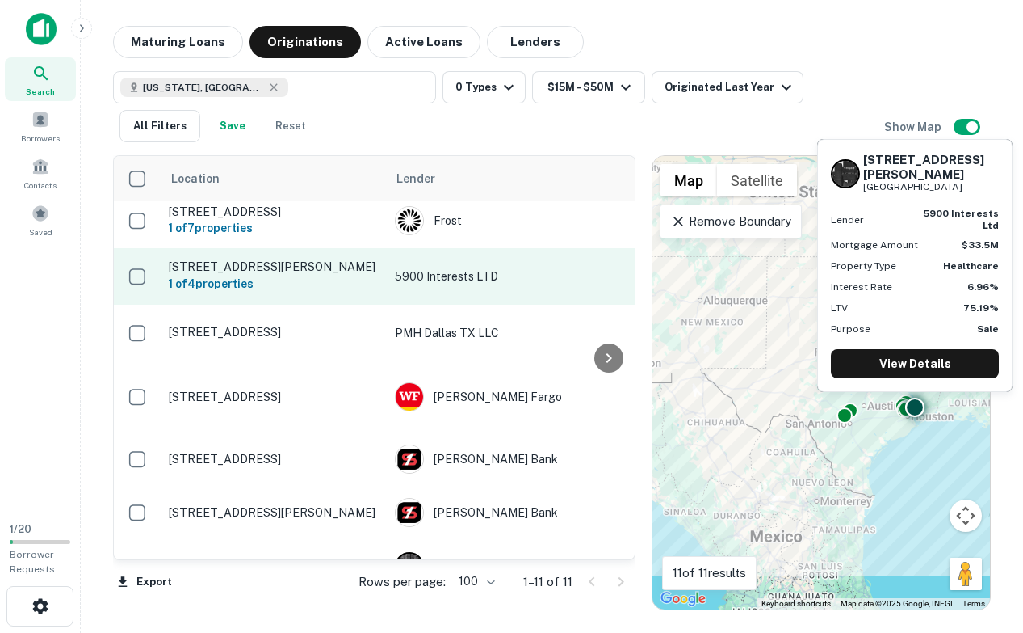
scroll to position [286, 0]
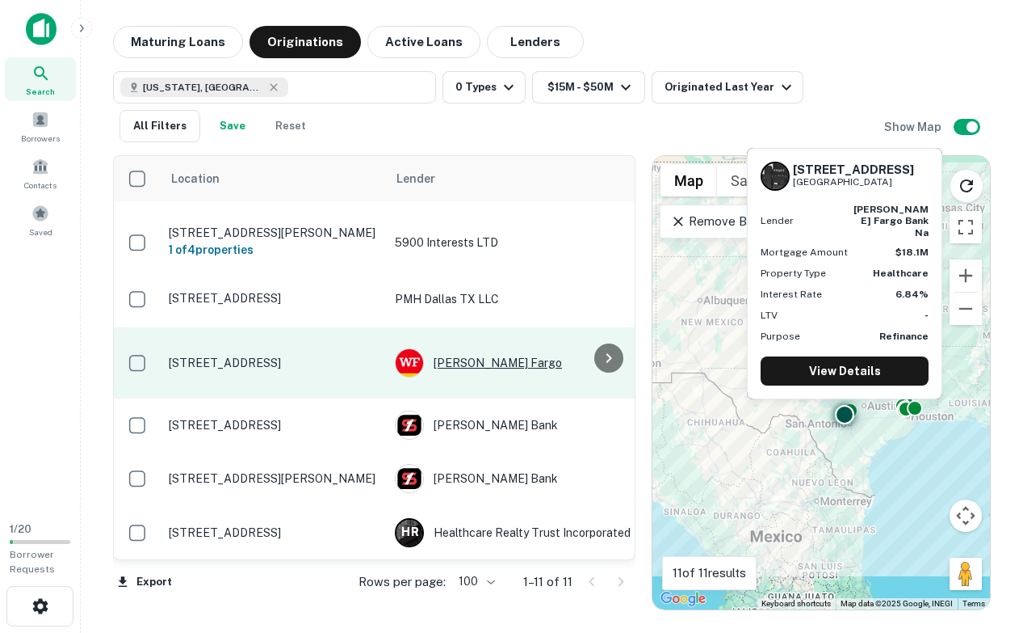
click at [451, 363] on div "Wells Fargo" at bounding box center [516, 362] width 242 height 29
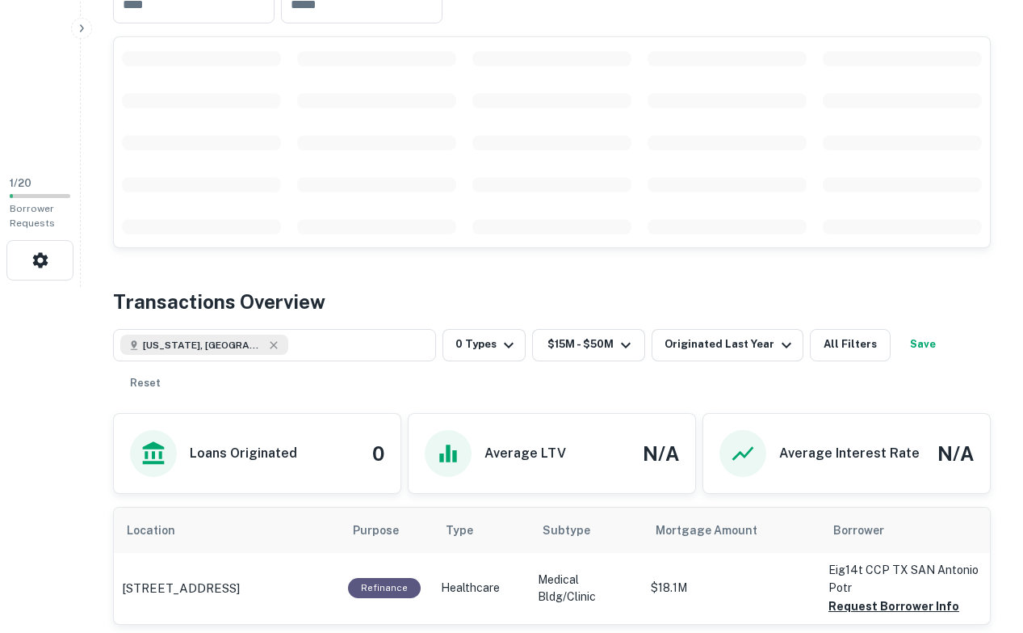
scroll to position [347, 0]
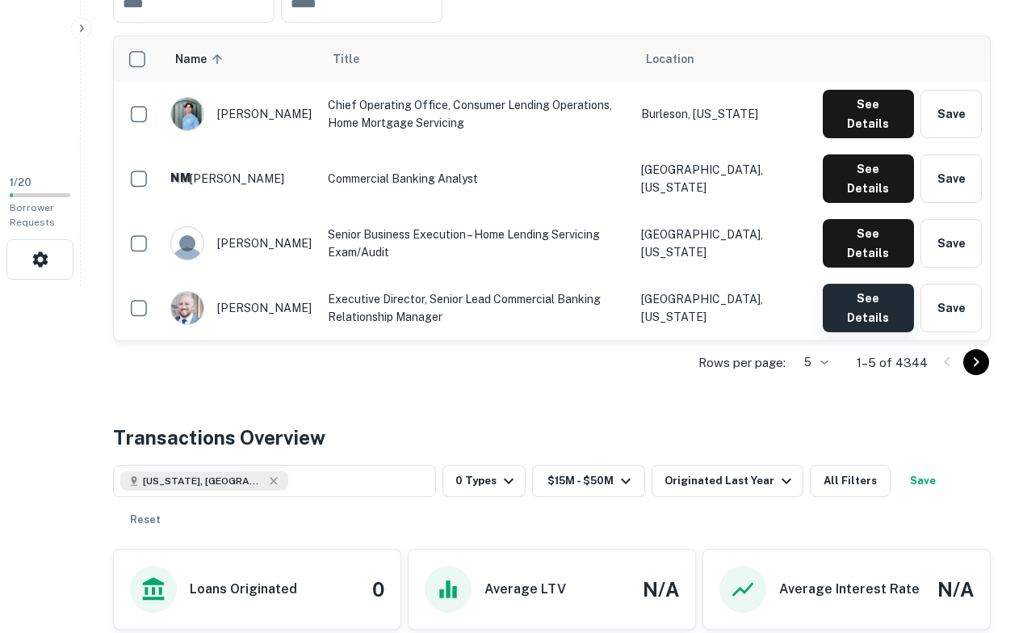
click at [886, 322] on button "See Details" at bounding box center [868, 308] width 91 height 48
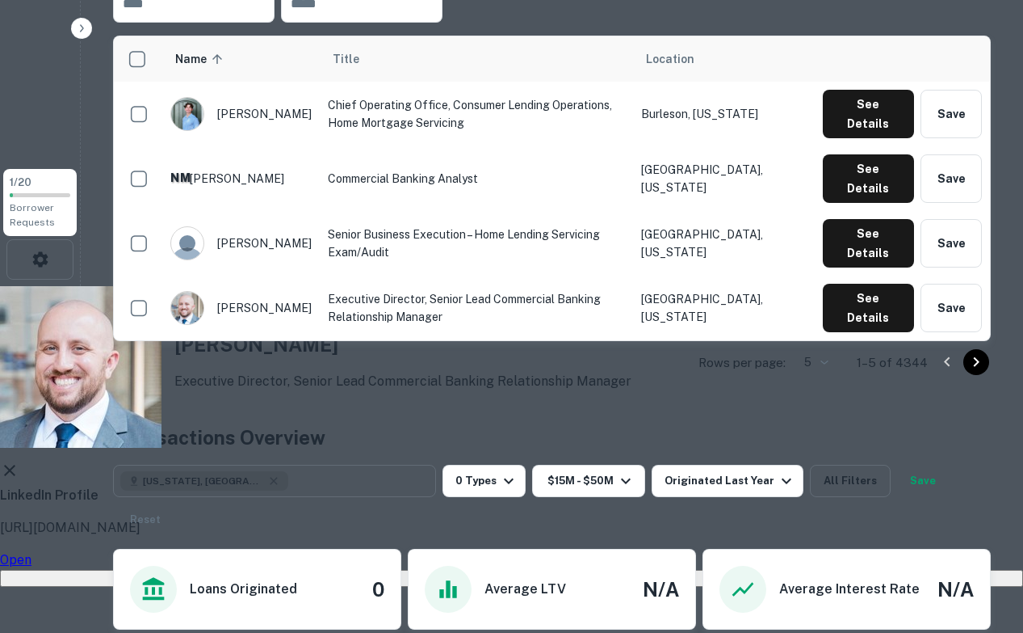
click at [32, 552] on link "Open" at bounding box center [16, 559] width 32 height 15
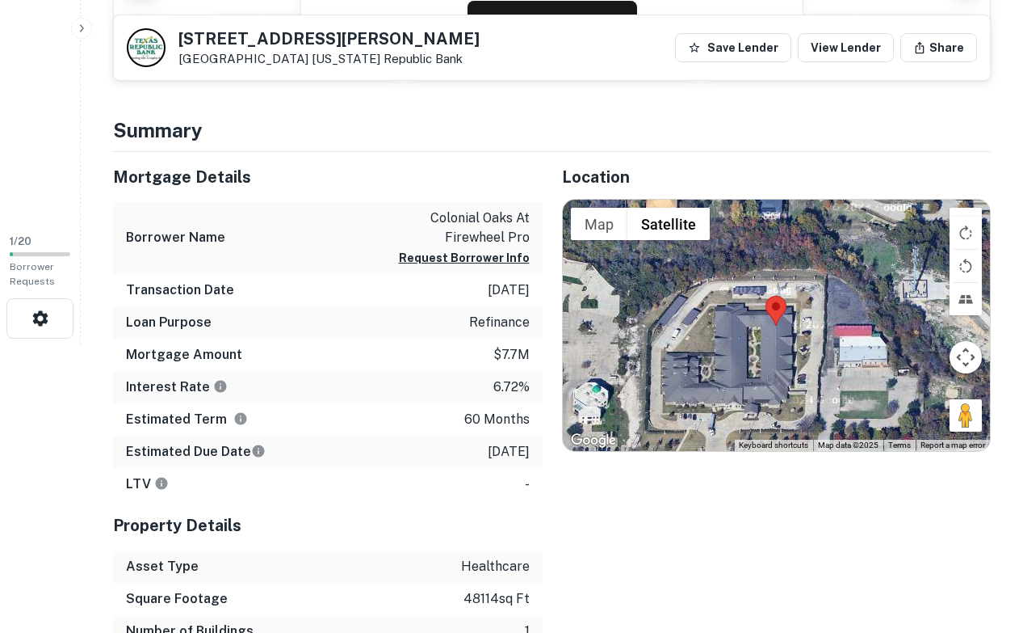
scroll to position [279, 0]
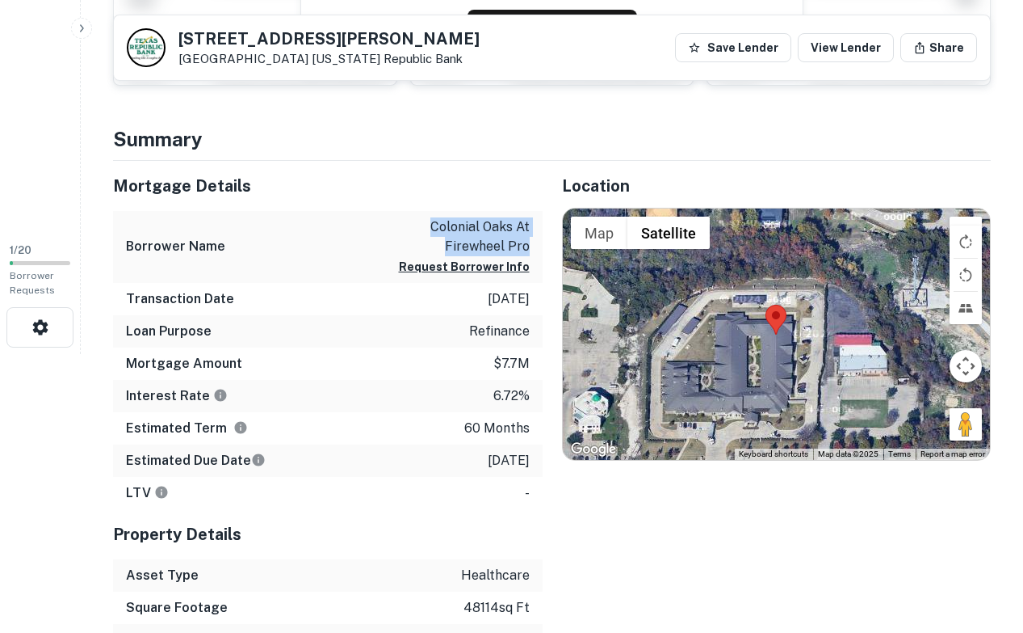
drag, startPoint x: 529, startPoint y: 246, endPoint x: 416, endPoint y: 218, distance: 116.6
click at [416, 218] on p "colonial oaks at firewheel pro" at bounding box center [457, 236] width 145 height 39
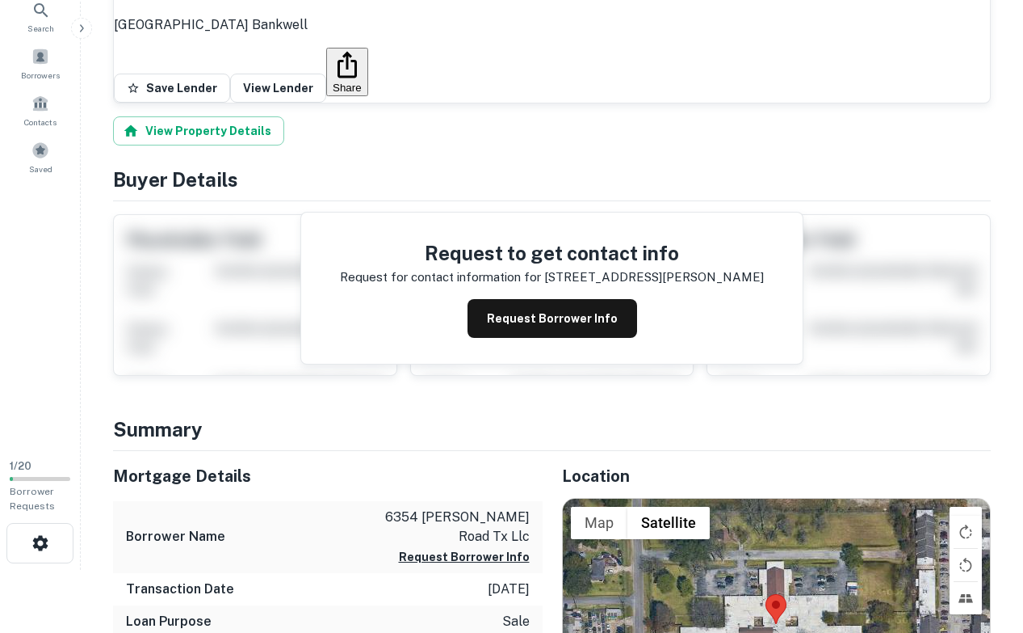
scroll to position [59, 0]
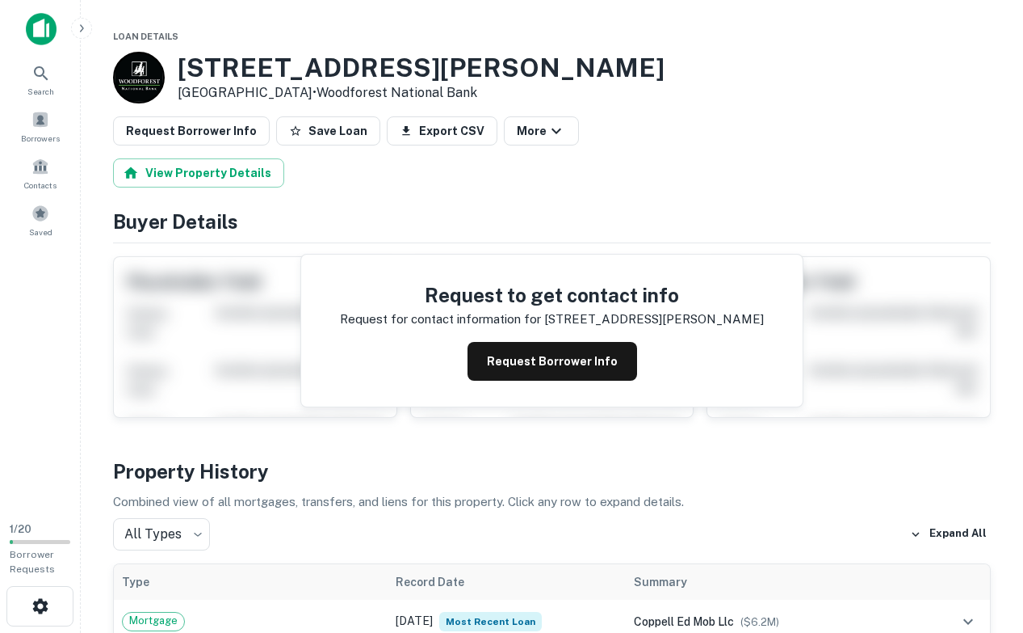
click at [149, 62] on div at bounding box center [139, 78] width 52 height 52
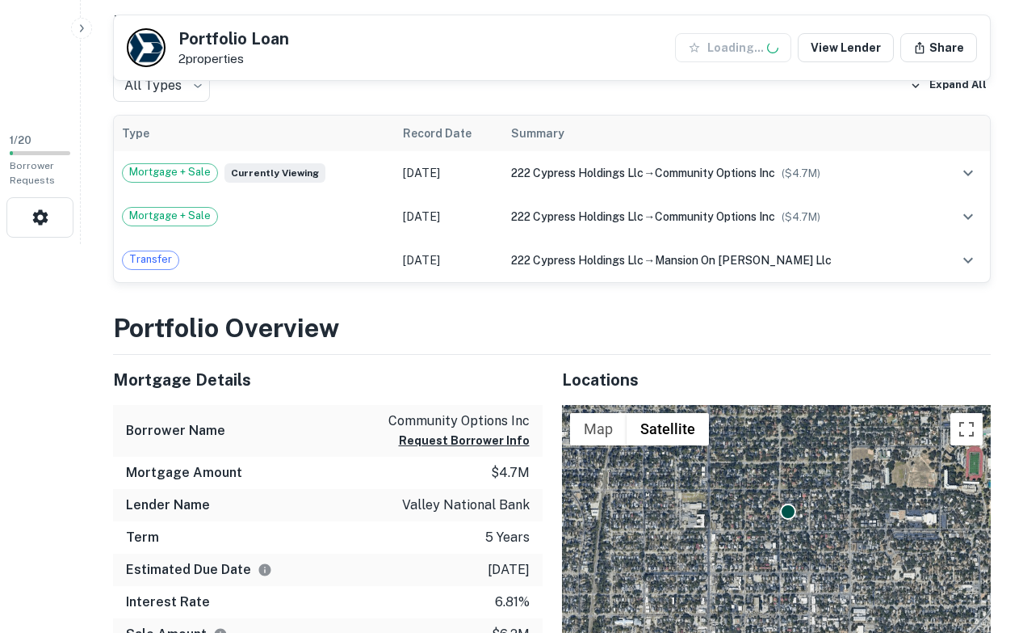
scroll to position [411, 0]
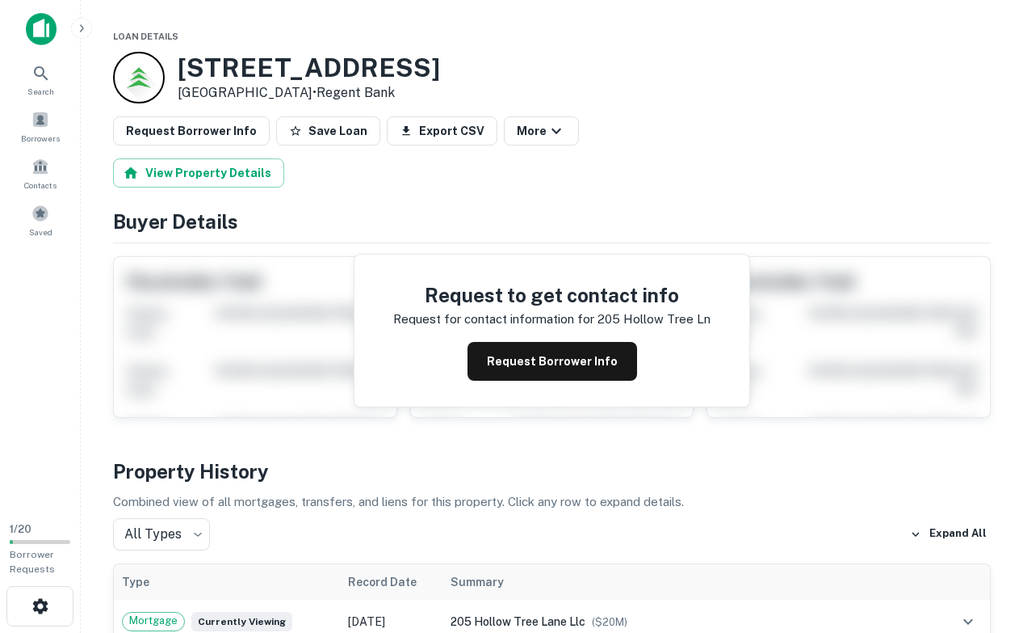
click at [130, 70] on div at bounding box center [139, 78] width 52 height 52
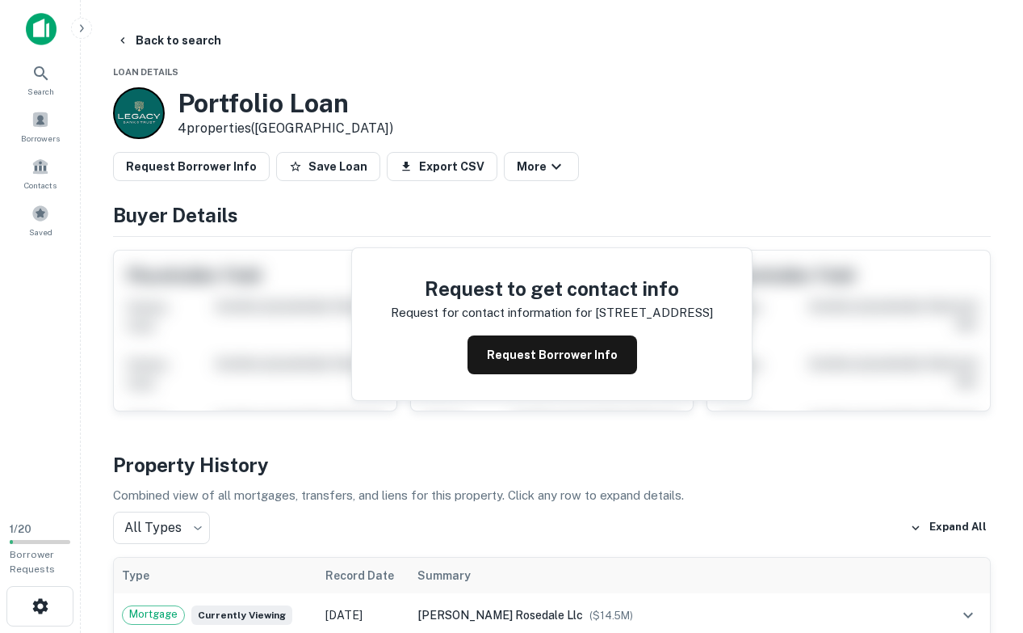
click at [143, 112] on div at bounding box center [139, 113] width 52 height 52
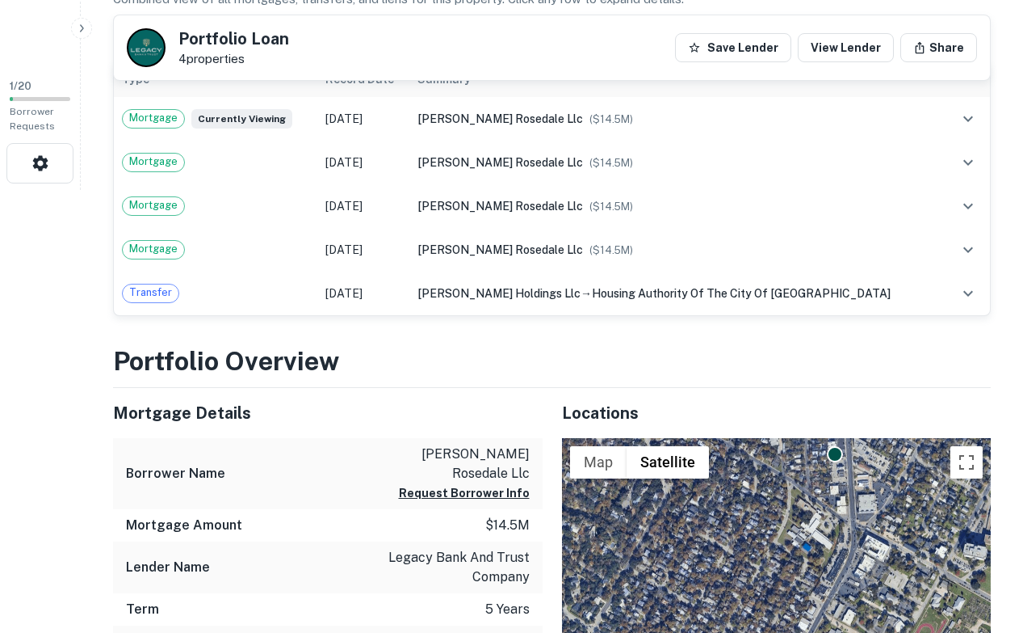
scroll to position [444, 0]
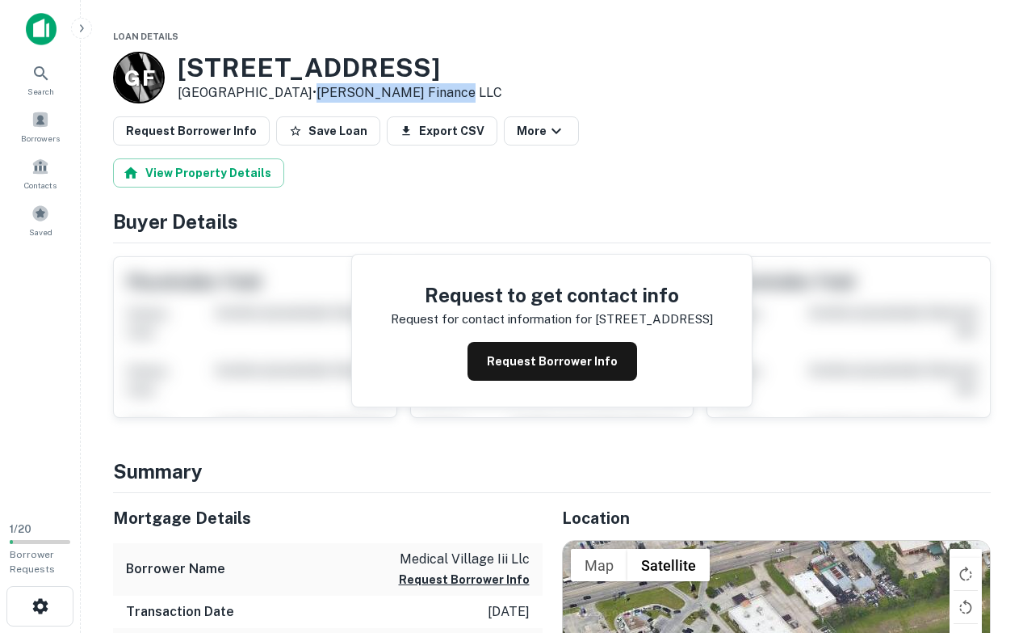
drag, startPoint x: 304, startPoint y: 97, endPoint x: 460, endPoint y: 93, distance: 156.0
click at [460, 93] on p "Houston, TX 77090 • Greenberg Finance LLC" at bounding box center [340, 92] width 325 height 19
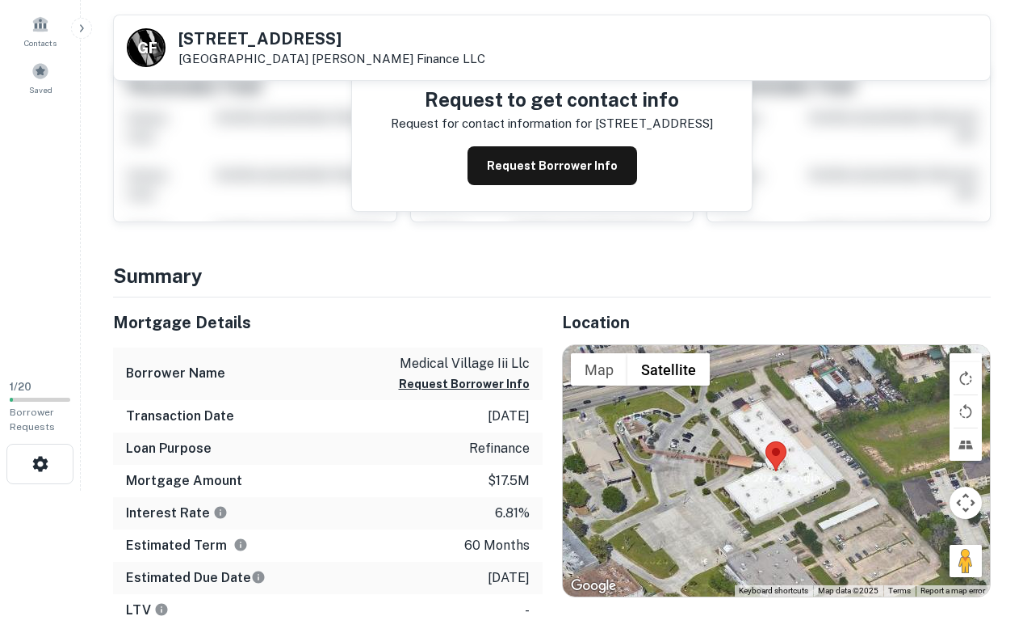
scroll to position [137, 0]
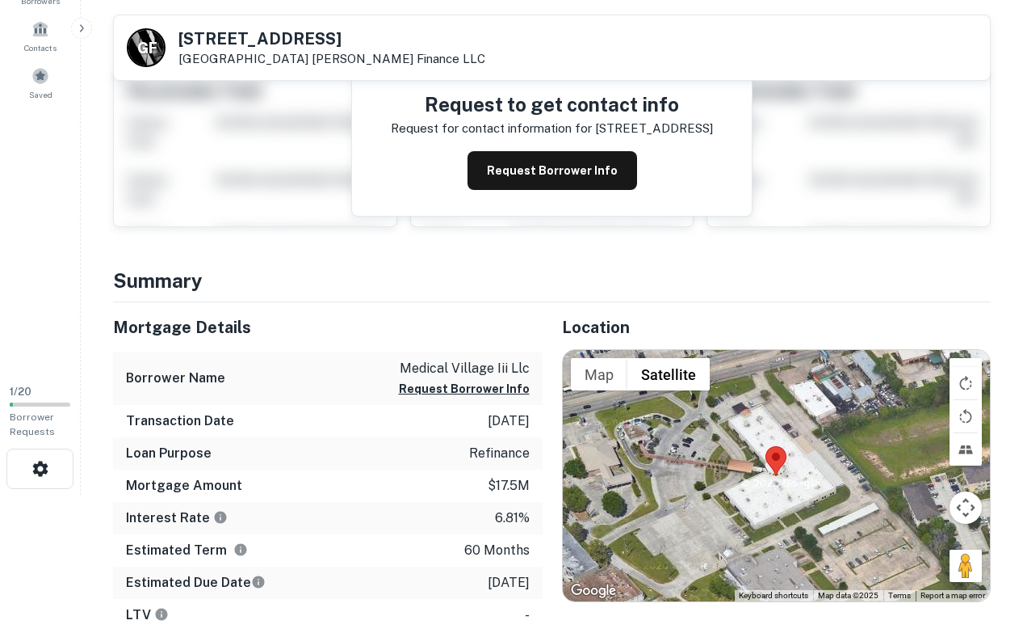
click at [402, 61] on link "Greenberg Finance LLC" at bounding box center [399, 59] width 174 height 14
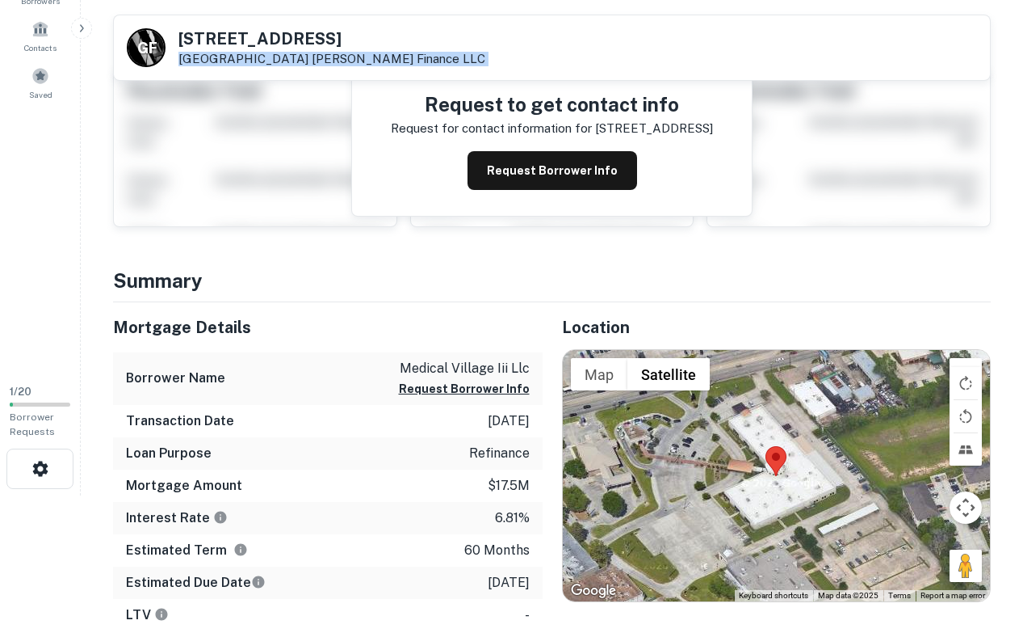
click at [402, 61] on link "Greenberg Finance LLC" at bounding box center [399, 59] width 174 height 14
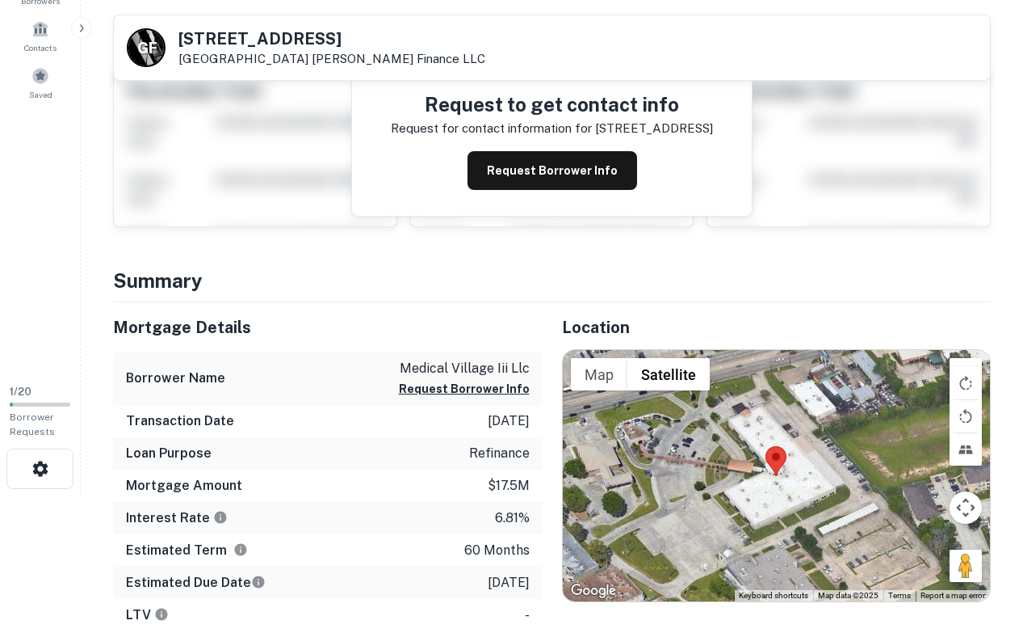
click at [456, 62] on div "G F 837 Cypress Creek Pkwy Houston, TX 77090 Greenberg Finance LLC" at bounding box center [552, 47] width 876 height 65
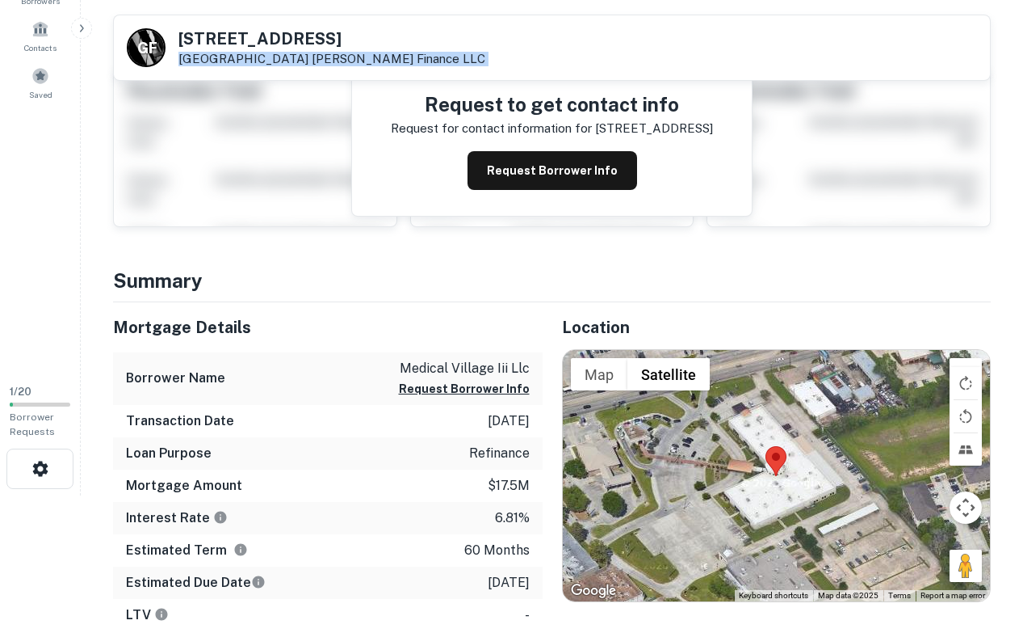
drag, startPoint x: 451, startPoint y: 62, endPoint x: 290, endPoint y: 58, distance: 160.8
click at [290, 58] on div "G F 837 Cypress Creek Pkwy Houston, TX 77090 Greenberg Finance LLC" at bounding box center [552, 47] width 876 height 65
click at [312, 58] on link "Greenberg Finance LLC" at bounding box center [399, 59] width 174 height 14
drag, startPoint x: 292, startPoint y: 57, endPoint x: 423, endPoint y: 56, distance: 130.9
click at [423, 56] on div "G F 837 Cypress Creek Pkwy Houston, TX 77090 Greenberg Finance LLC" at bounding box center [552, 47] width 876 height 65
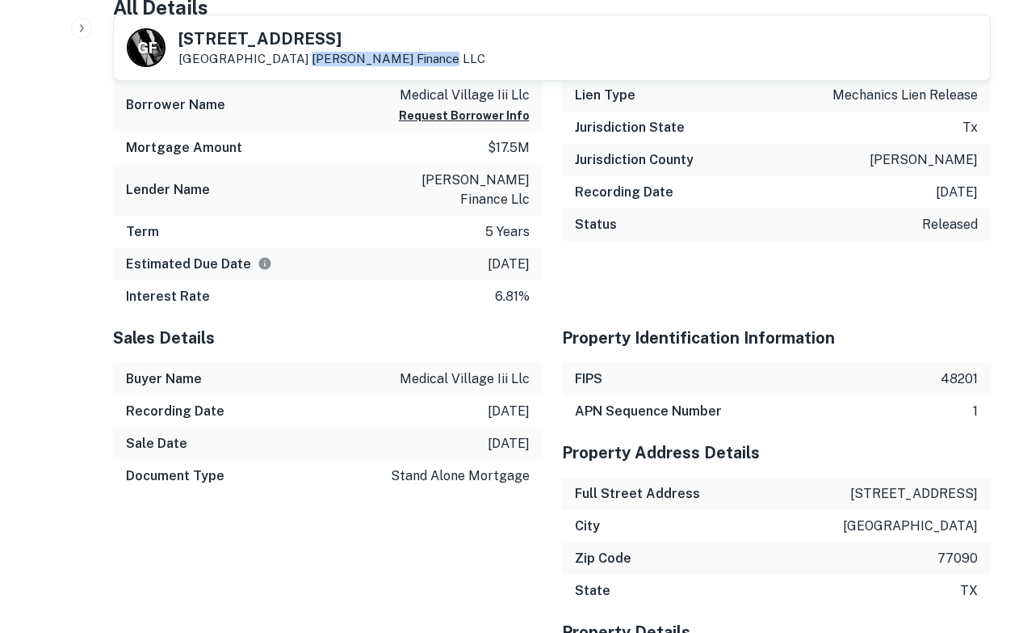
scroll to position [0, 0]
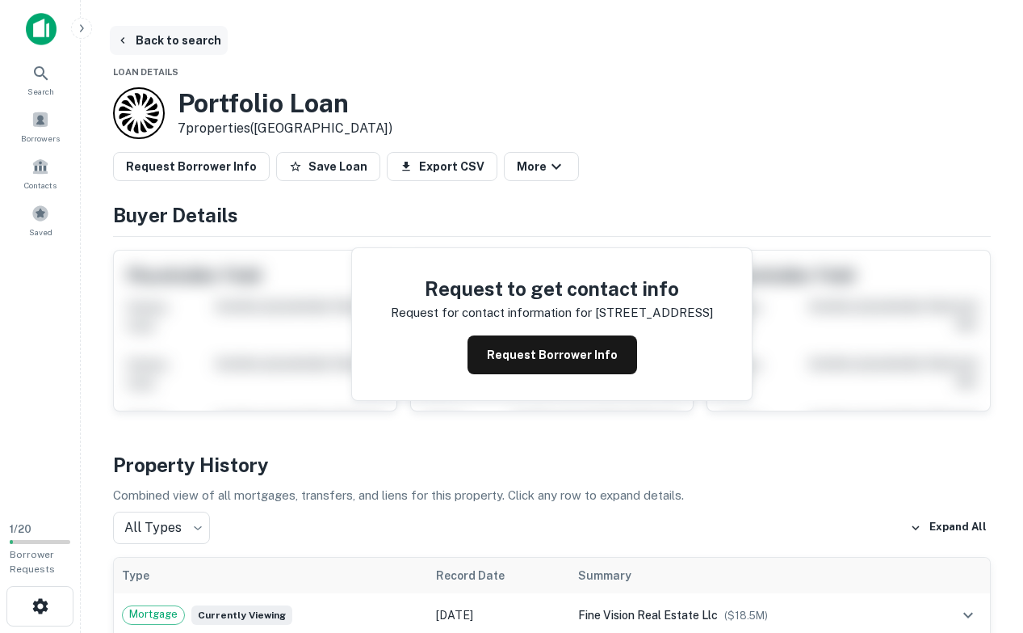
click at [154, 43] on button "Back to search" at bounding box center [169, 40] width 118 height 29
click at [172, 46] on button "Back to search" at bounding box center [169, 40] width 118 height 29
click at [187, 532] on body "Search Borrowers Contacts Saved 1 / 20 Borrower Requests Back to search Loan De…" at bounding box center [511, 316] width 1023 height 633
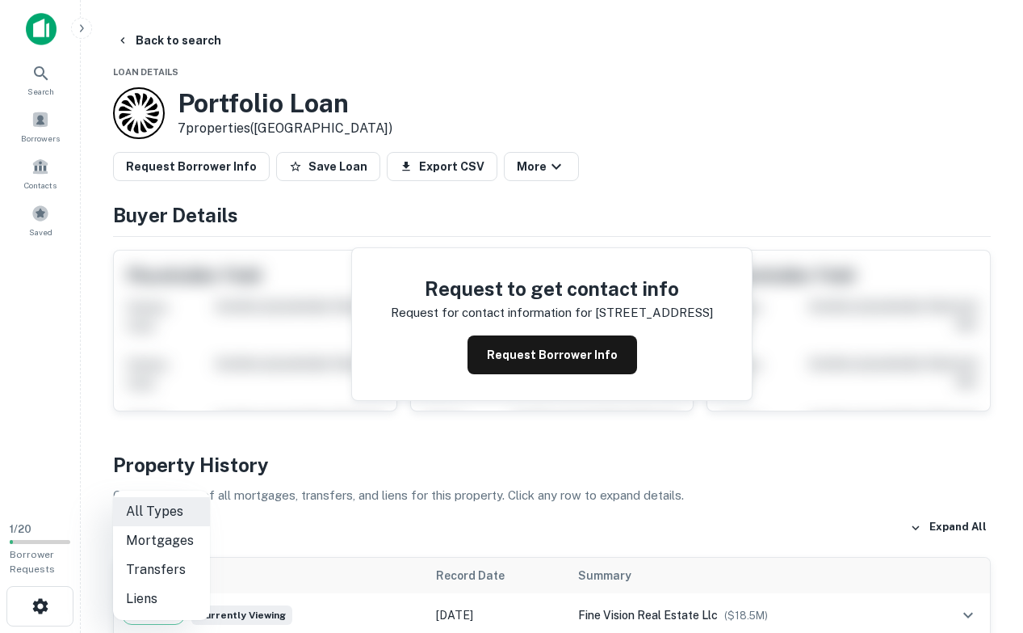
click at [173, 535] on li "Mortgages" at bounding box center [161, 540] width 97 height 29
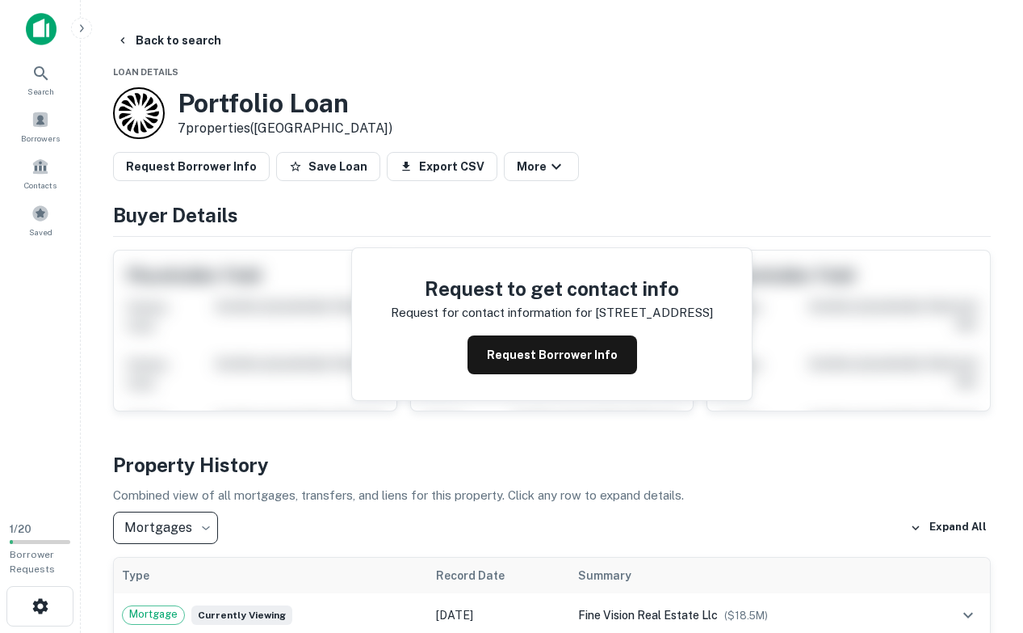
click at [183, 532] on body "Search Borrowers Contacts Saved 1 / 20 Borrower Requests Back to search Loan De…" at bounding box center [511, 316] width 1023 height 633
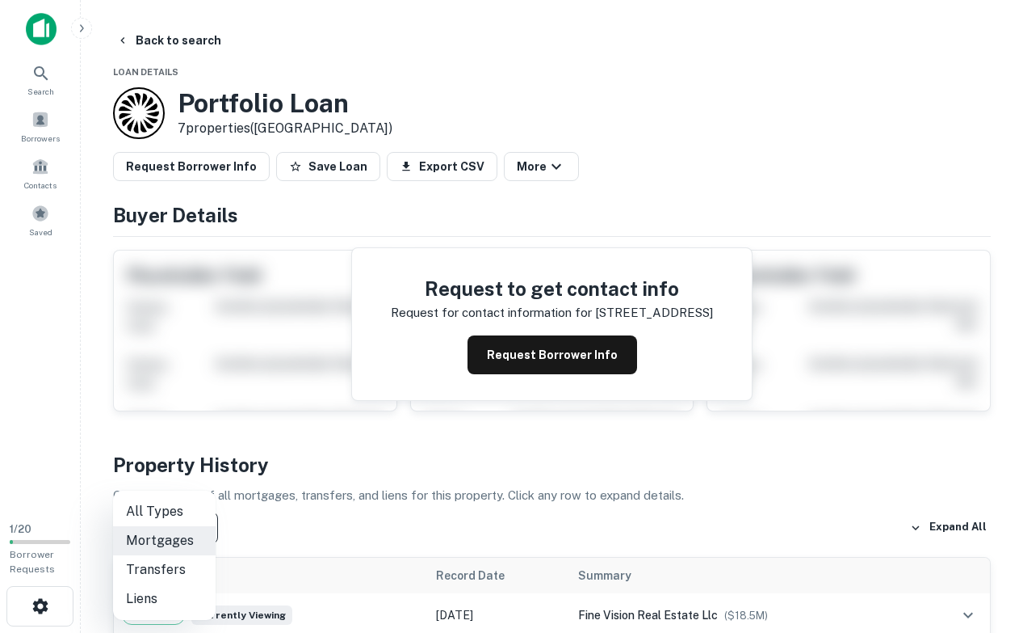
click at [170, 514] on li "All Types" at bounding box center [164, 511] width 103 height 29
type input "***"
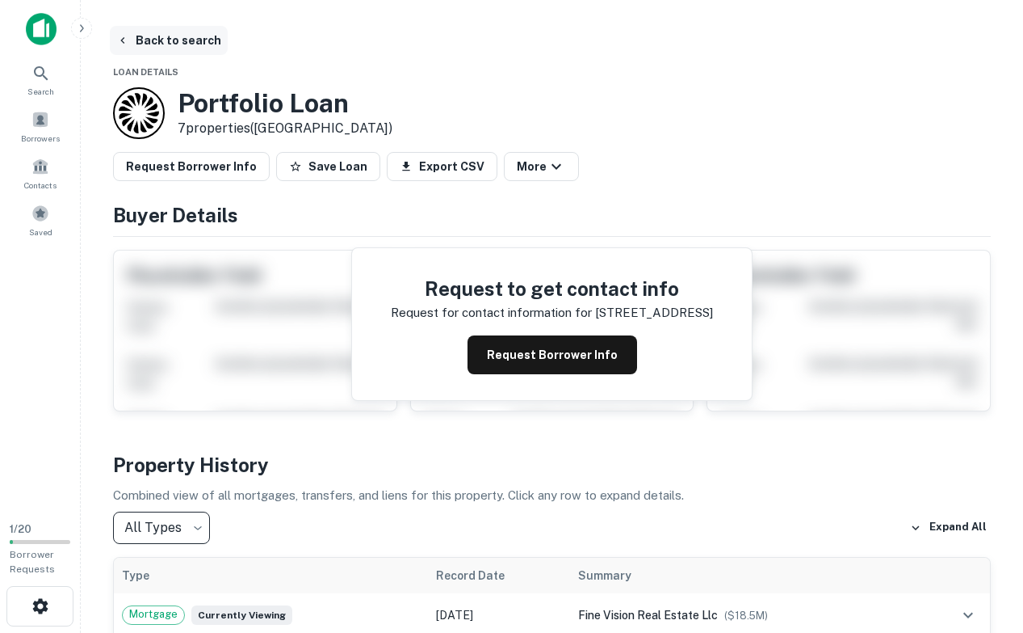
click at [173, 32] on button "Back to search" at bounding box center [169, 40] width 118 height 29
click at [147, 132] on div at bounding box center [139, 113] width 52 height 52
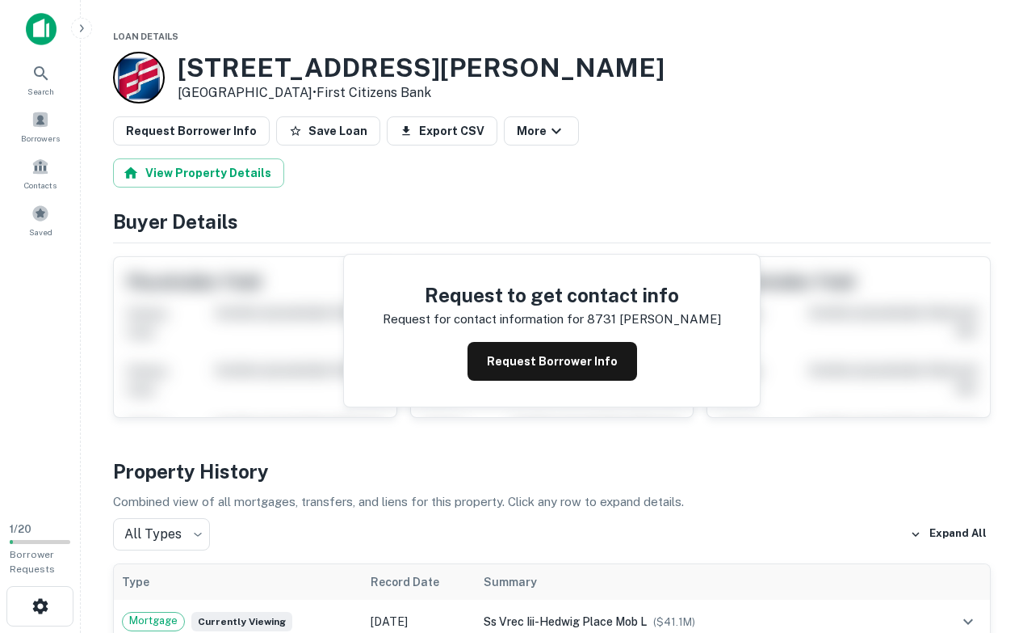
click at [128, 89] on div at bounding box center [139, 78] width 52 height 52
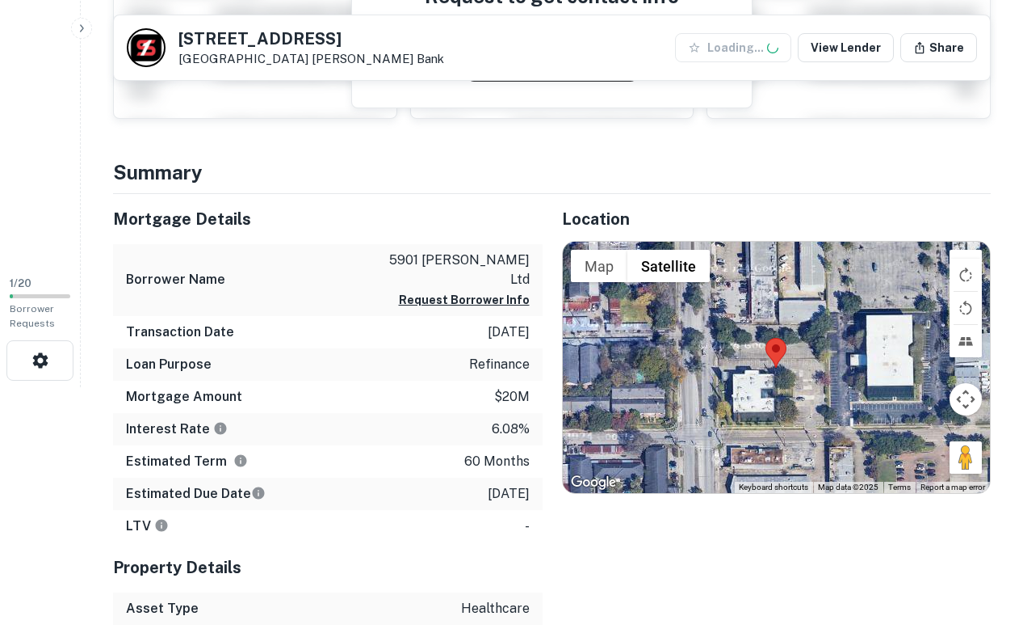
scroll to position [309, 0]
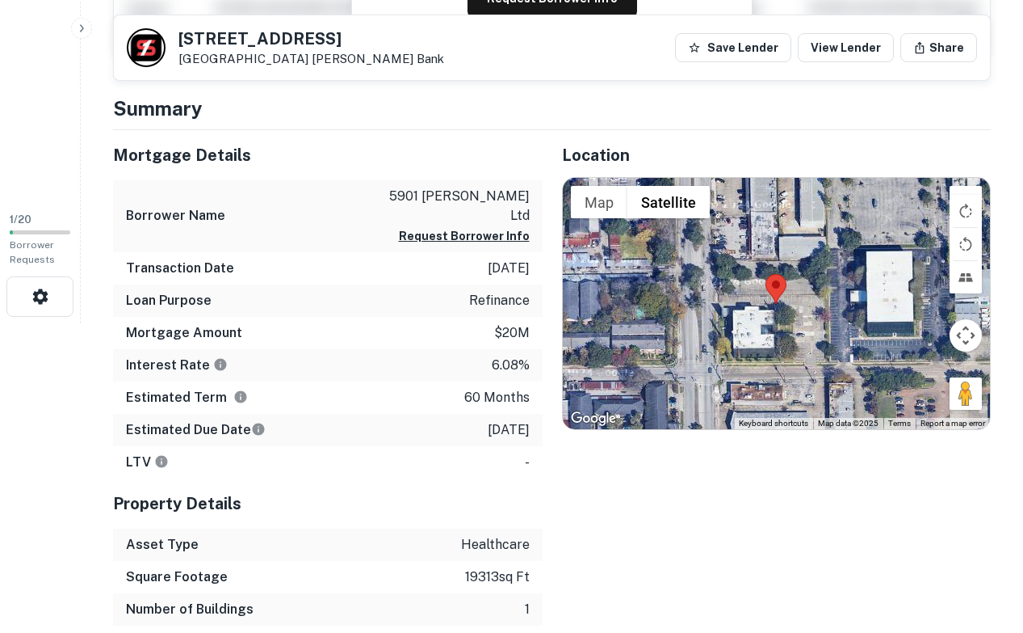
click at [482, 195] on p "5901 [PERSON_NAME] ltd" at bounding box center [457, 206] width 145 height 39
drag, startPoint x: 178, startPoint y: 36, endPoint x: 287, endPoint y: 57, distance: 111.1
click at [287, 57] on div "[STREET_ADDRESS] [PERSON_NAME] Bank" at bounding box center [312, 49] width 266 height 36
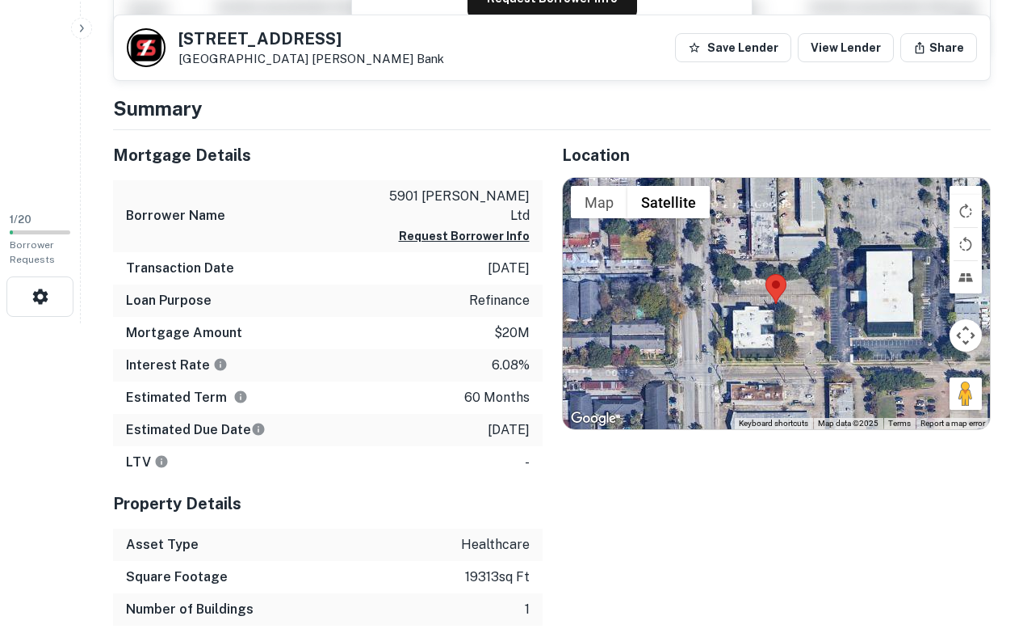
click at [385, 446] on div "LTV -" at bounding box center [328, 462] width 430 height 32
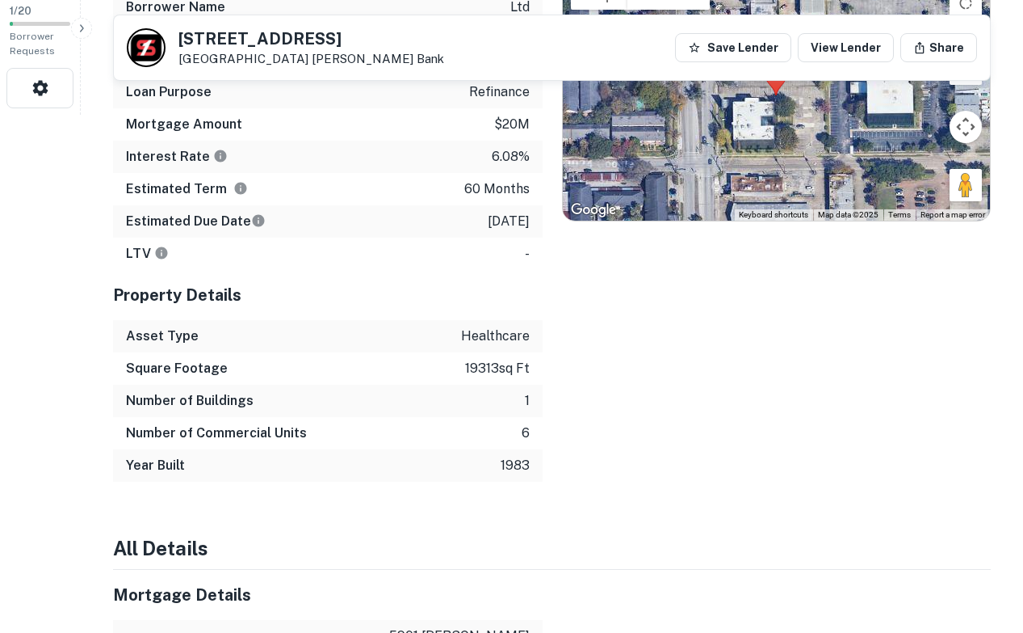
scroll to position [0, 0]
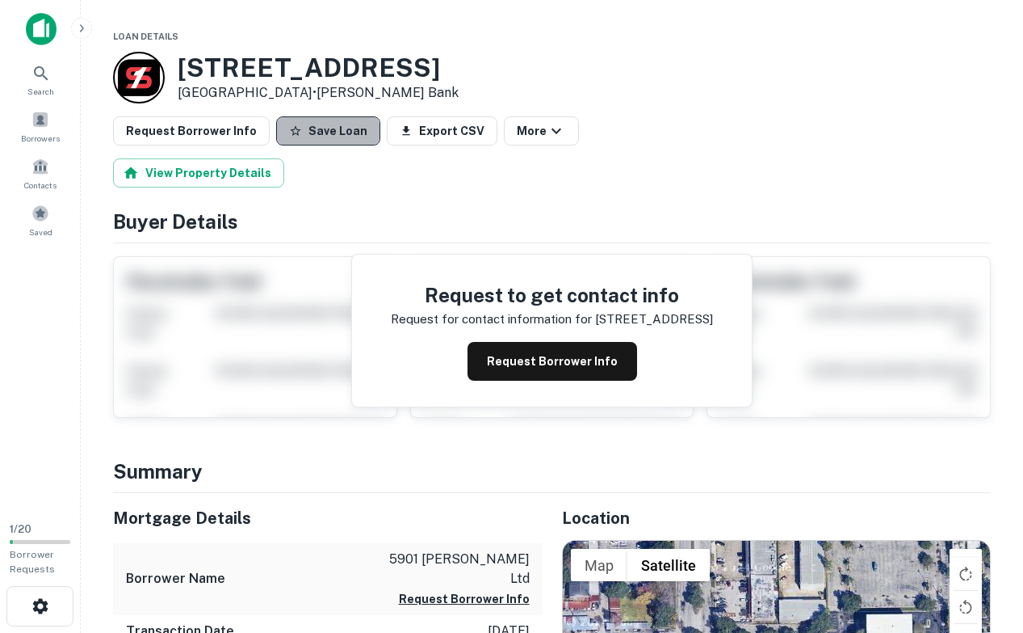
click at [315, 141] on button "Save Loan" at bounding box center [328, 130] width 104 height 29
click at [139, 88] on div at bounding box center [139, 78] width 52 height 52
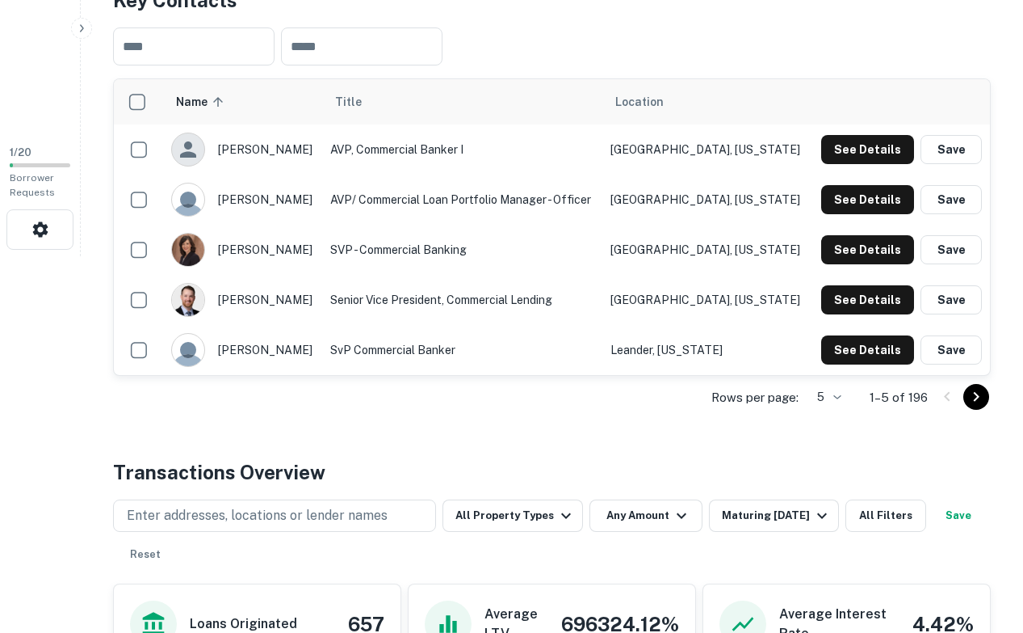
scroll to position [379, 0]
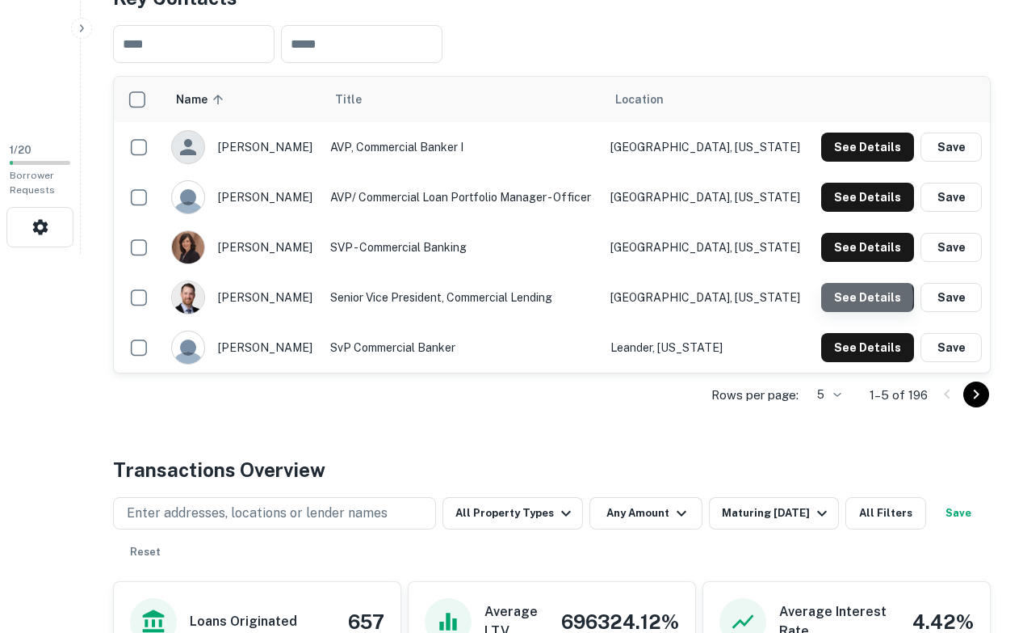
click at [852, 298] on button "See Details" at bounding box center [868, 297] width 93 height 29
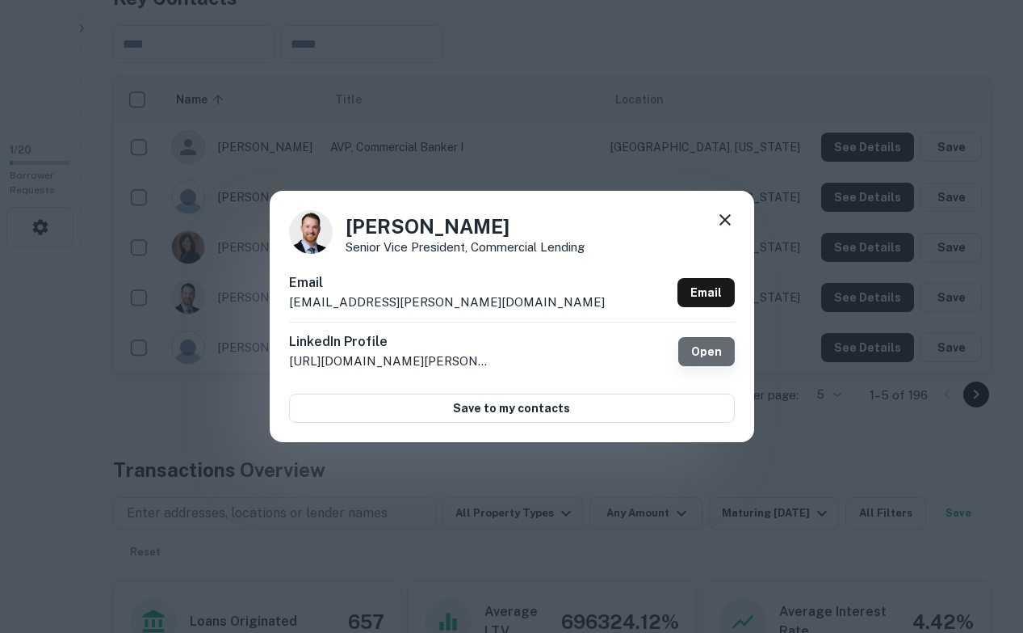
click at [708, 350] on link "Open" at bounding box center [707, 351] width 57 height 29
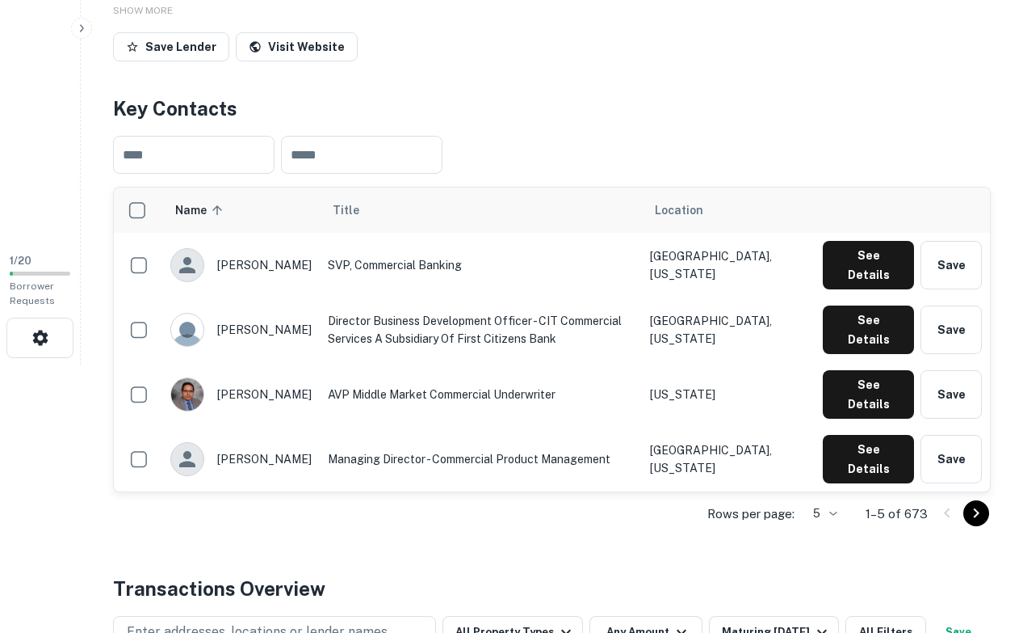
scroll to position [273, 0]
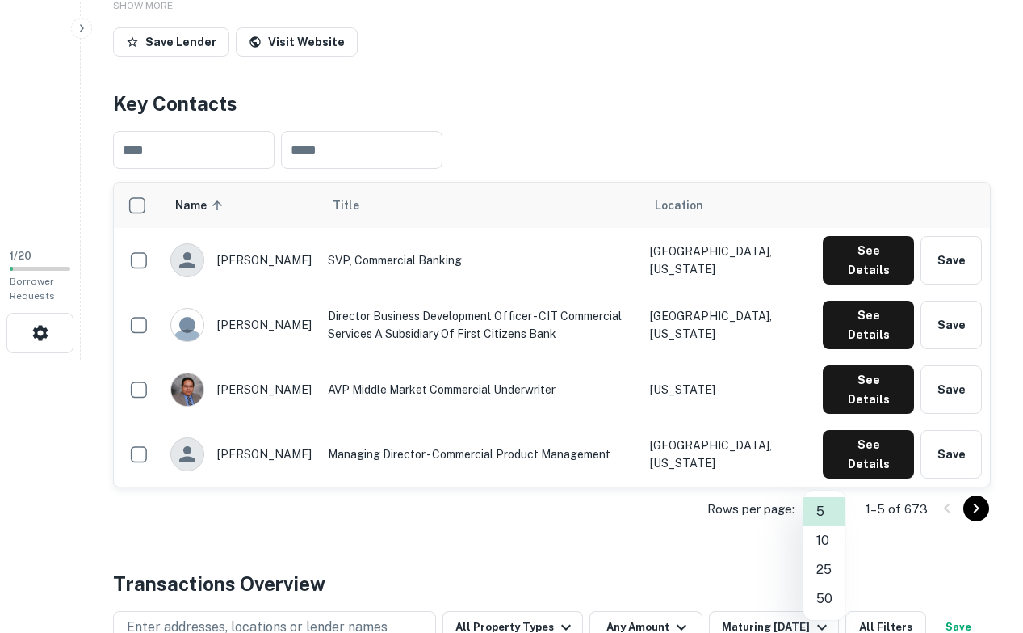
click at [833, 359] on body "Search Borrowers Contacts Saved 1 / 20 Borrower Requests Back to search First C…" at bounding box center [511, 43] width 1023 height 633
click at [833, 574] on li "25" at bounding box center [825, 569] width 42 height 29
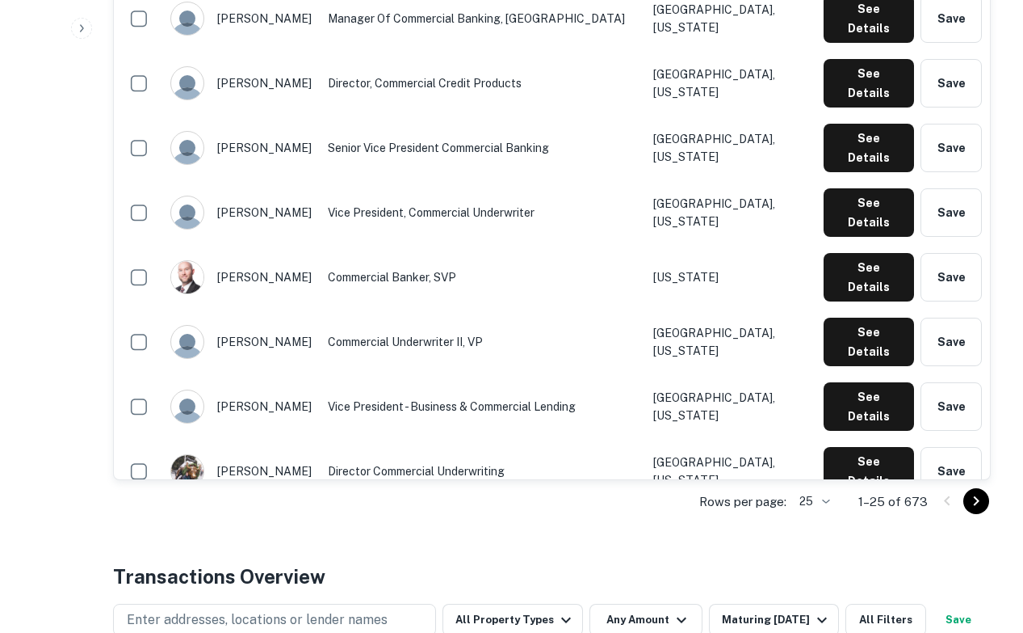
scroll to position [0, 0]
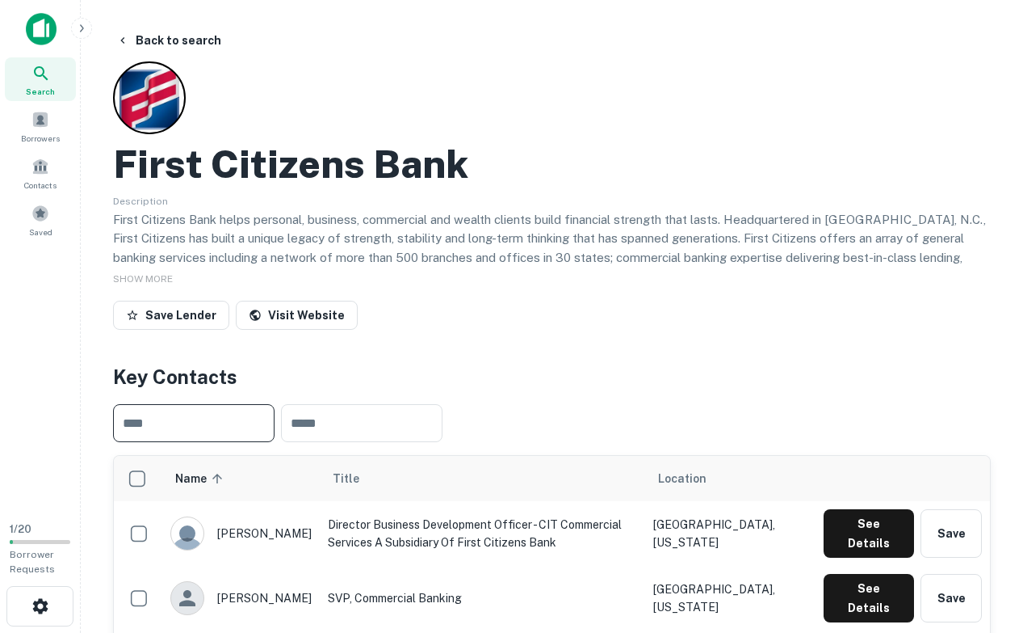
click at [228, 423] on input "text" at bounding box center [194, 423] width 162 height 38
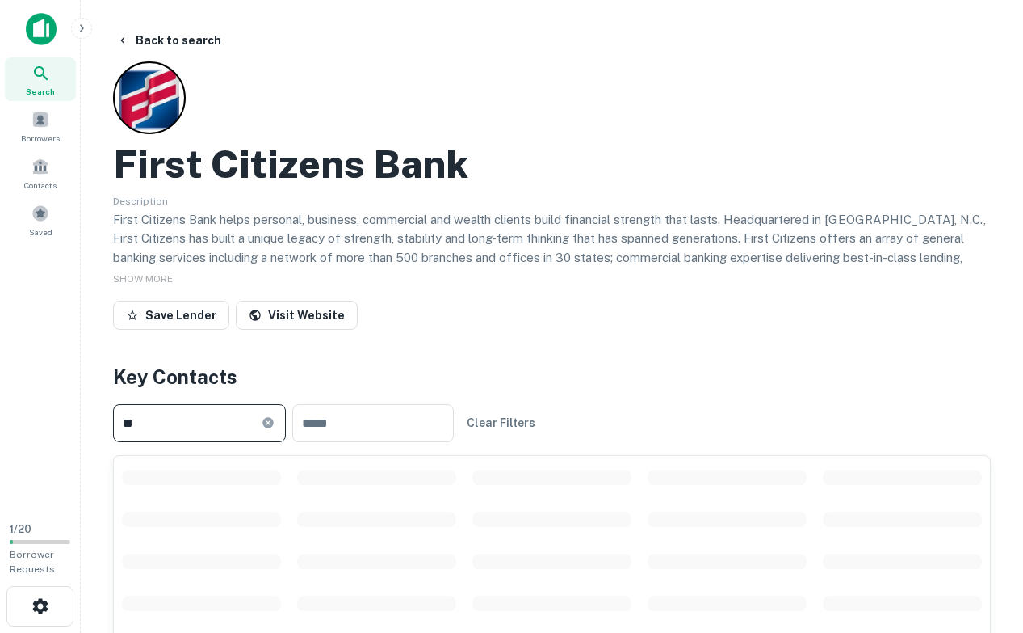
type input "**"
click at [273, 419] on icon at bounding box center [268, 422] width 11 height 11
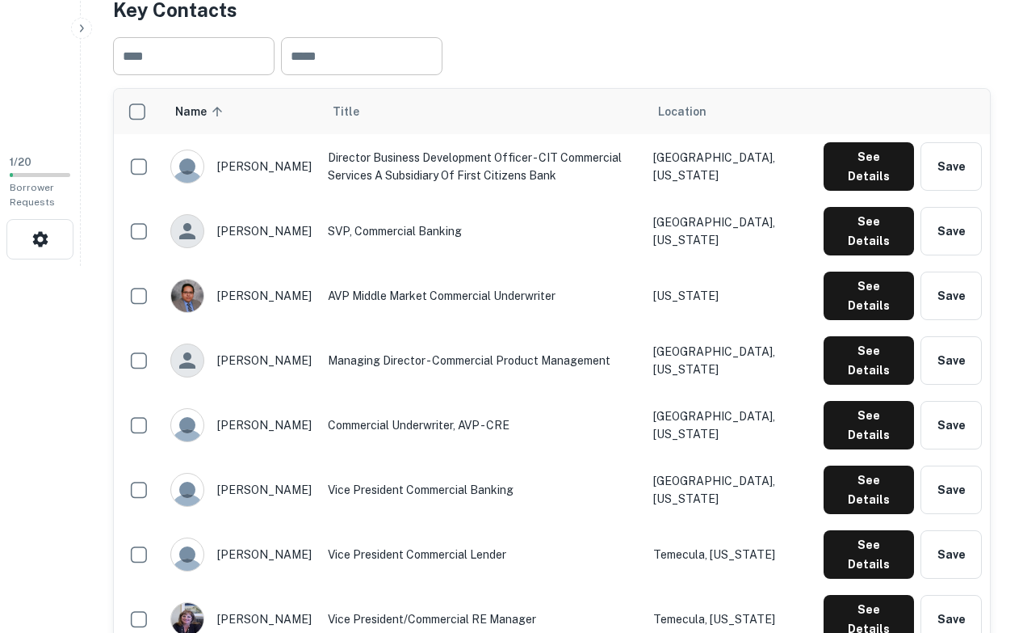
scroll to position [368, 0]
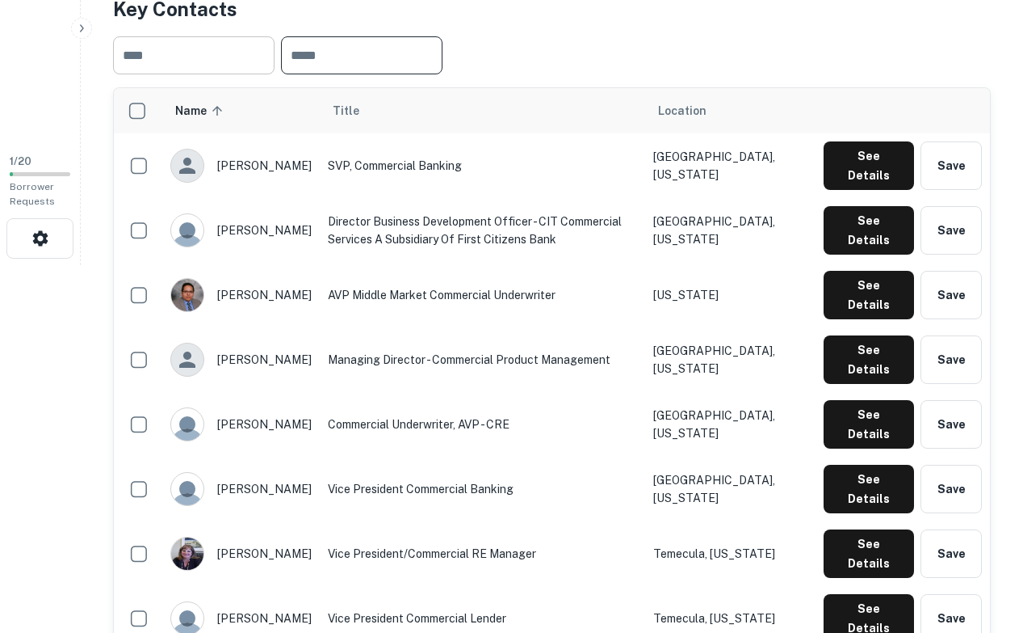
click at [314, 53] on input "text" at bounding box center [362, 55] width 162 height 38
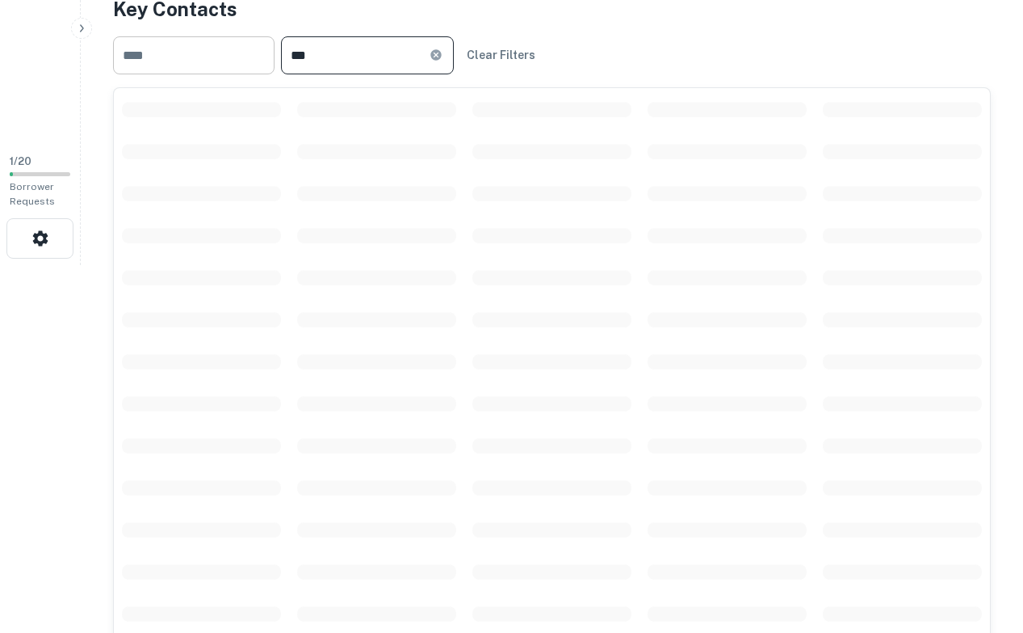
type input "***"
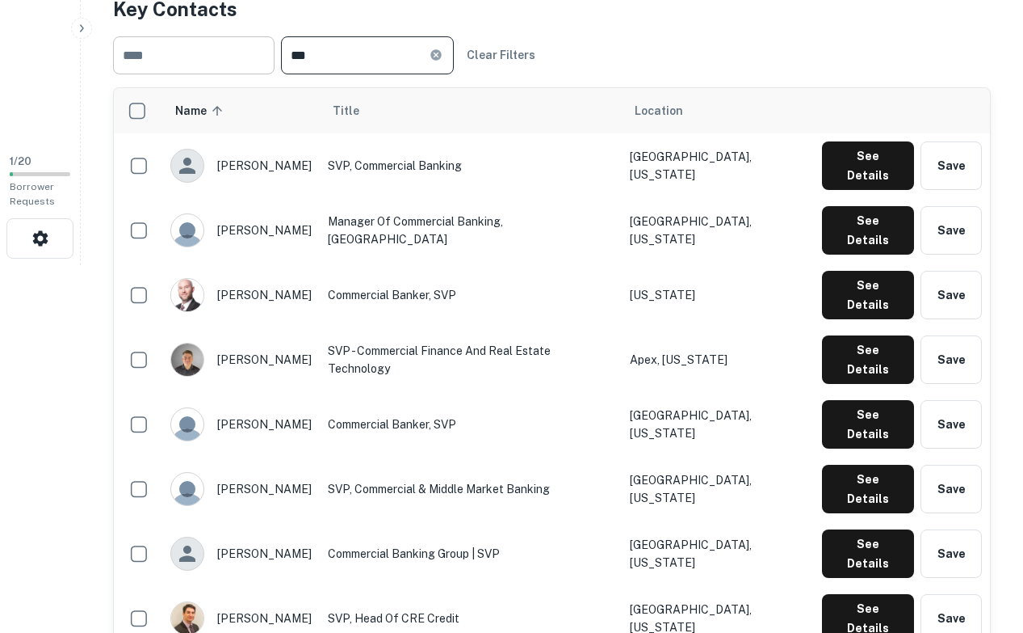
click at [641, 41] on div "​ *** ​ Clear Filters" at bounding box center [552, 55] width 878 height 64
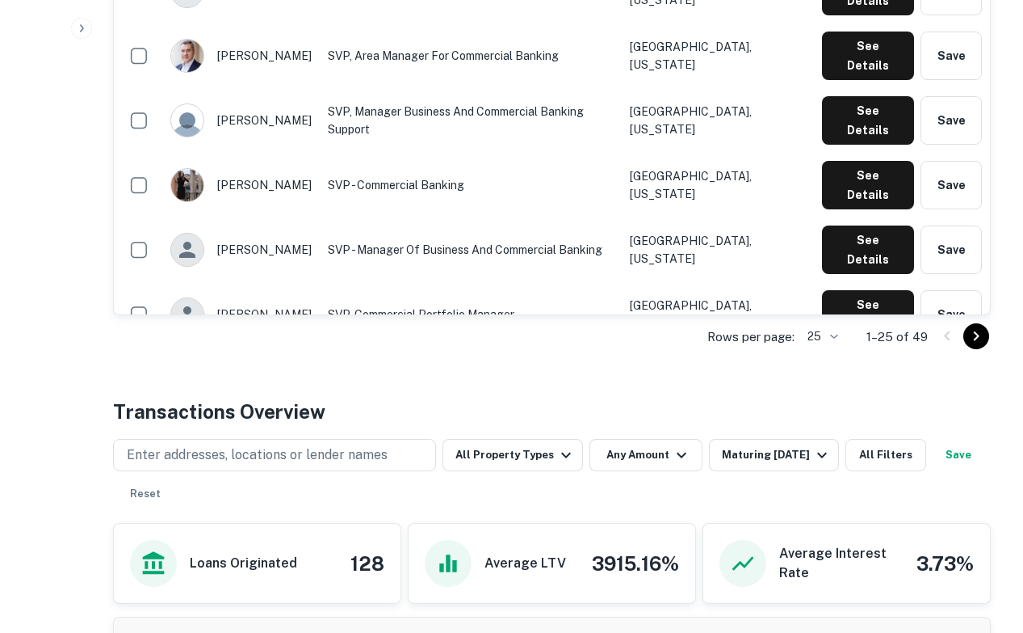
scroll to position [1448, 0]
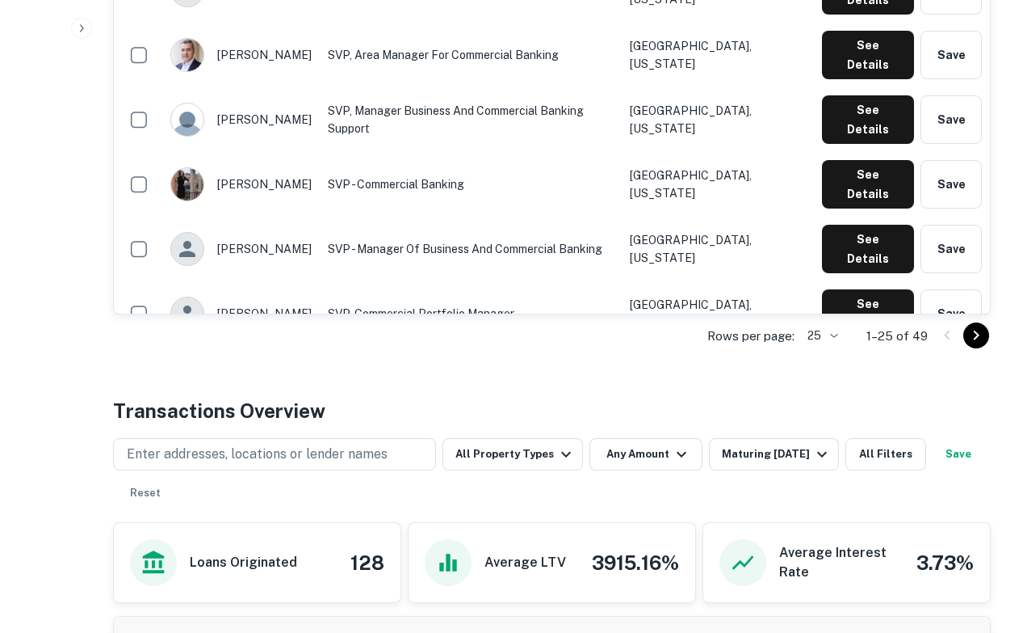
click at [969, 327] on icon "Go to next page" at bounding box center [976, 335] width 19 height 19
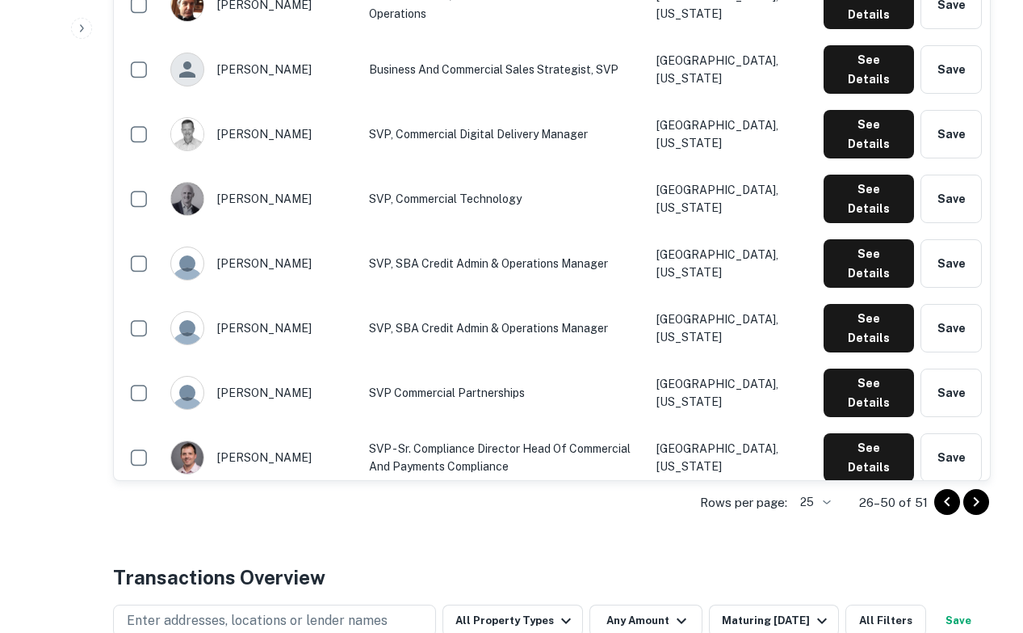
scroll to position [1242, 0]
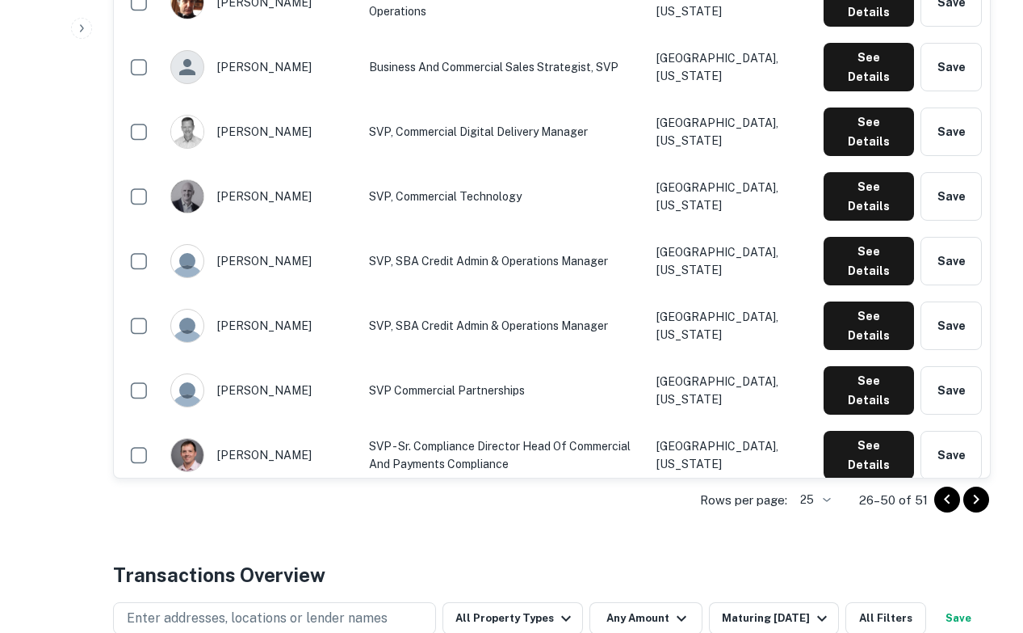
click at [970, 496] on icon "Go to next page" at bounding box center [976, 499] width 19 height 19
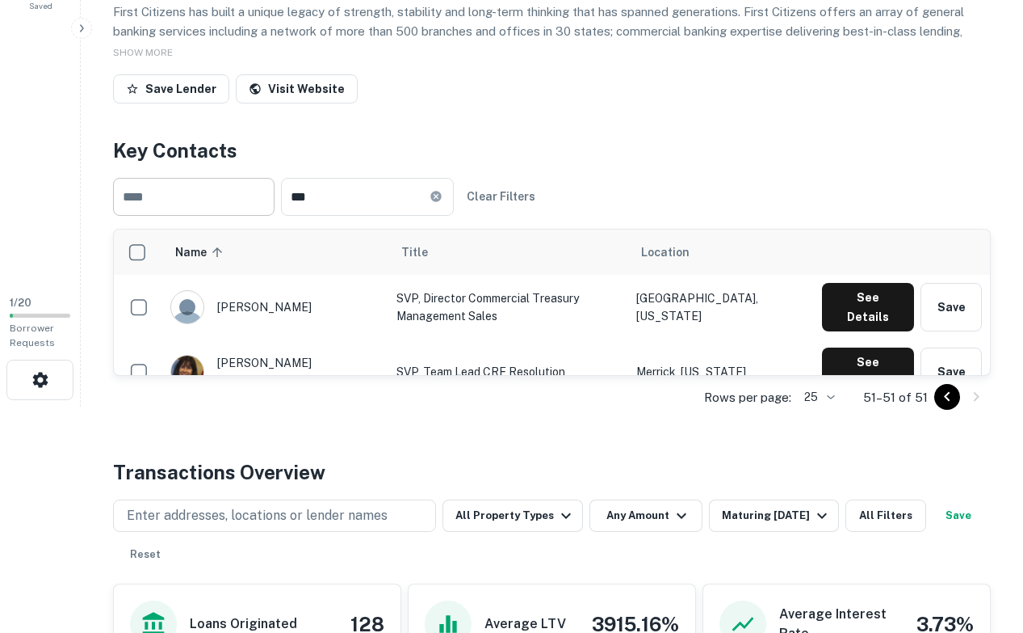
scroll to position [0, 0]
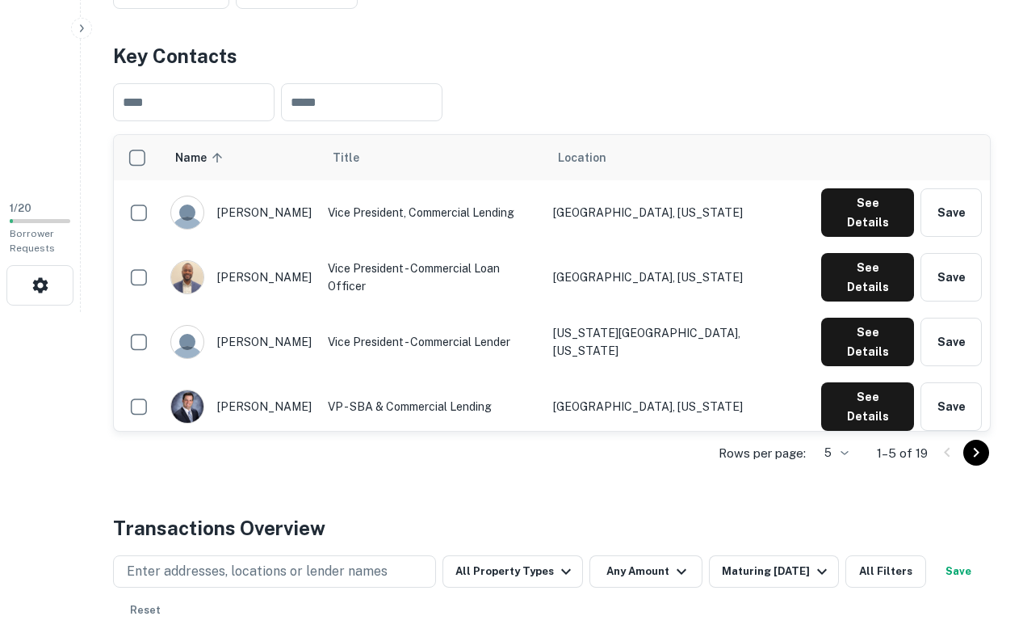
scroll to position [343, 0]
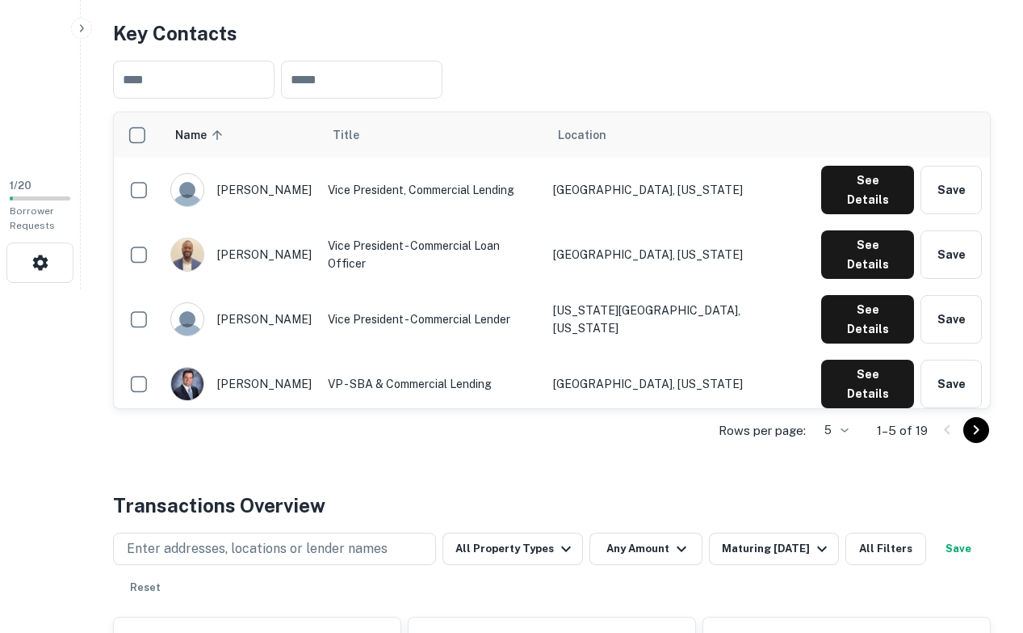
drag, startPoint x: 855, startPoint y: 229, endPoint x: 906, endPoint y: 426, distance: 203.6
click at [906, 426] on div "Name sorted ascending Title Location [PERSON_NAME] Vice President, Commercial L…" at bounding box center [552, 281] width 878 height 341
click at [837, 516] on li "25" at bounding box center [834, 520] width 42 height 29
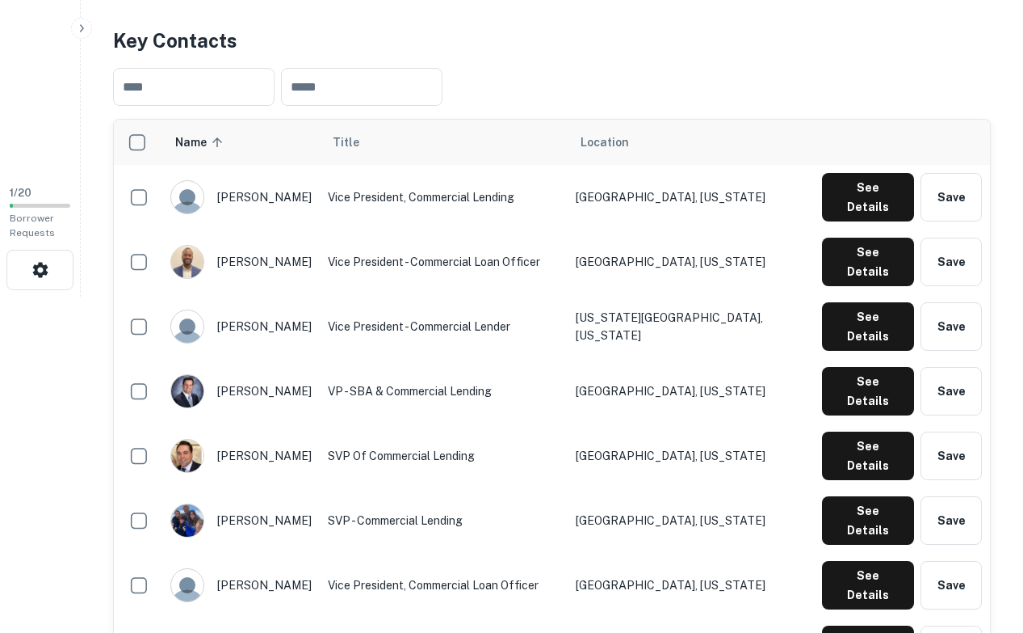
scroll to position [324, 0]
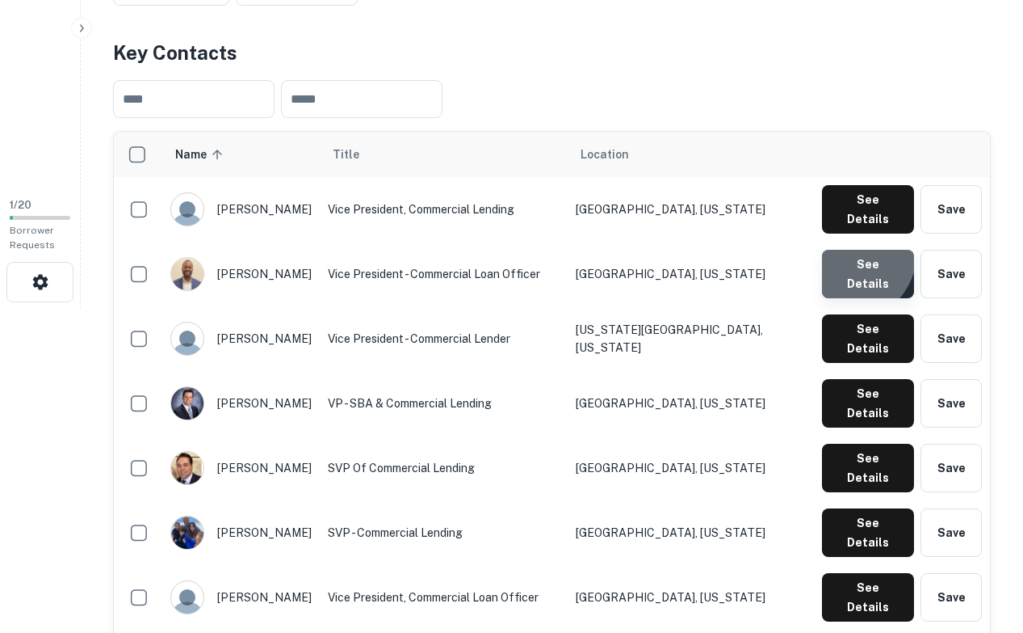
click at [847, 250] on button "See Details" at bounding box center [868, 274] width 92 height 48
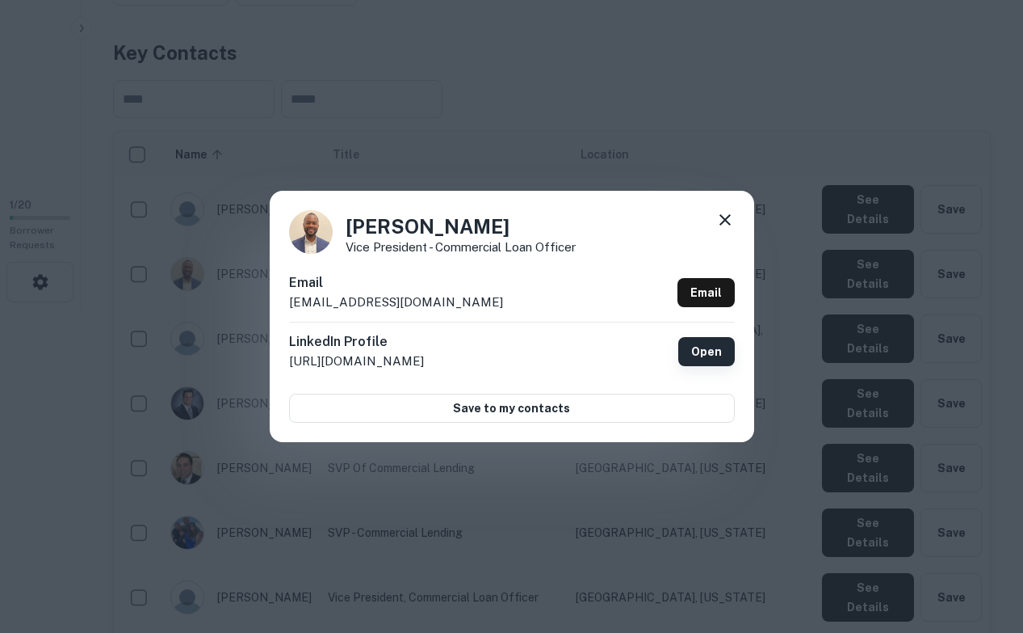
click at [719, 348] on link "Open" at bounding box center [707, 351] width 57 height 29
click at [583, 174] on div "Callistus Amajoyi Vice President - Commercial Loan Officer Email camajoyi@regen…" at bounding box center [511, 316] width 1023 height 633
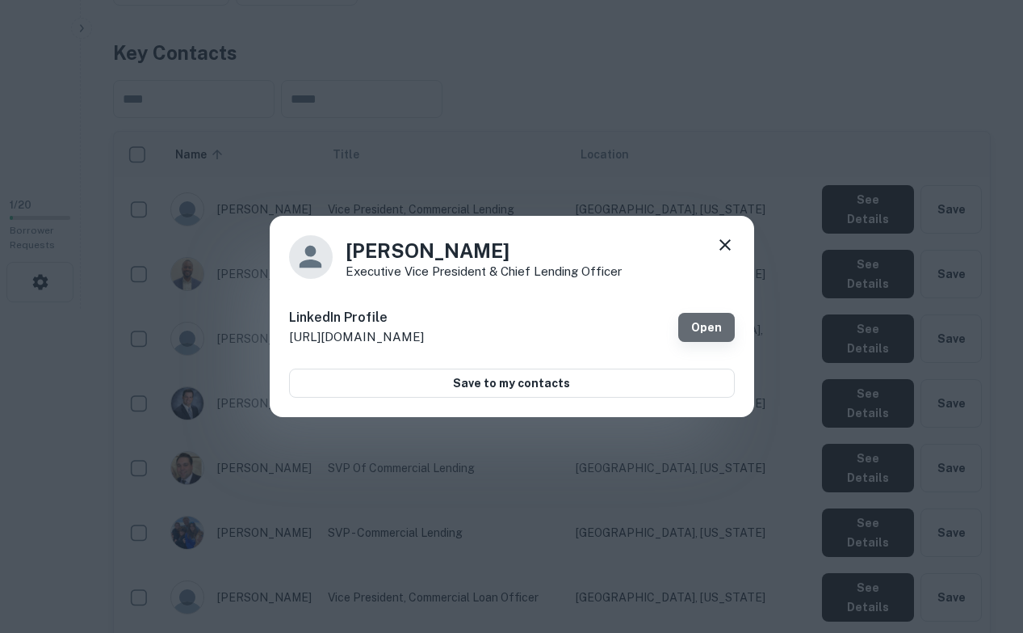
click at [692, 317] on link "Open" at bounding box center [707, 327] width 57 height 29
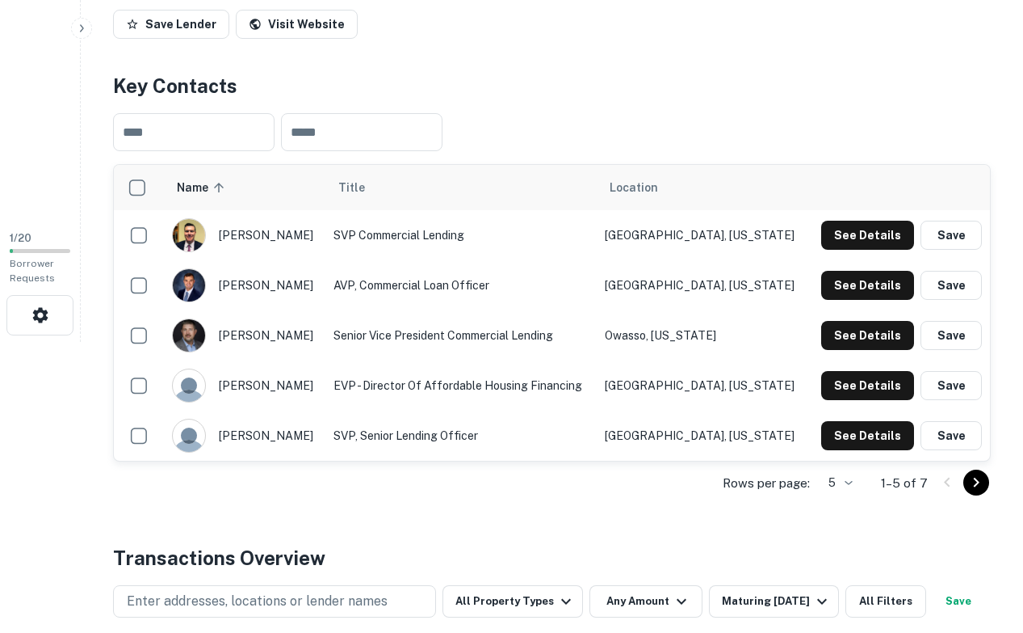
scroll to position [327, 0]
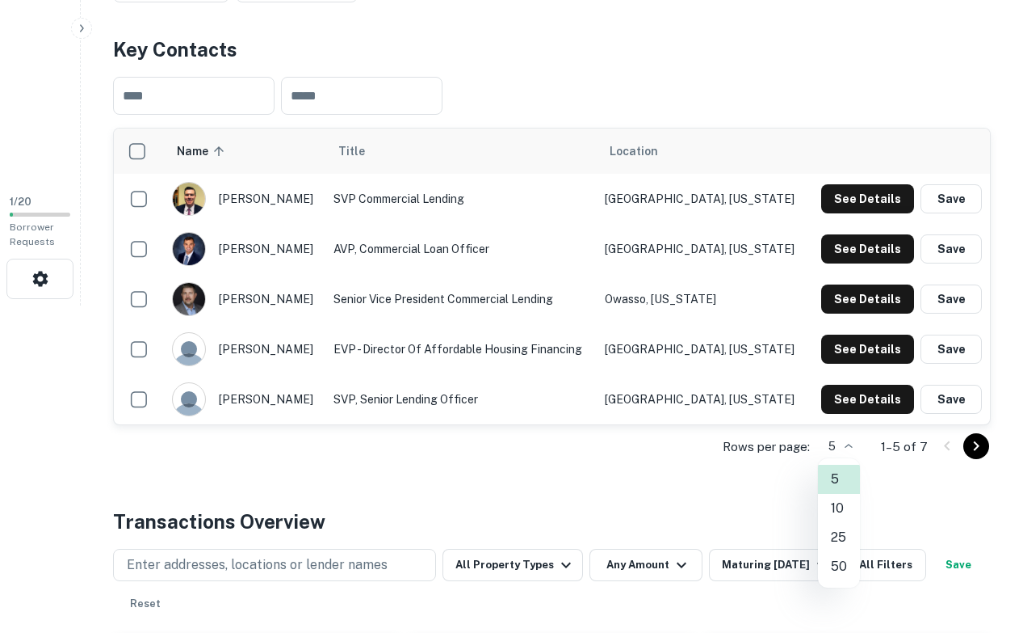
click at [832, 514] on li "10" at bounding box center [839, 508] width 42 height 29
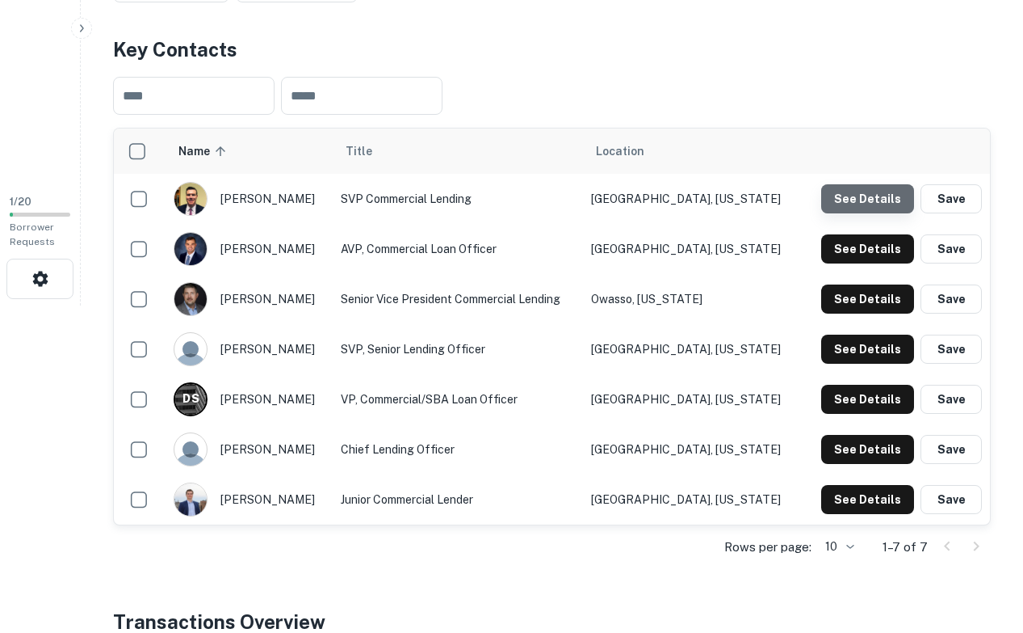
click at [876, 207] on button "See Details" at bounding box center [868, 198] width 93 height 29
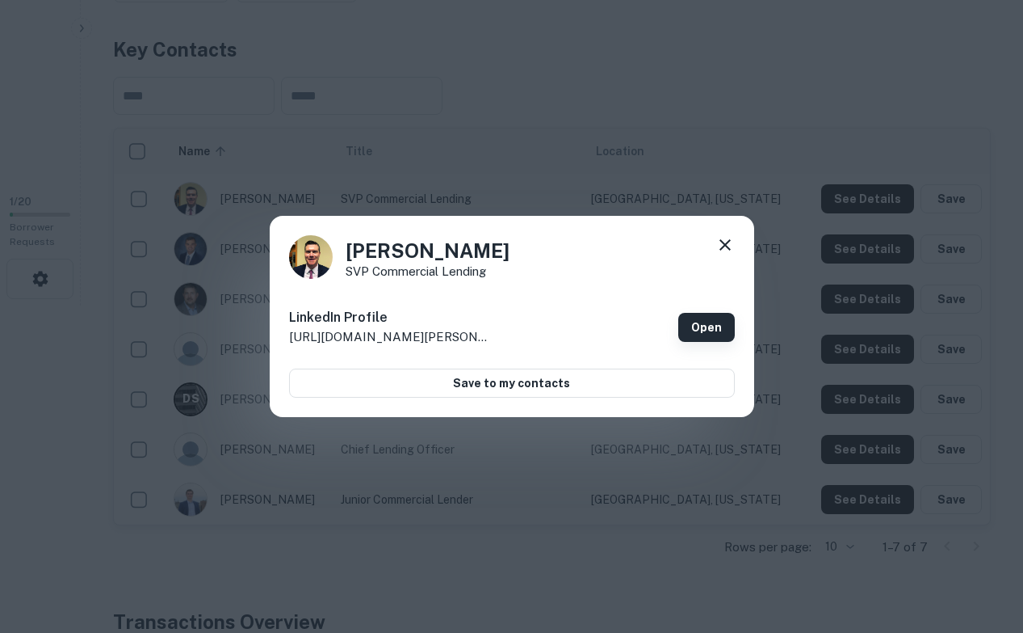
click at [703, 328] on link "Open" at bounding box center [707, 327] width 57 height 29
click at [456, 167] on div "[PERSON_NAME] SVP Commercial Lending LinkedIn Profile [URL][DOMAIN_NAME][PERSON…" at bounding box center [511, 316] width 1023 height 633
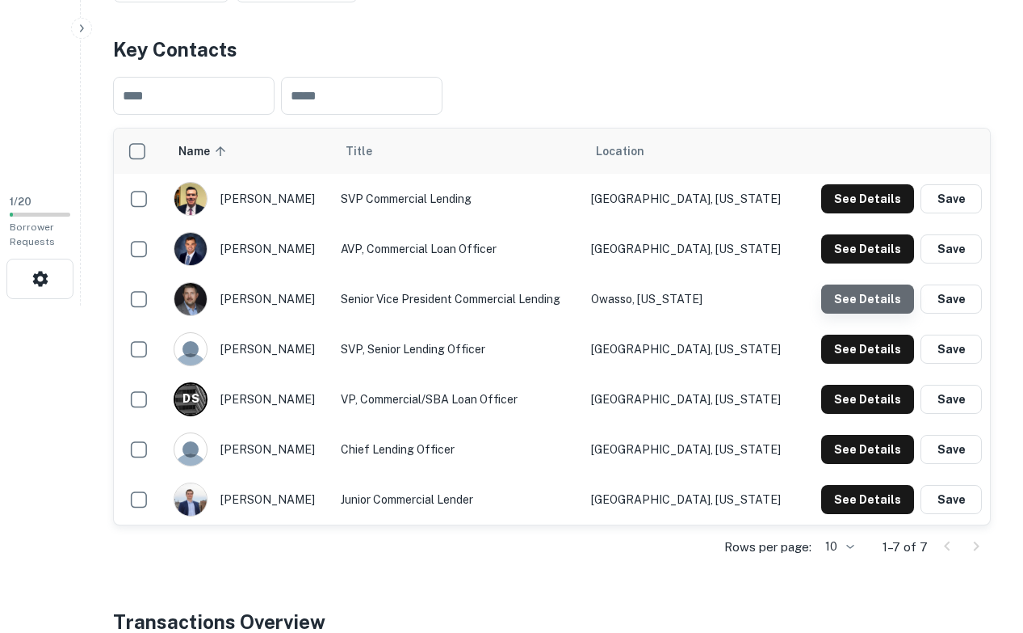
click at [891, 297] on button "See Details" at bounding box center [868, 298] width 93 height 29
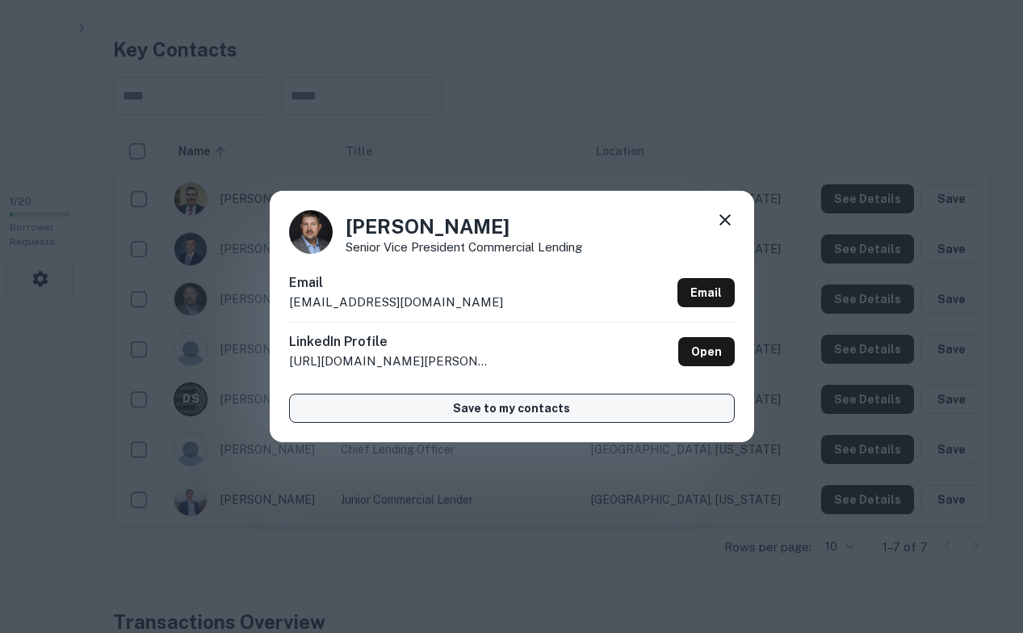
click at [644, 403] on button "Save to my contacts" at bounding box center [512, 407] width 446 height 29
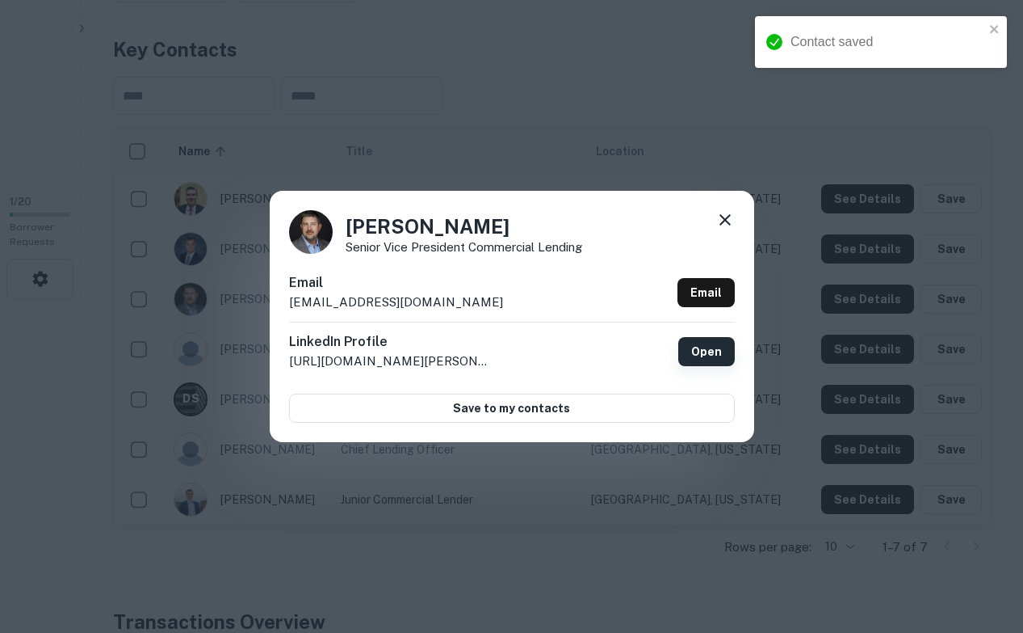
click at [703, 355] on link "Open" at bounding box center [707, 351] width 57 height 29
click at [324, 26] on div "Eric Gentry Senior Vice President Commercial Lending Email egentry@legacybankan…" at bounding box center [511, 316] width 1023 height 633
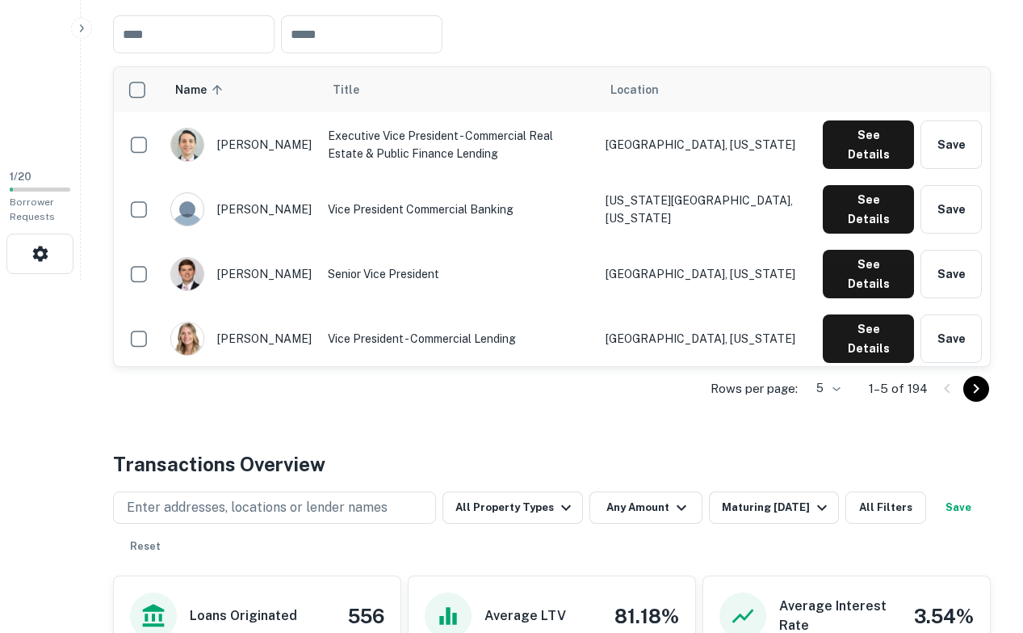
scroll to position [353, 0]
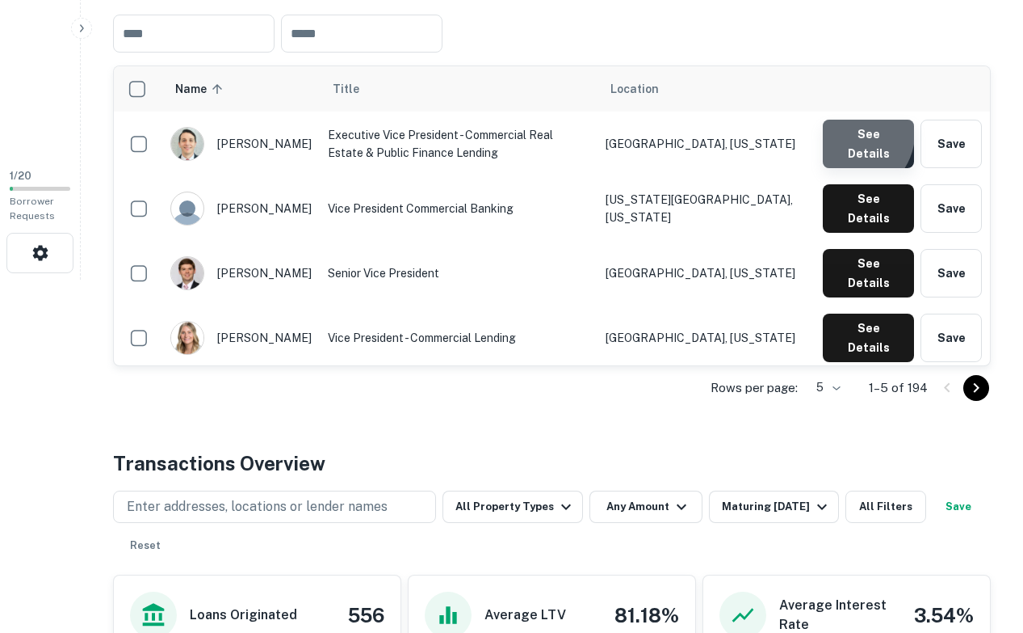
click at [854, 137] on button "See Details" at bounding box center [868, 144] width 91 height 48
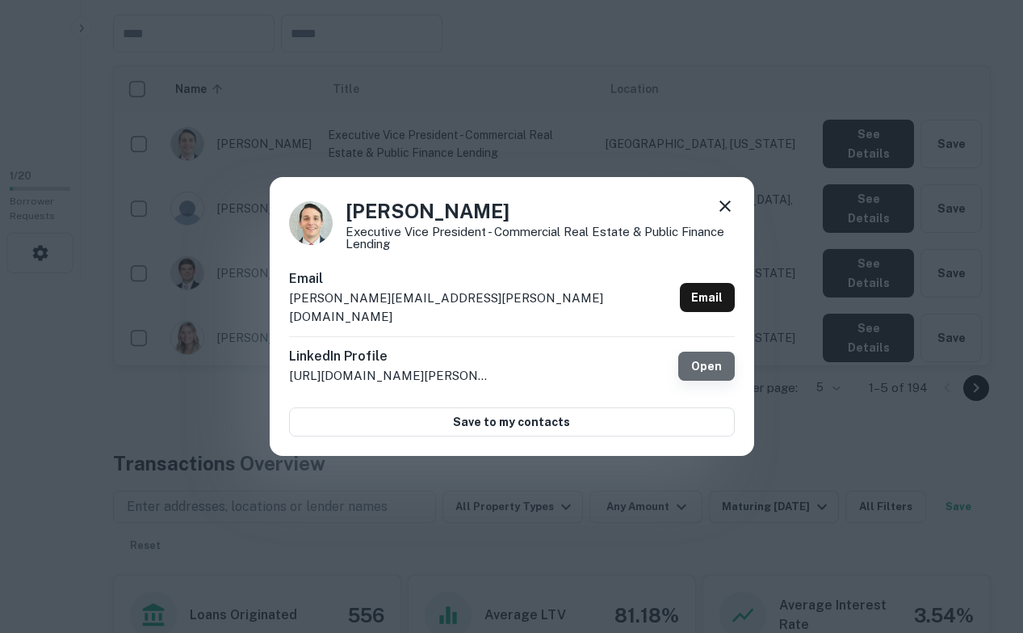
click at [707, 351] on link "Open" at bounding box center [707, 365] width 57 height 29
click at [241, 397] on div "Aaron Echols Executive Vice President - Commercial Real Estate & Public Finance…" at bounding box center [511, 316] width 1023 height 633
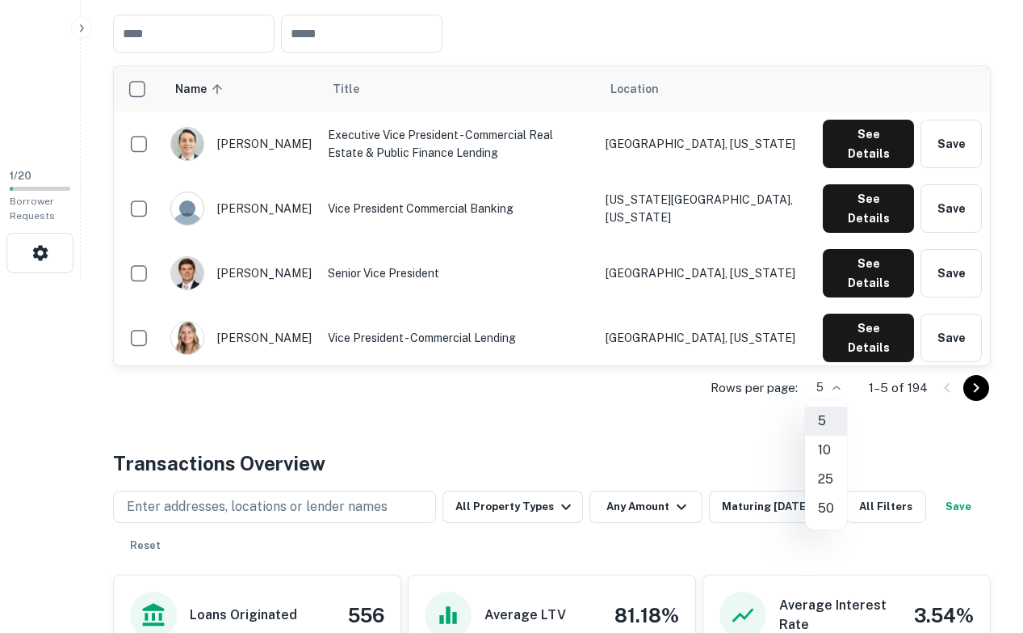
click at [830, 473] on li "25" at bounding box center [826, 478] width 42 height 29
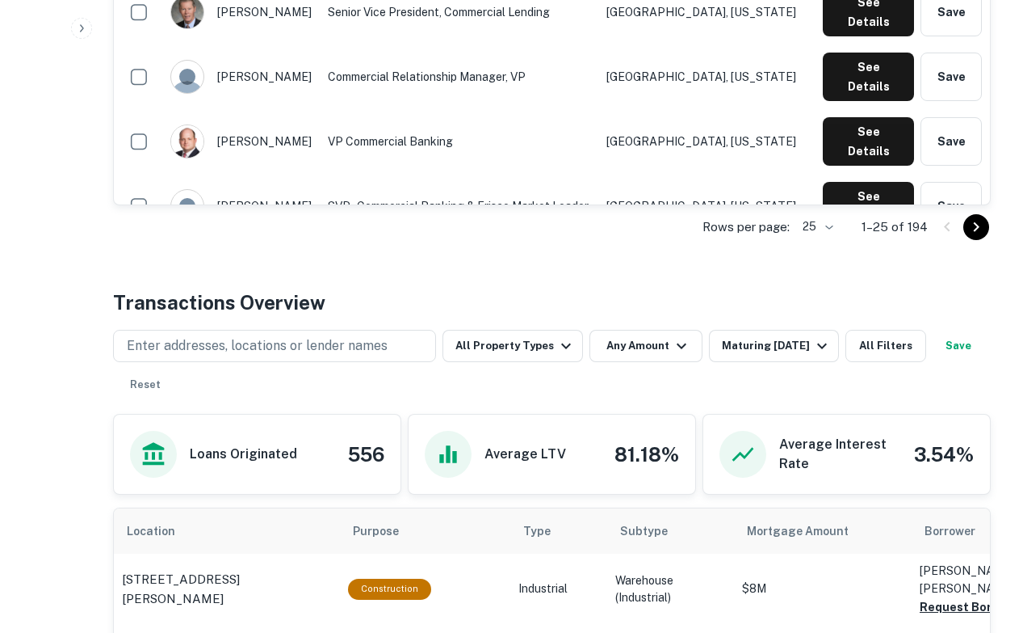
scroll to position [1522, 0]
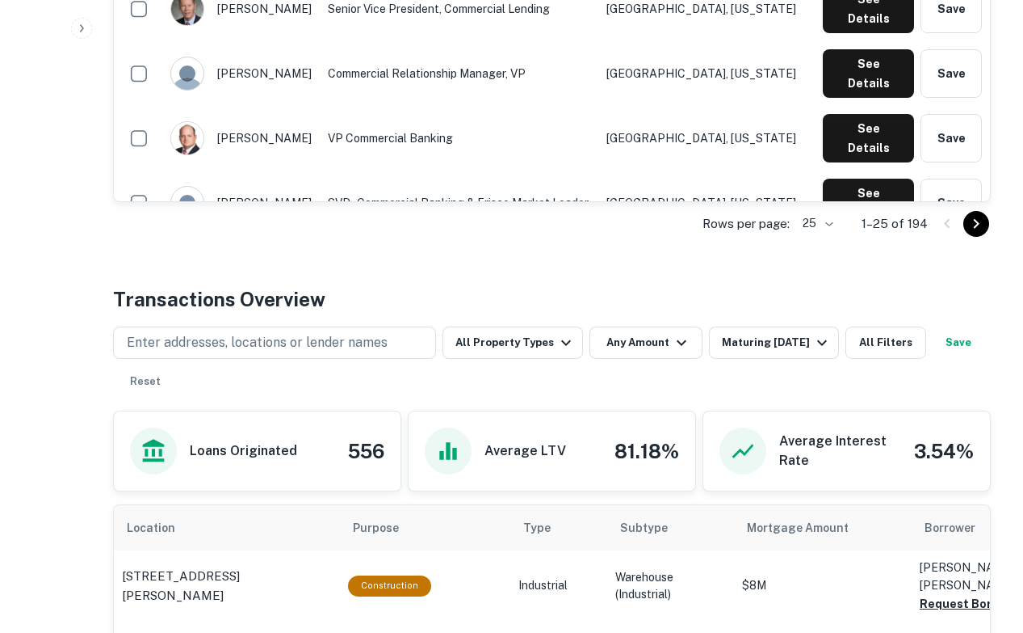
click at [812, 343] on li "50" at bounding box center [818, 344] width 42 height 29
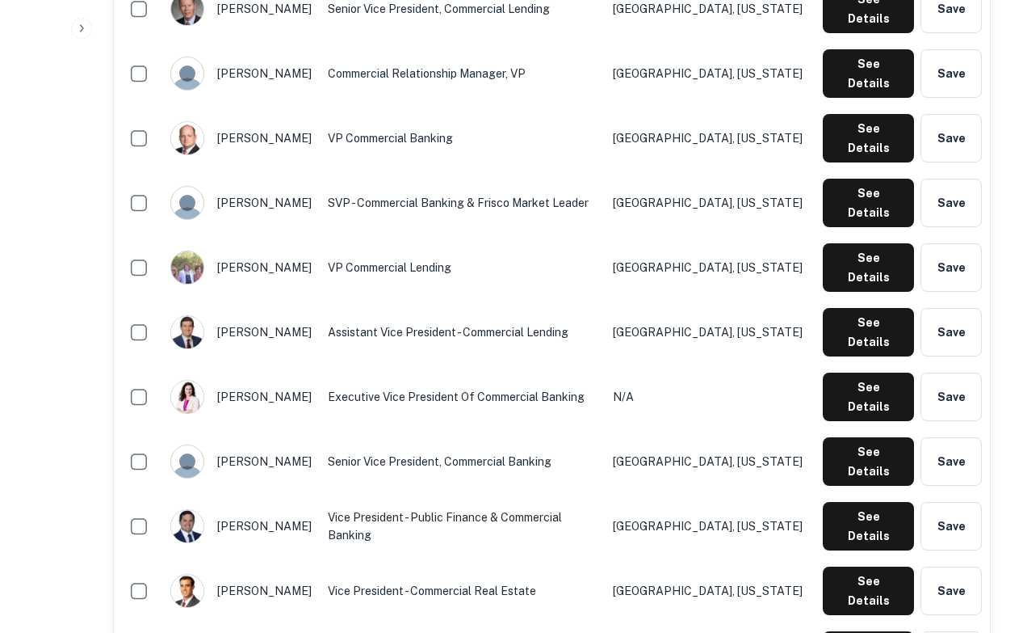
scroll to position [0, 0]
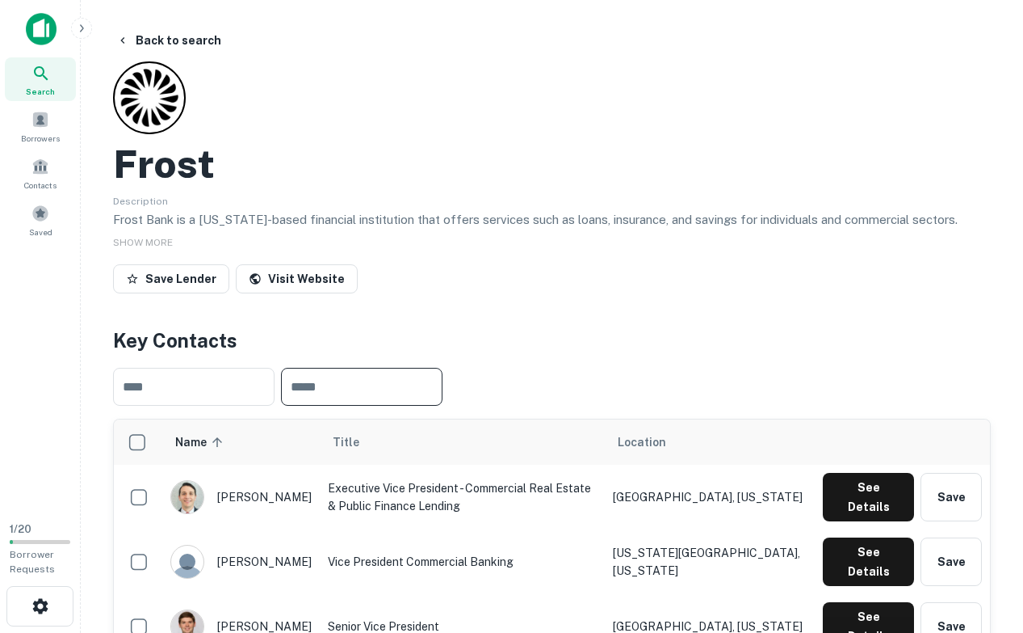
click at [346, 380] on input "text" at bounding box center [362, 387] width 162 height 38
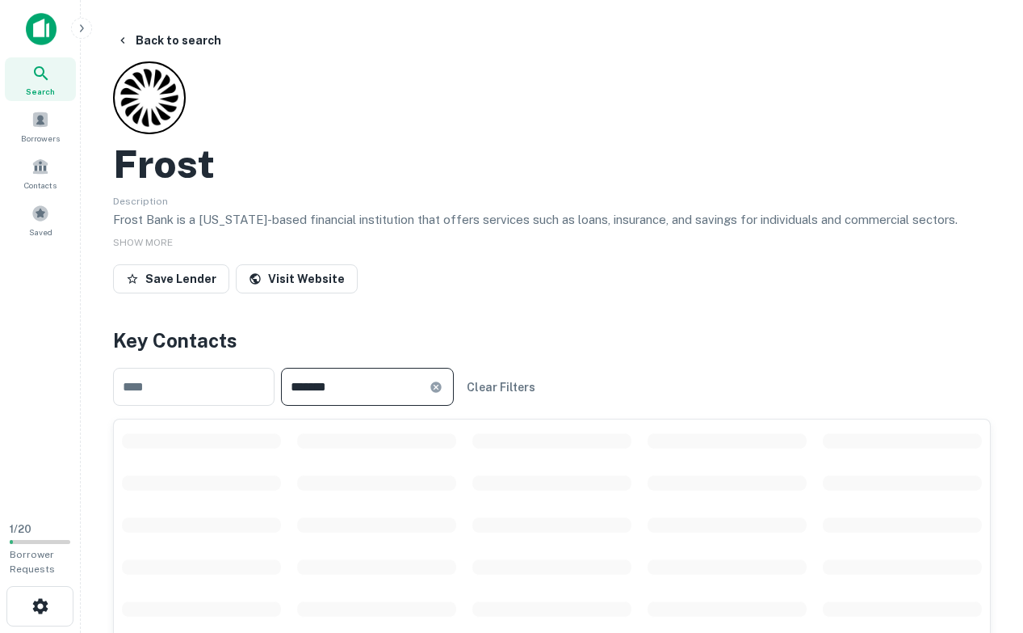
type input "*******"
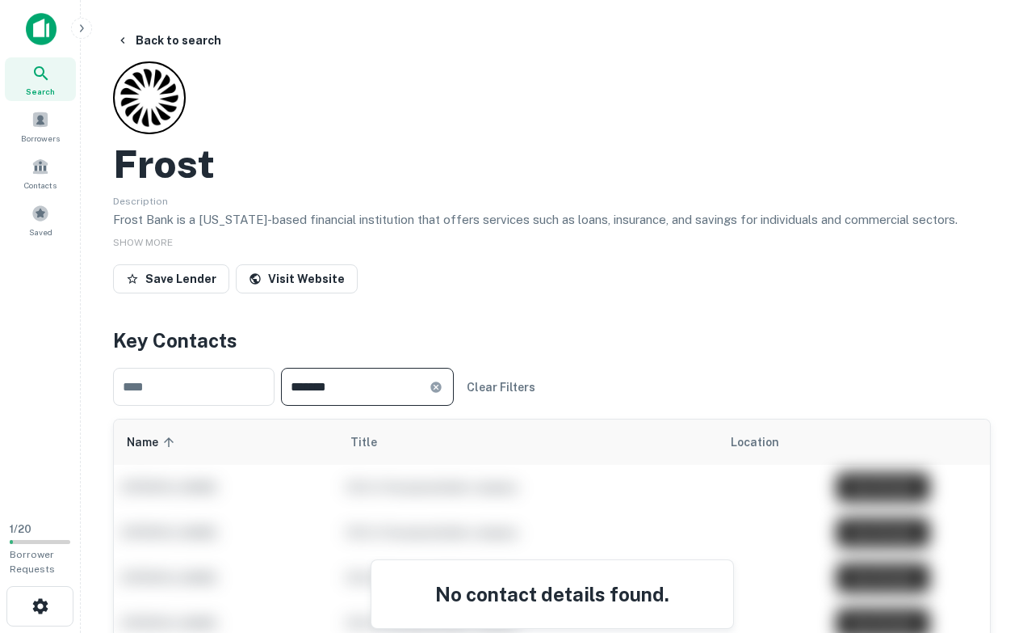
click at [443, 383] on icon at bounding box center [436, 386] width 13 height 13
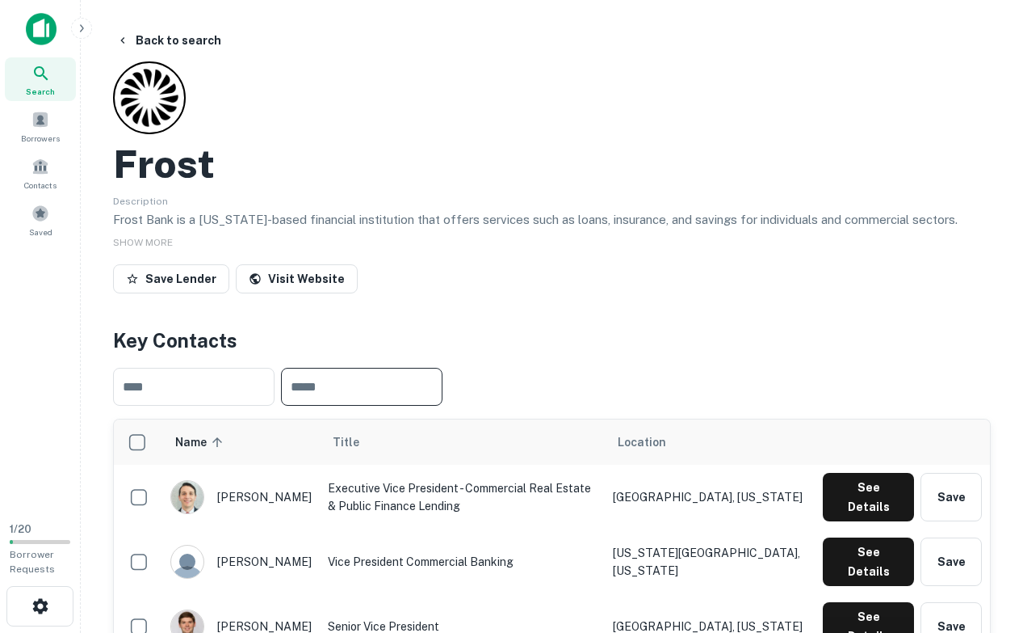
click at [410, 387] on input "text" at bounding box center [362, 387] width 162 height 38
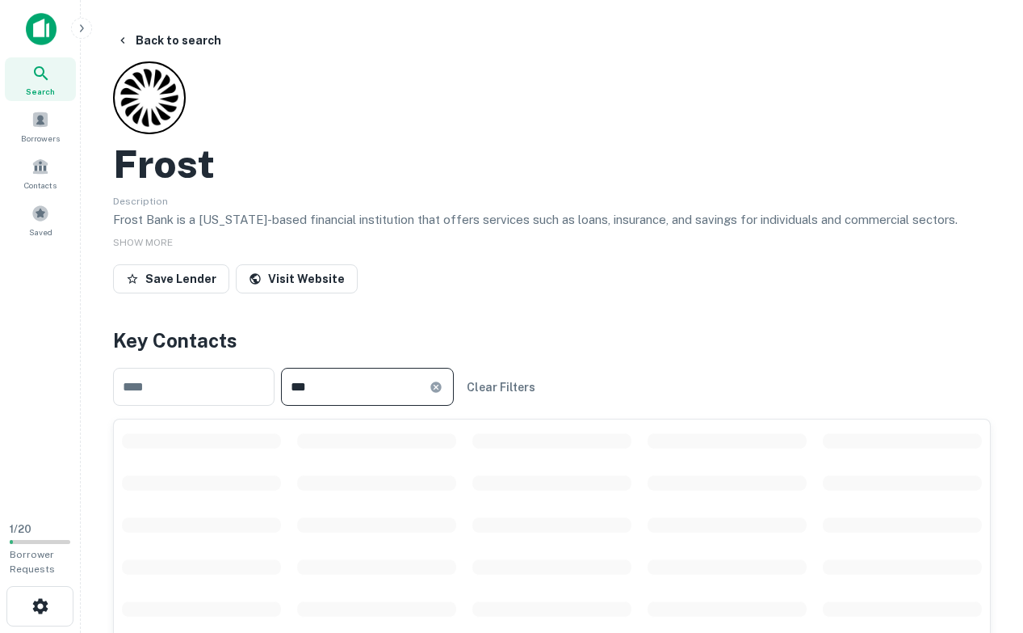
type input "***"
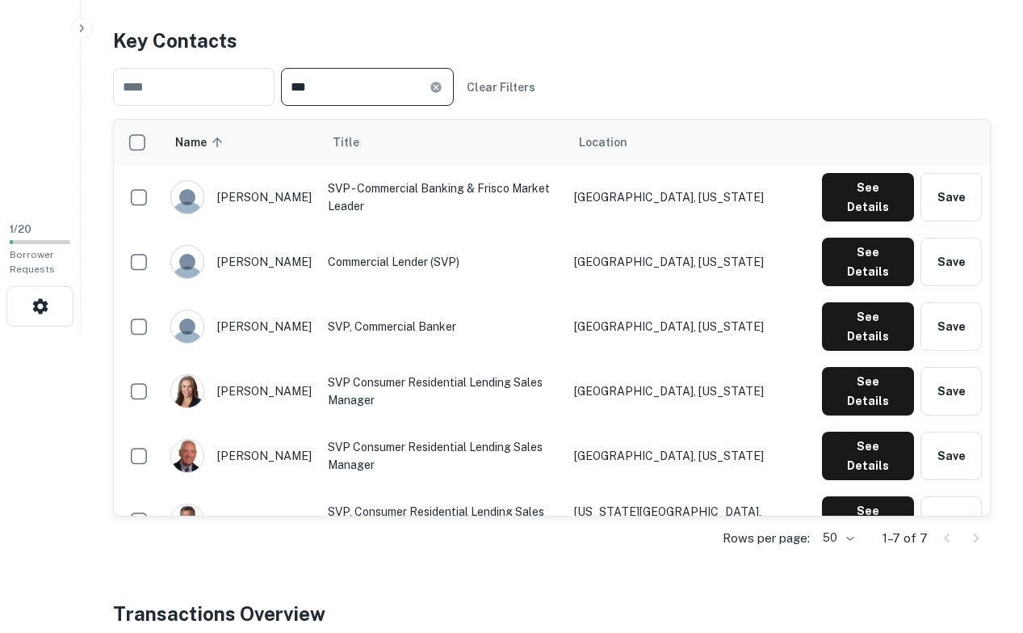
scroll to position [320, 0]
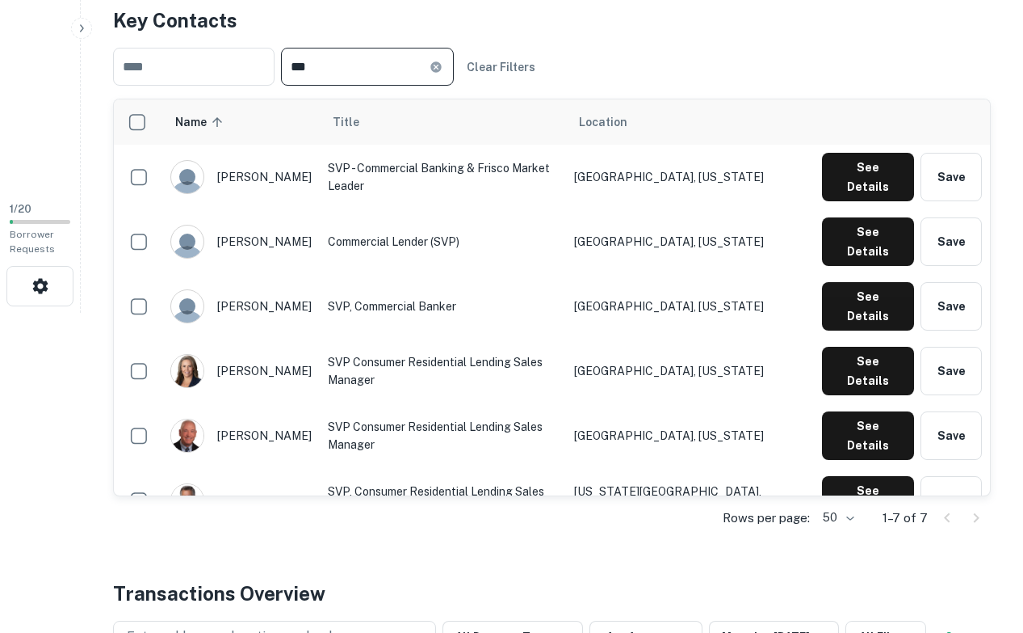
click at [389, 75] on input "***" at bounding box center [355, 67] width 149 height 38
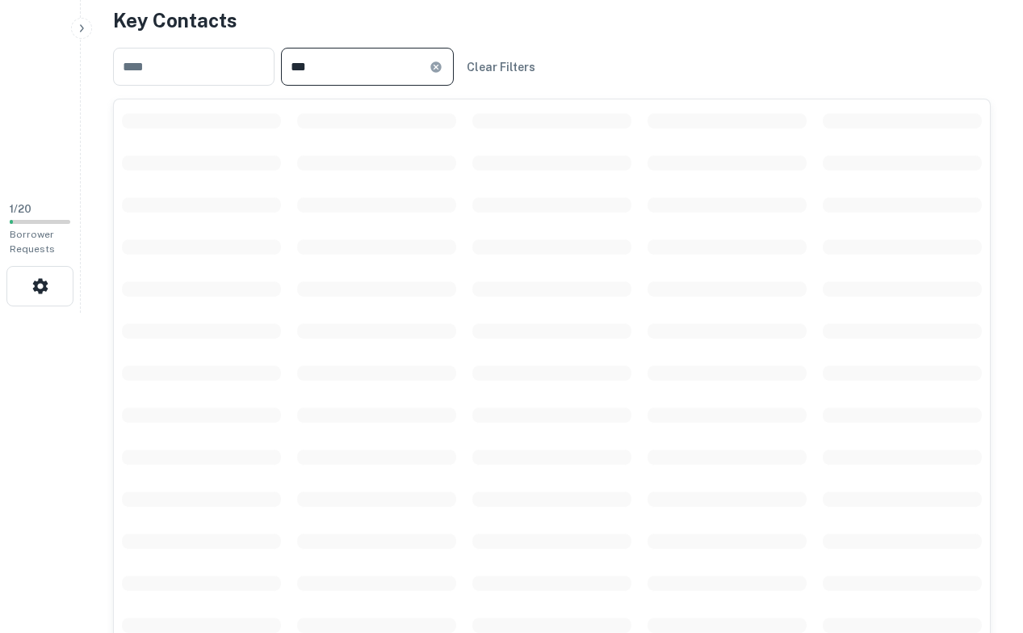
type input "***"
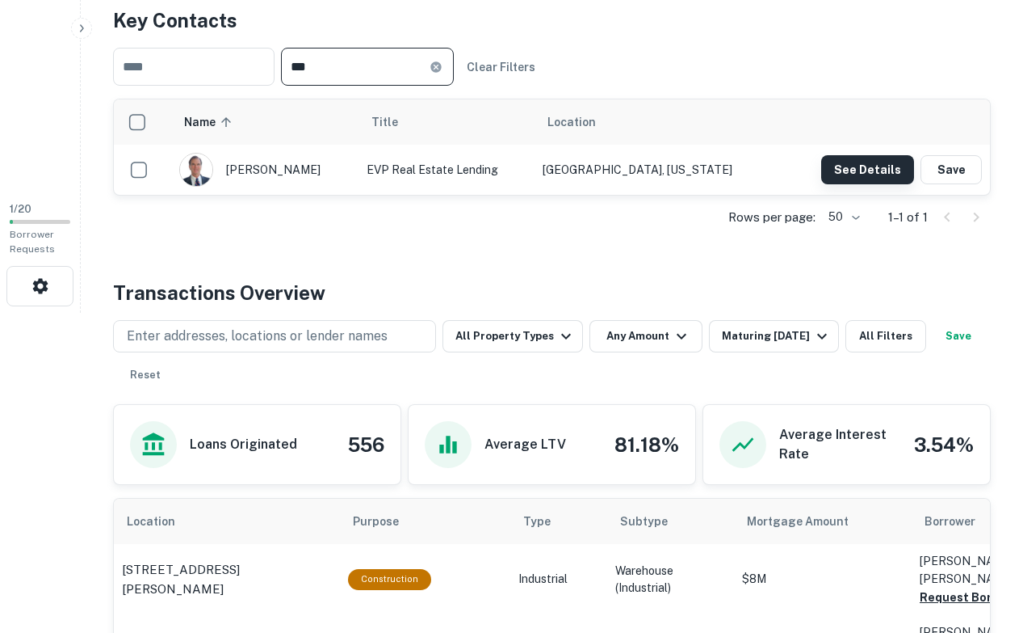
click at [839, 171] on button "See Details" at bounding box center [868, 169] width 93 height 29
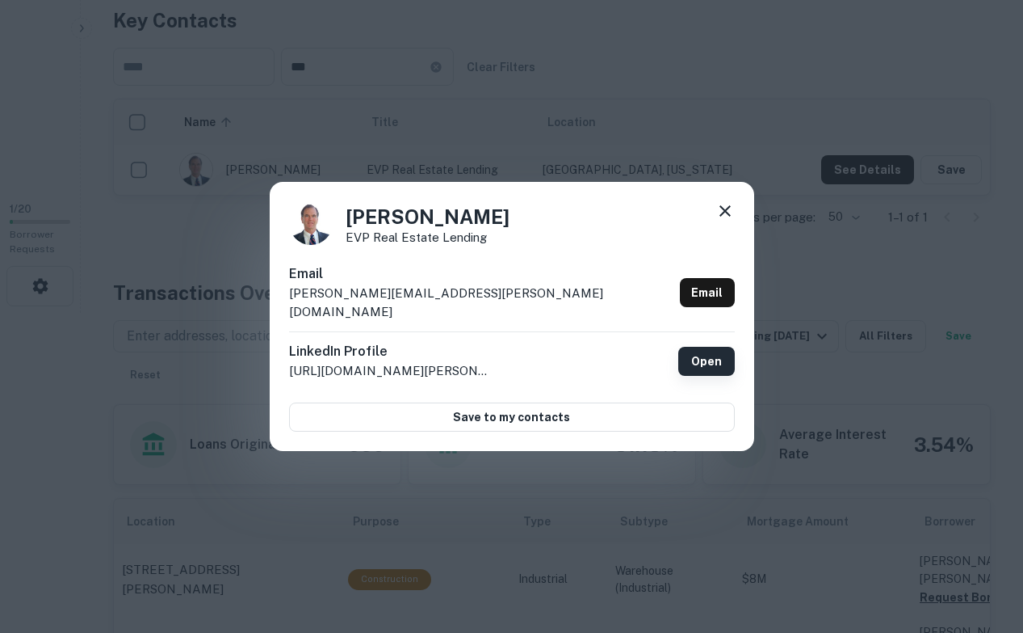
click at [695, 347] on link "Open" at bounding box center [707, 361] width 57 height 29
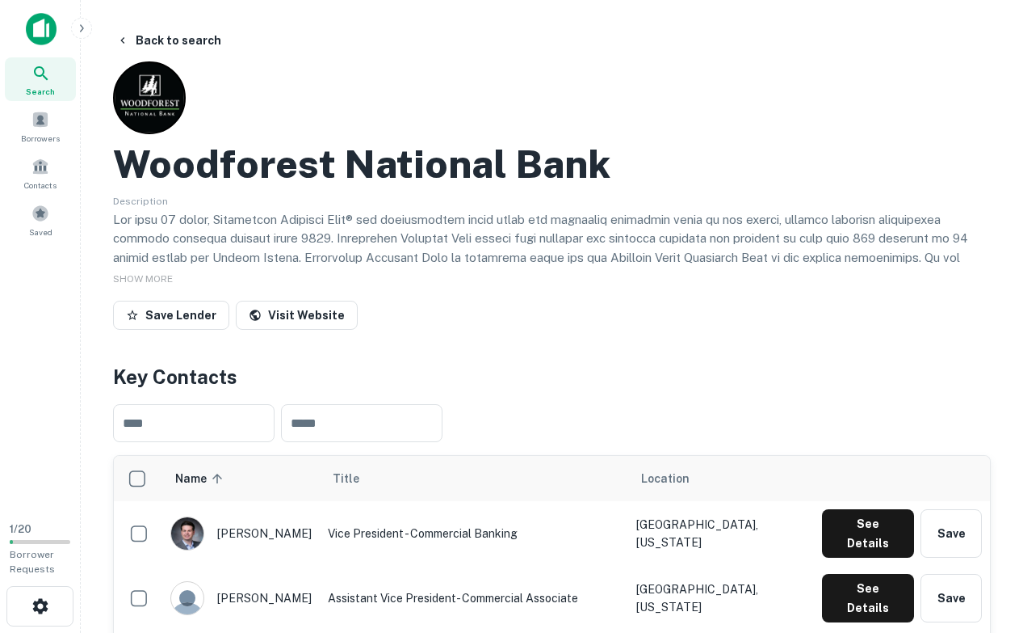
click at [148, 118] on div at bounding box center [149, 97] width 73 height 73
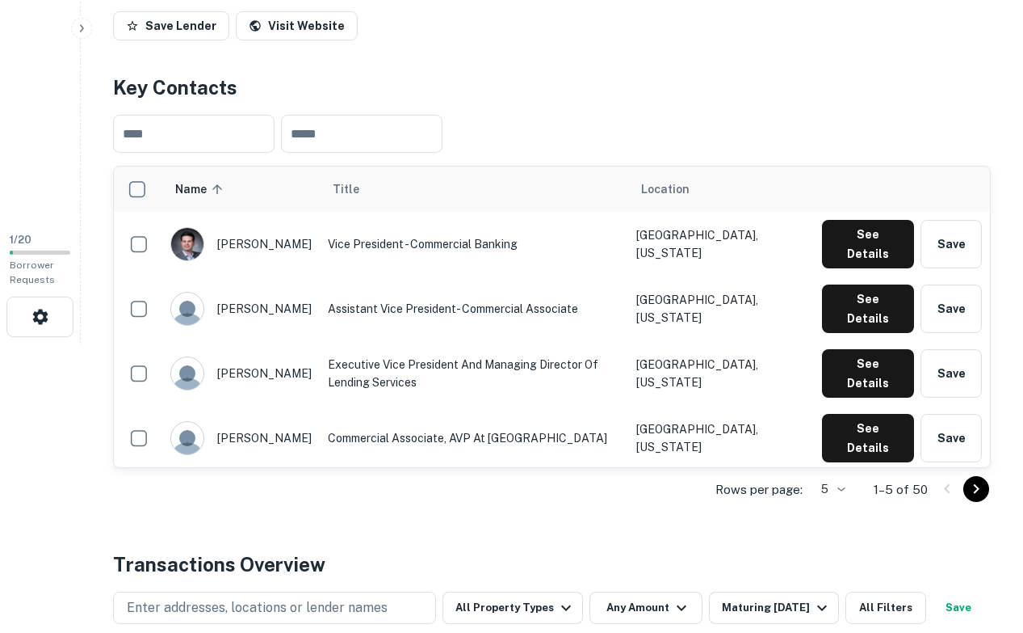
scroll to position [313, 0]
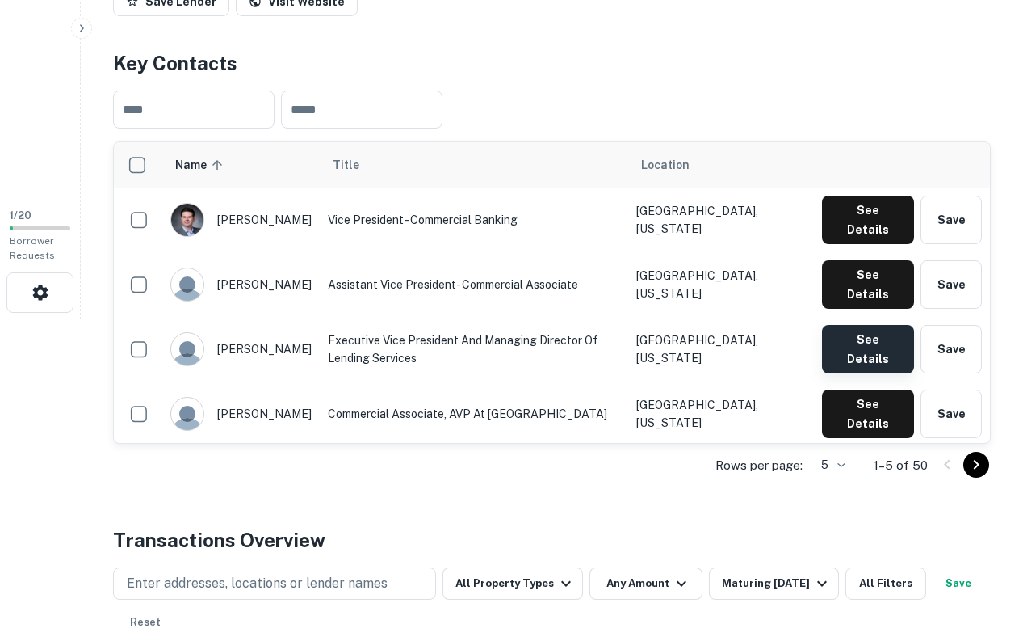
click at [846, 325] on button "See Details" at bounding box center [868, 349] width 92 height 48
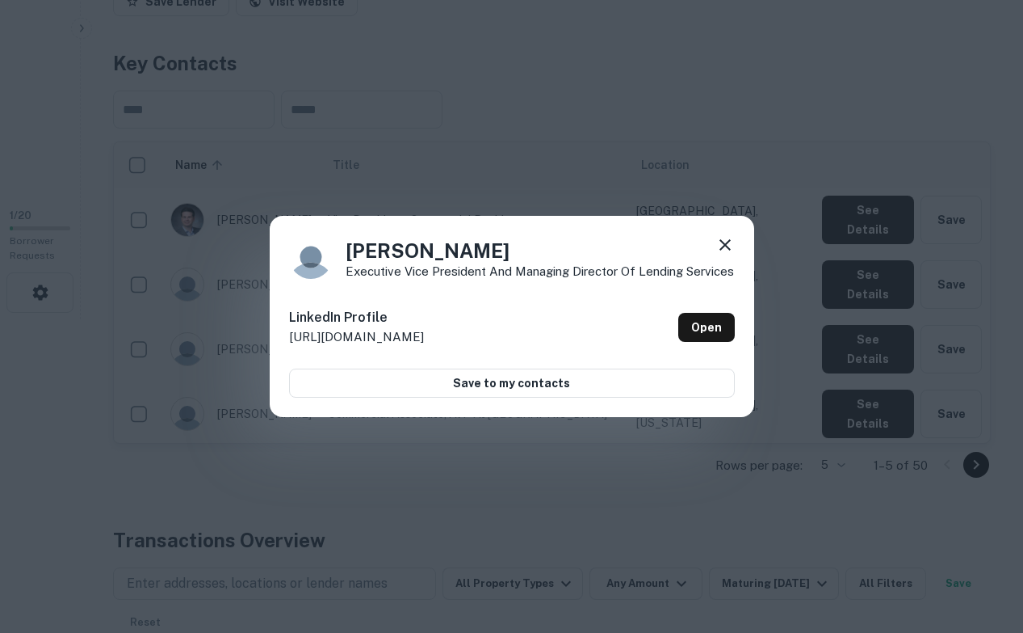
click at [670, 166] on div "Ashley Naquin Executive Vice President and Managing Director of Lending Service…" at bounding box center [511, 316] width 1023 height 633
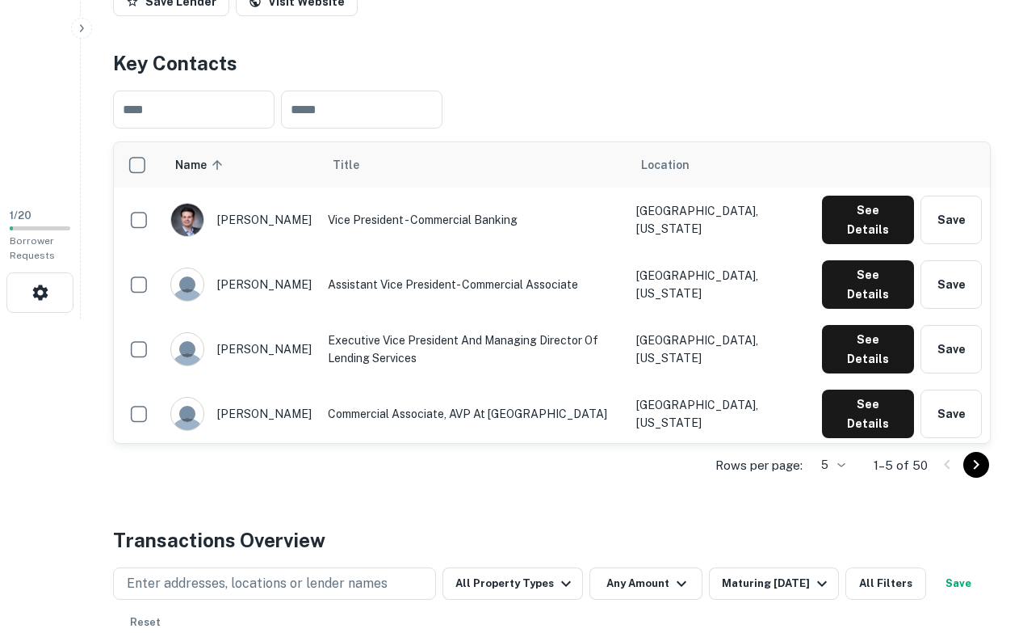
click at [879, 454] on button "See Details" at bounding box center [868, 478] width 92 height 48
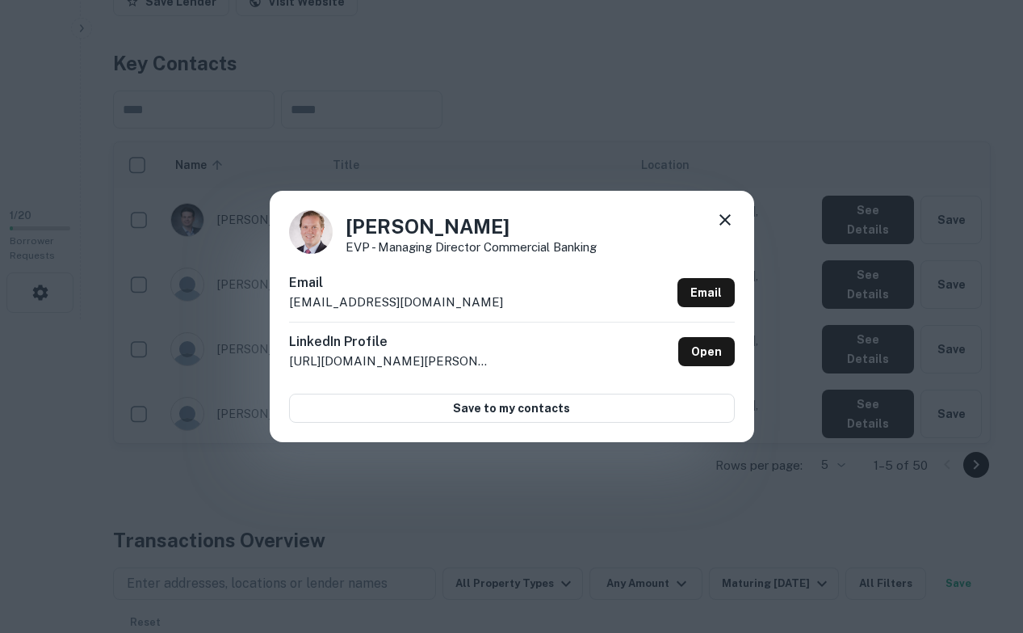
click at [708, 312] on div "Email cdvorachek@woodforest.com Email" at bounding box center [512, 297] width 446 height 48
click at [708, 304] on link "Email" at bounding box center [706, 292] width 57 height 29
click at [703, 347] on link "Open" at bounding box center [707, 351] width 57 height 29
click at [437, 498] on div "Christopher Dvorachek EVP - Managing Director Commercial Banking Email cdvorach…" at bounding box center [511, 316] width 1023 height 633
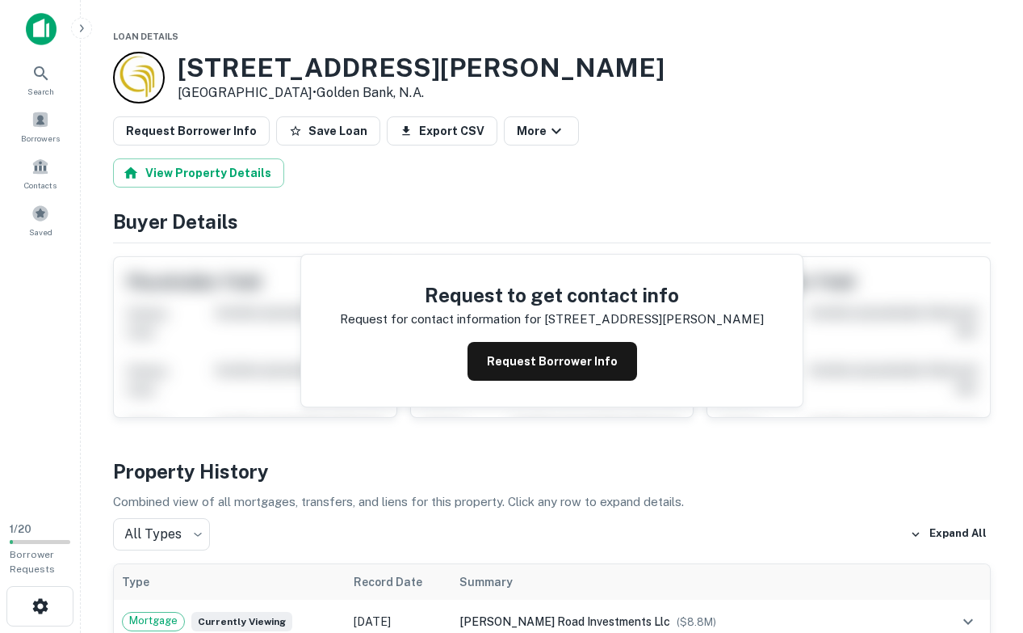
click at [147, 79] on div at bounding box center [139, 78] width 52 height 52
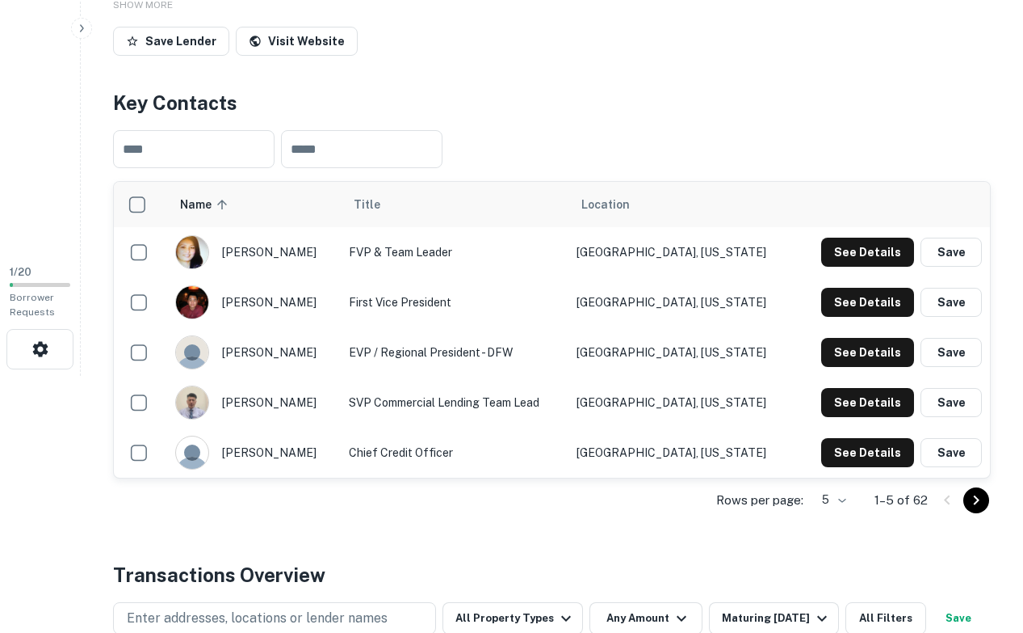
scroll to position [271, 0]
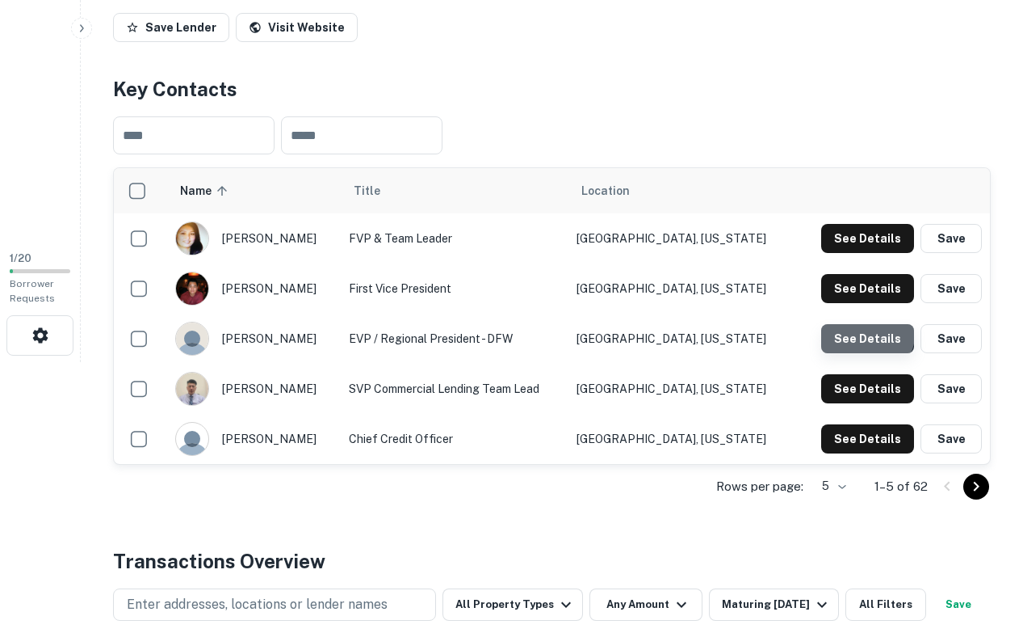
click at [861, 330] on button "See Details" at bounding box center [868, 338] width 93 height 29
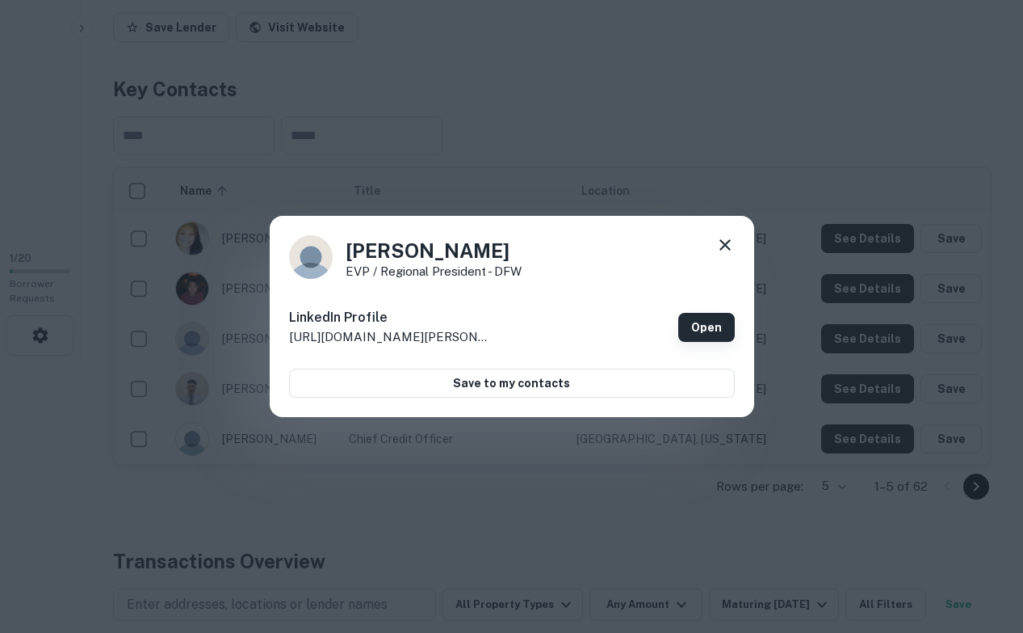
click at [714, 334] on link "Open" at bounding box center [707, 327] width 57 height 29
click at [508, 437] on div "[PERSON_NAME] EVP / Regional President - DFW LinkedIn Profile [URL][DOMAIN_NAME…" at bounding box center [511, 316] width 1023 height 633
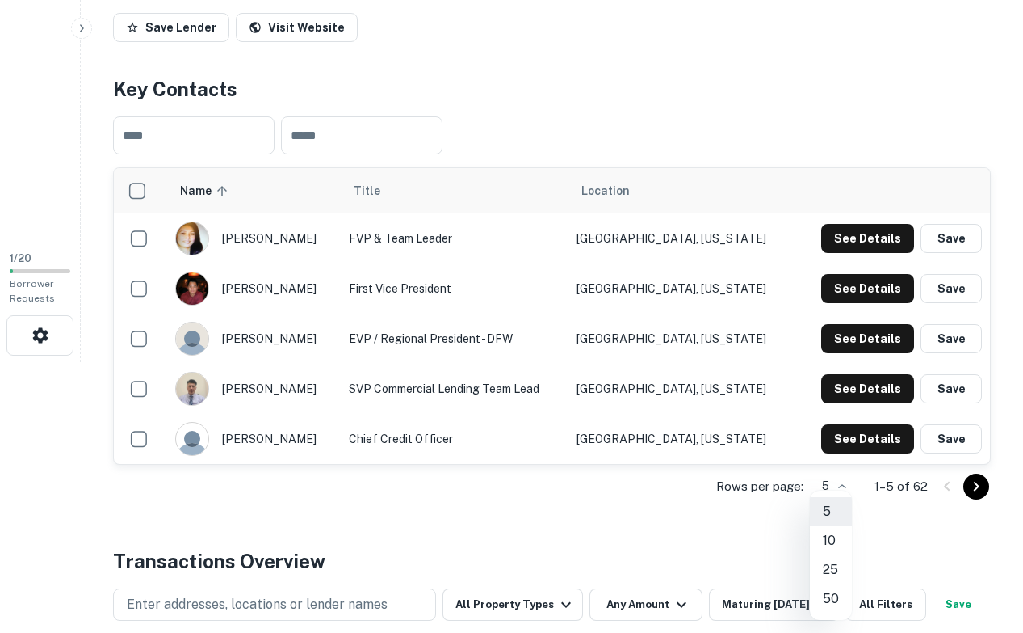
click at [847, 362] on body "Search Borrowers Contacts Saved 1 / 20 Borrower Requests Back to search Golden …" at bounding box center [511, 45] width 1023 height 633
click at [832, 607] on li "50" at bounding box center [831, 598] width 42 height 29
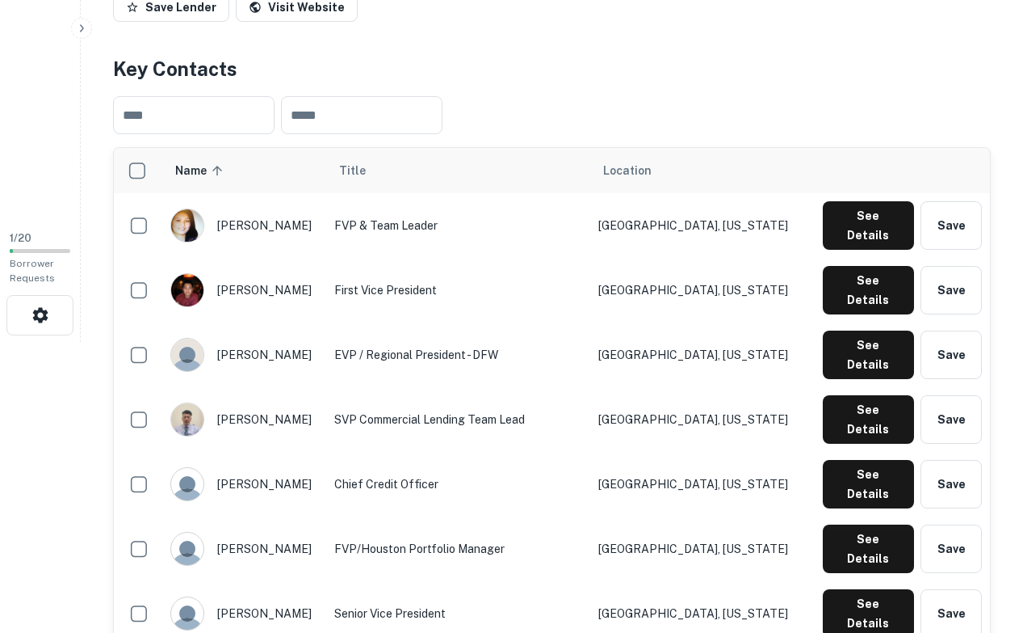
scroll to position [309, 0]
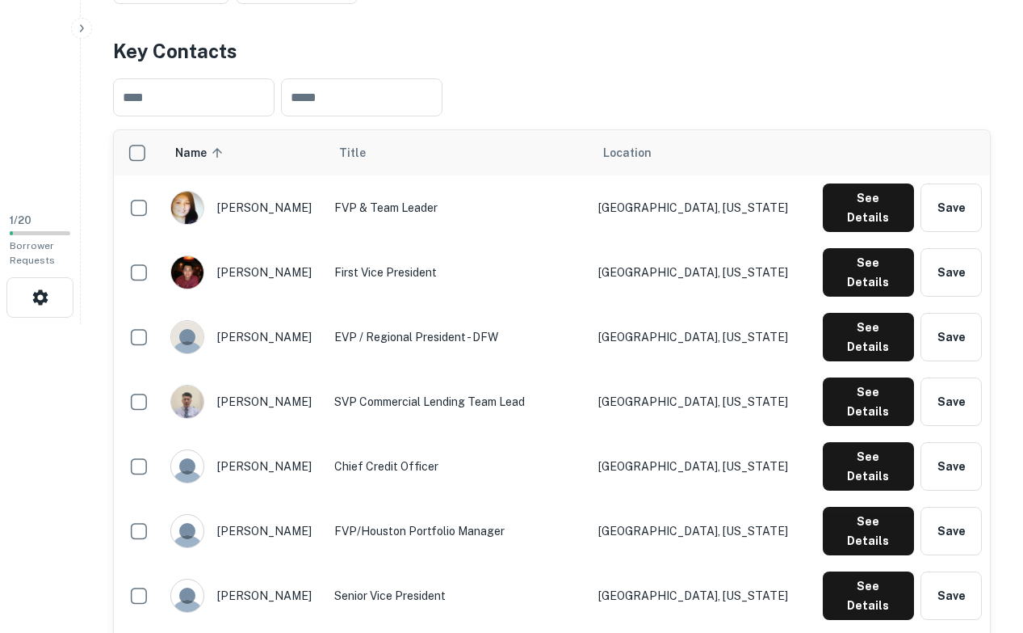
click at [652, 153] on span "Location" at bounding box center [627, 152] width 48 height 19
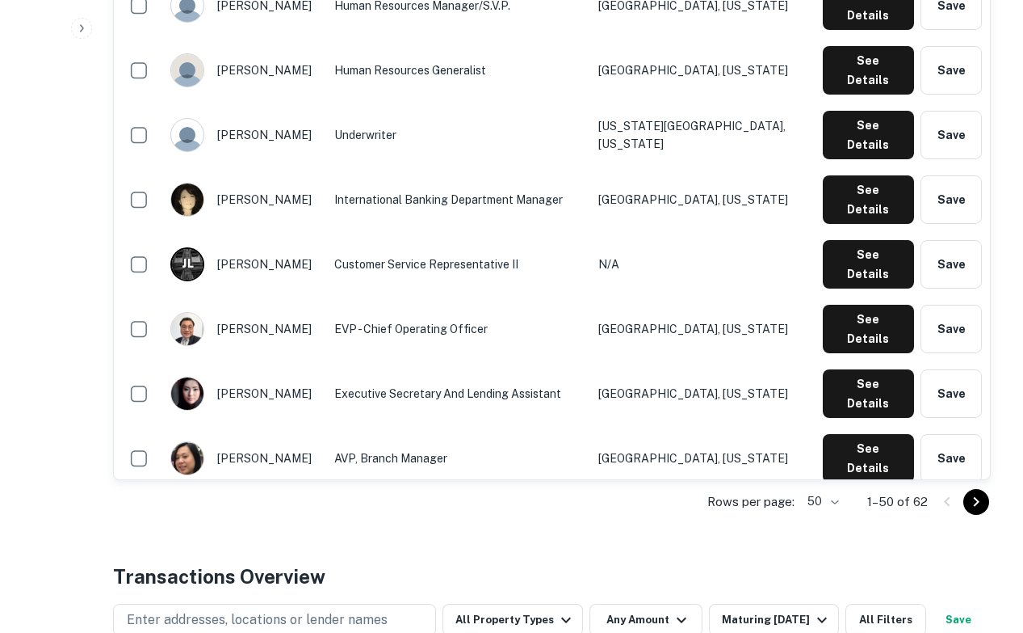
scroll to position [2519, 0]
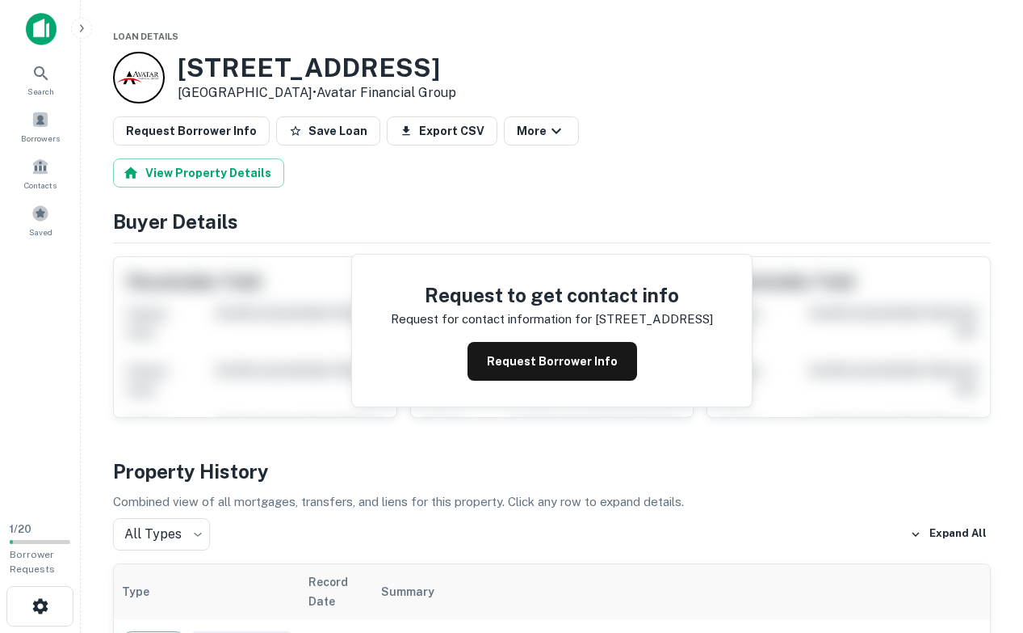
click at [145, 85] on div at bounding box center [139, 78] width 52 height 52
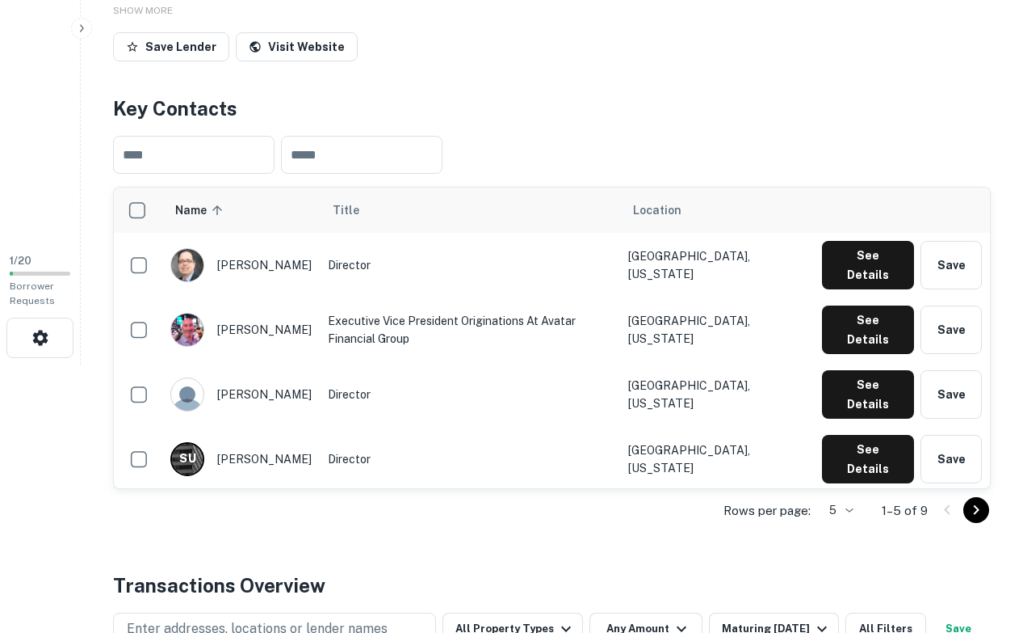
scroll to position [294, 0]
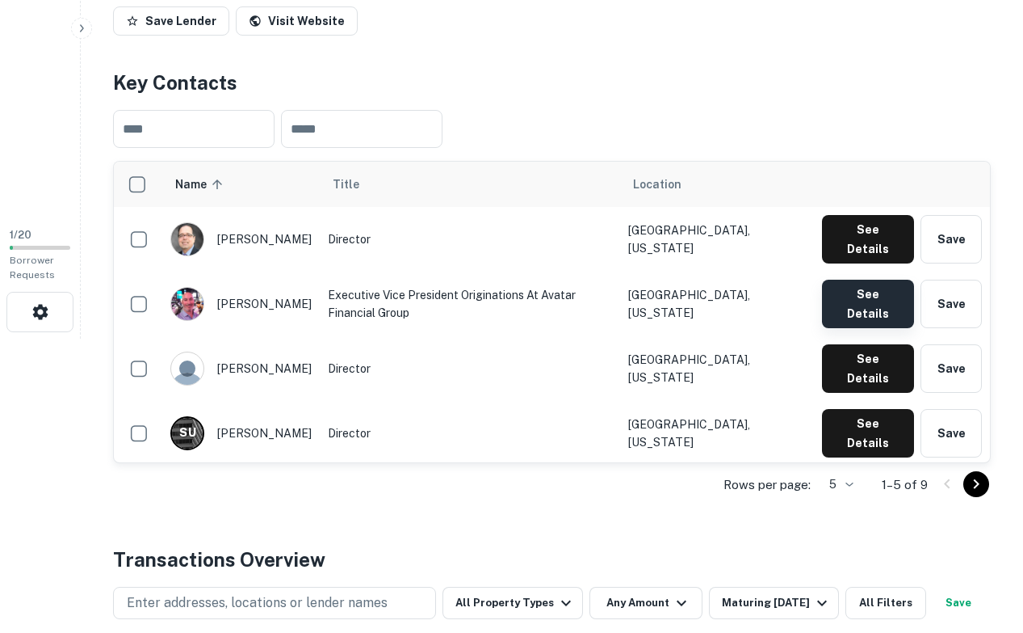
click at [831, 285] on button "See Details" at bounding box center [868, 303] width 92 height 48
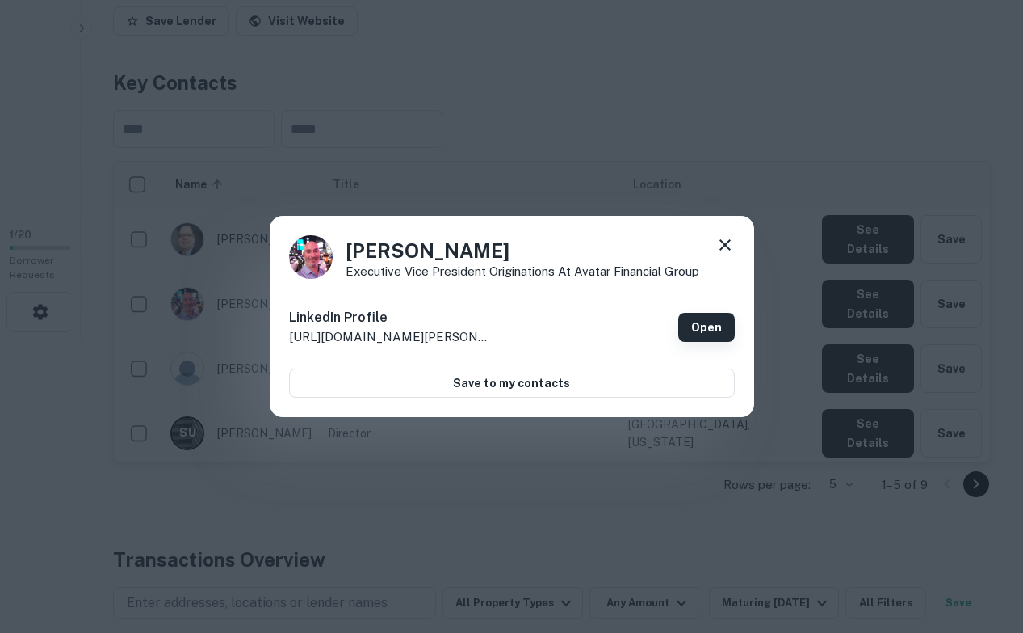
click at [697, 315] on link "Open" at bounding box center [707, 327] width 57 height 29
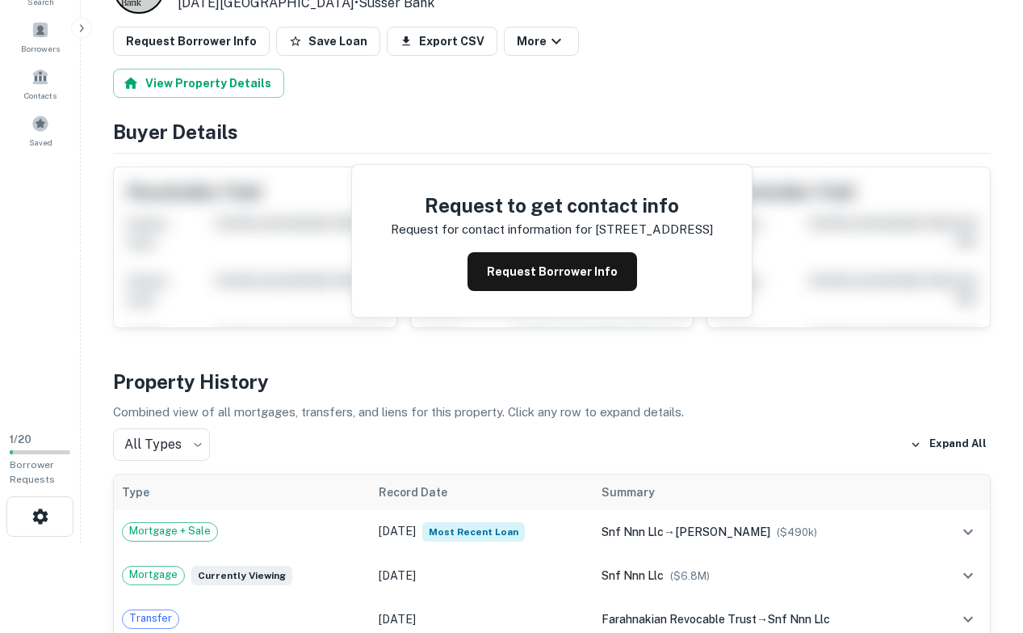
scroll to position [60, 0]
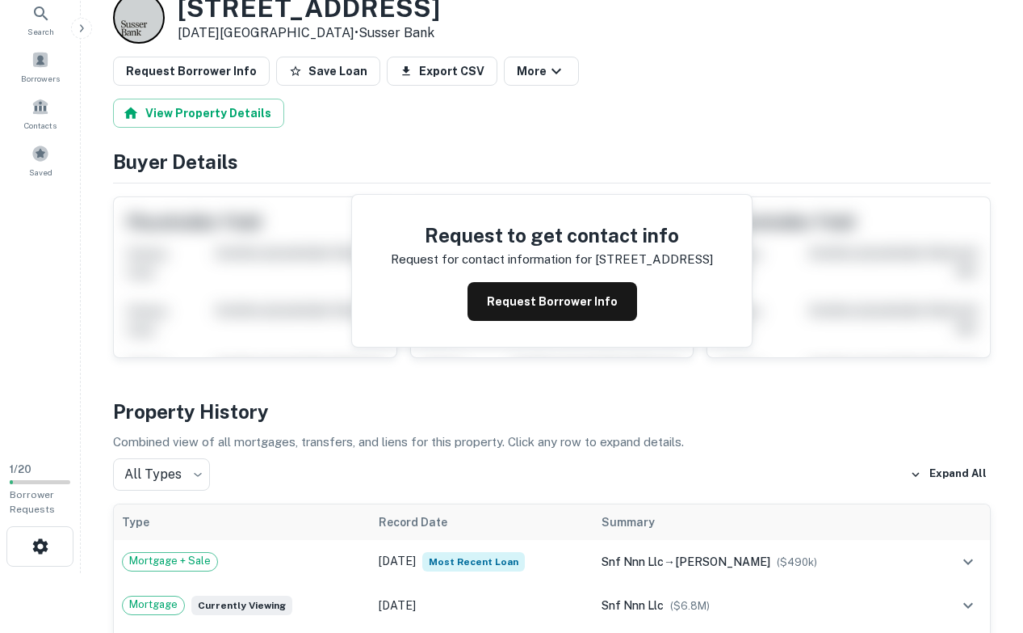
click at [150, 27] on div at bounding box center [139, 18] width 52 height 52
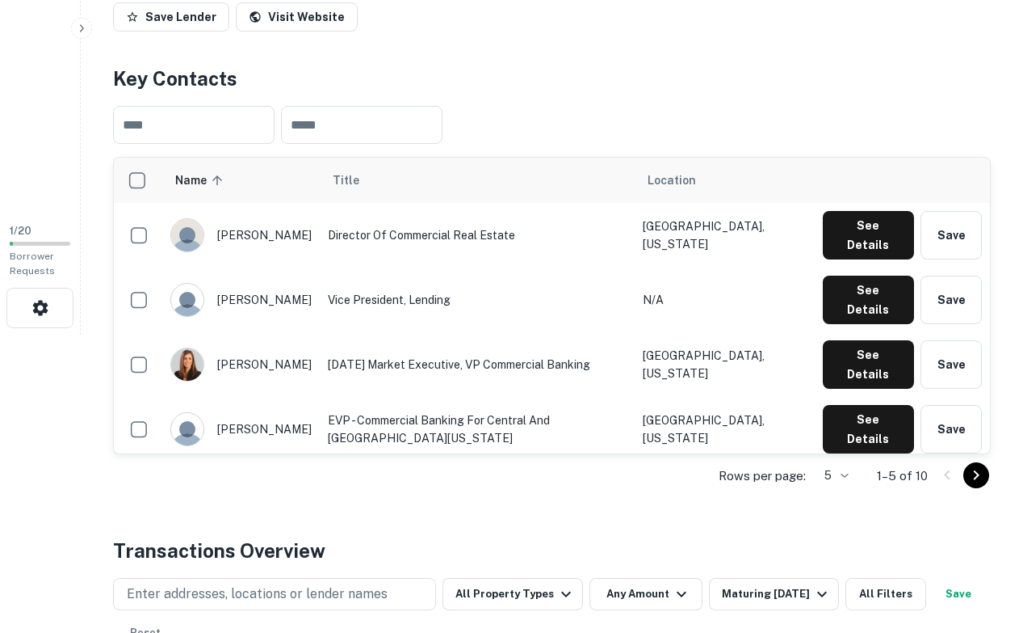
scroll to position [300, 0]
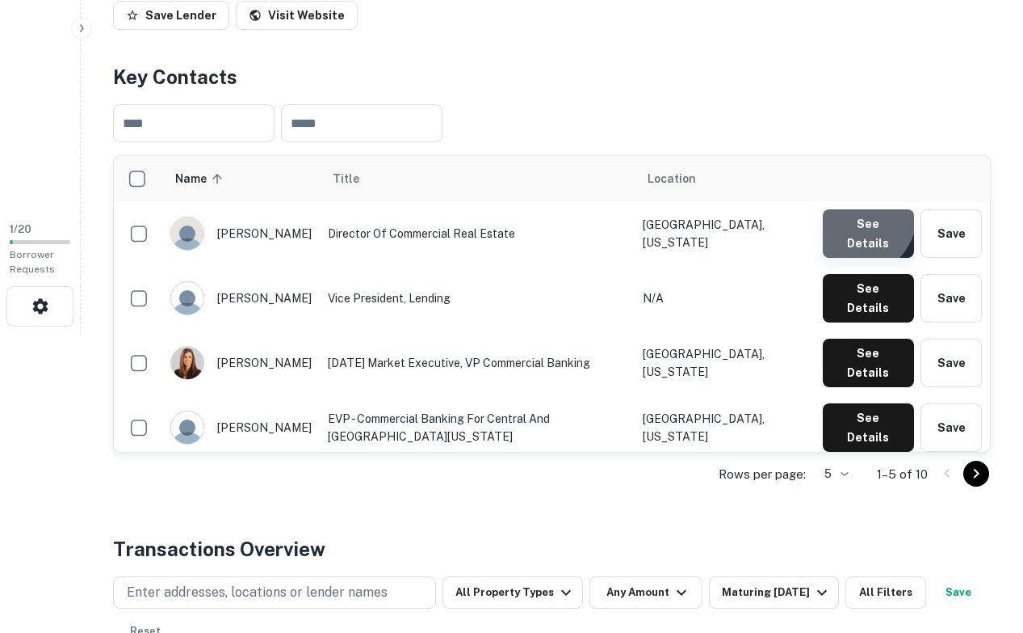
click at [855, 216] on button "See Details" at bounding box center [868, 233] width 91 height 48
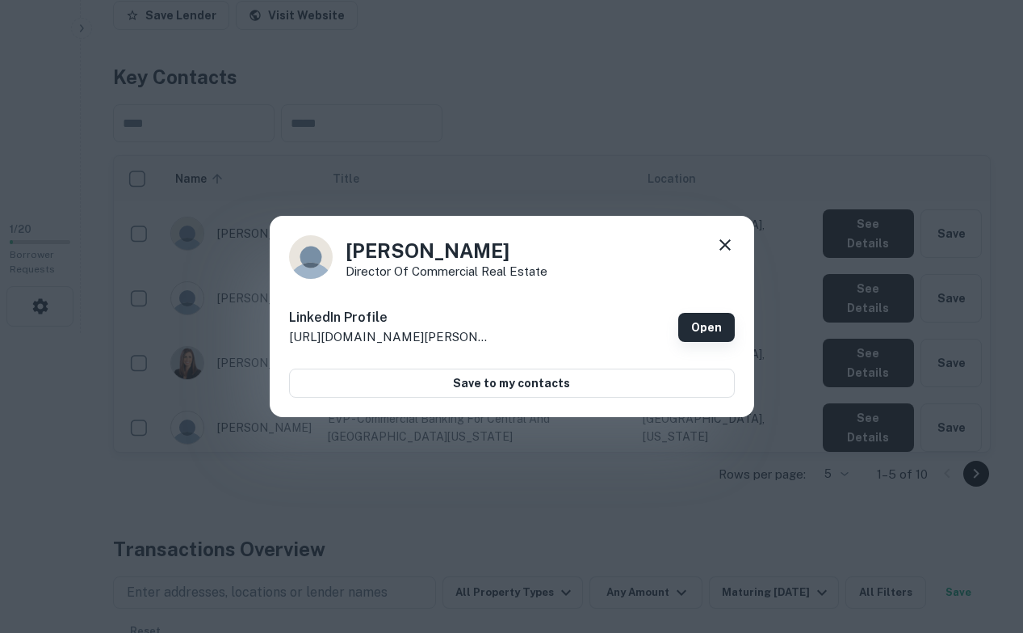
click at [706, 328] on link "Open" at bounding box center [707, 327] width 57 height 29
